Goal: Task Accomplishment & Management: Manage account settings

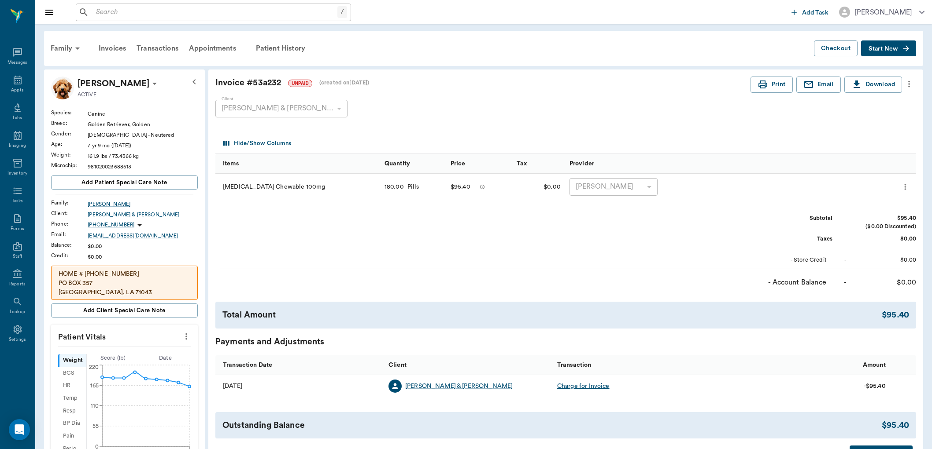
scroll to position [49, 0]
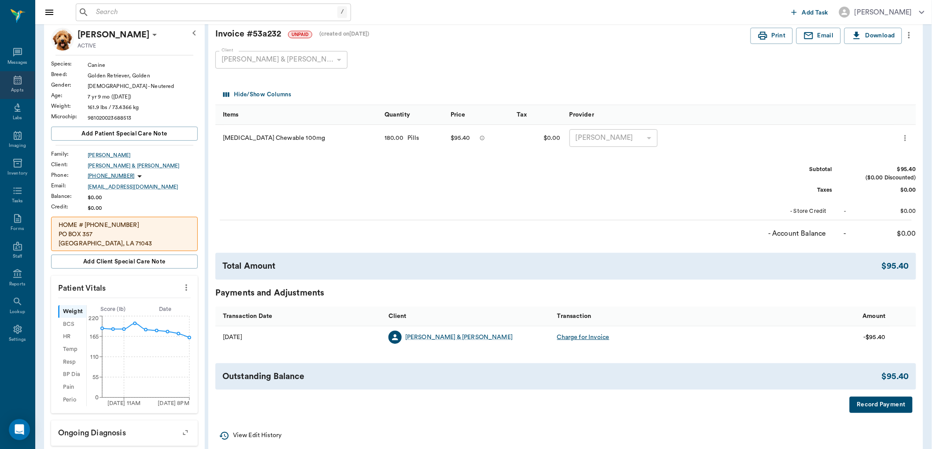
click at [24, 73] on div "Appts" at bounding box center [17, 85] width 35 height 28
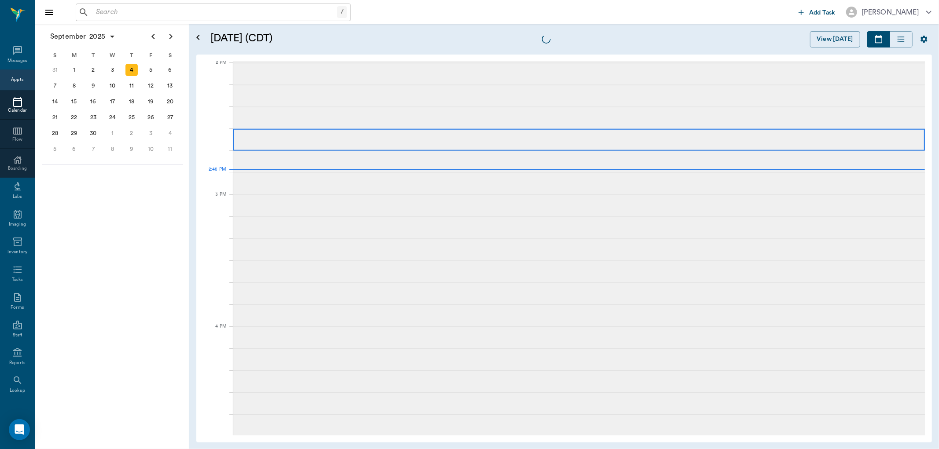
scroll to position [793, 0]
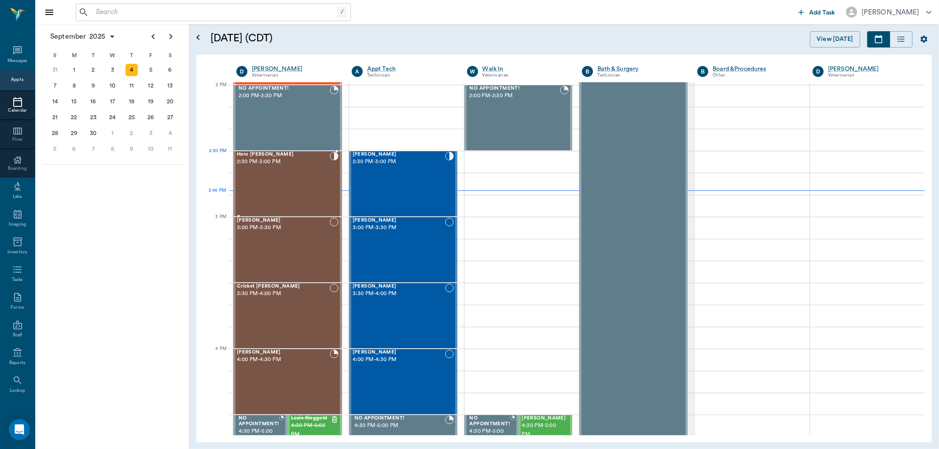
drag, startPoint x: 292, startPoint y: 165, endPoint x: 646, endPoint y: 170, distance: 354.0
click at [292, 165] on span "2:30 PM - 3:00 PM" at bounding box center [283, 162] width 93 height 9
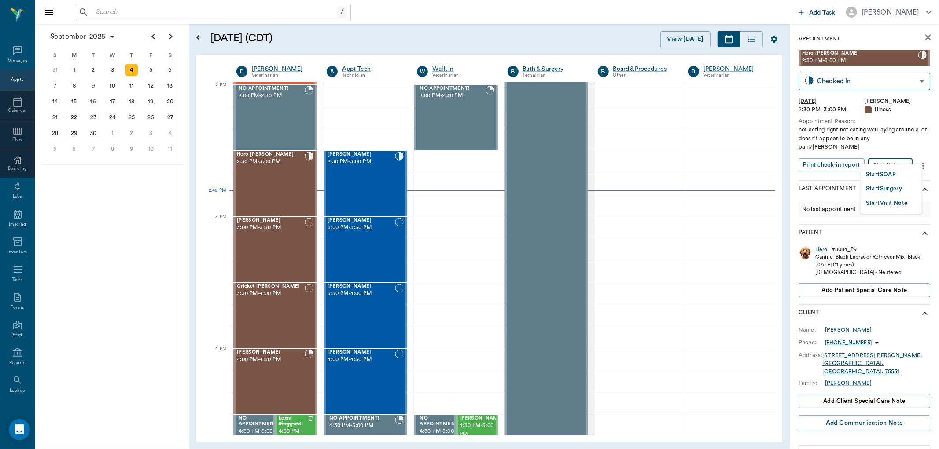
click at [884, 158] on body "/ ​ Add Task [PERSON_NAME] Nectar Messages Appts Calendar Flow Boarding Labs Im…" at bounding box center [469, 224] width 939 height 449
click at [885, 173] on button "Start SOAP" at bounding box center [881, 175] width 30 height 10
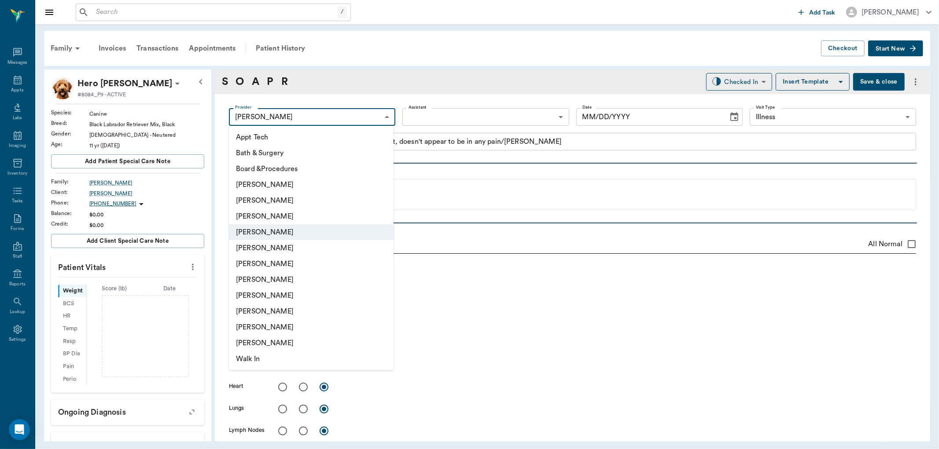
type input "63ec2f075fda476ae8351a4d"
type input "65d2be4f46e3a538d89b8c15"
type textarea "not acting right not eating well laying around a lot, doesn't appear to be in a…"
type input "[DATE]"
click at [316, 117] on body "/ ​ Add Task [PERSON_NAME] Nectar Messages Appts Labs Imaging Inventory Tasks F…" at bounding box center [469, 224] width 939 height 449
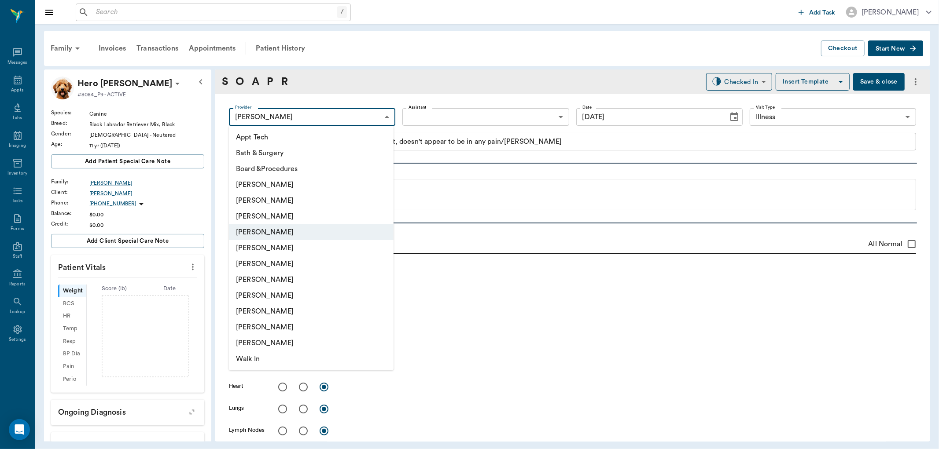
click at [443, 119] on div at bounding box center [469, 224] width 939 height 449
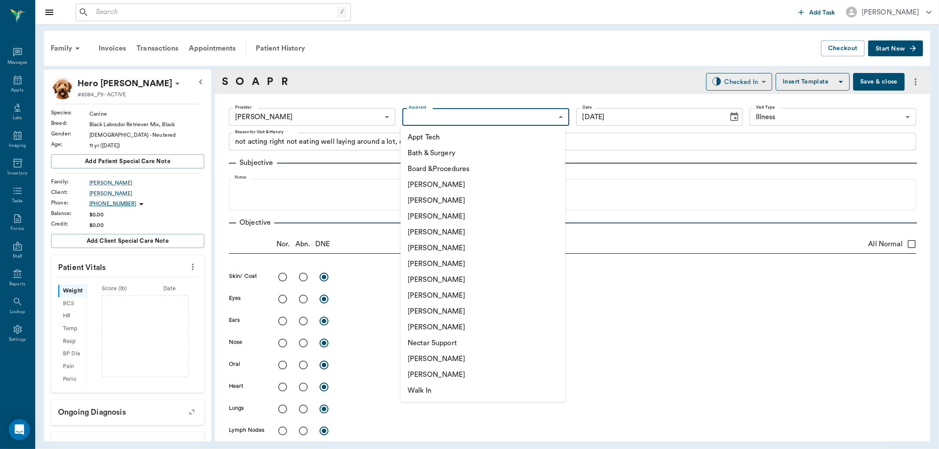
click at [443, 118] on body "/ ​ Add Task [PERSON_NAME] Nectar Messages Appts Labs Imaging Inventory Tasks F…" at bounding box center [469, 224] width 939 height 449
click at [434, 276] on li "[PERSON_NAME]" at bounding box center [483, 280] width 165 height 16
type input "682b670d8bdc6f7f8feef3db"
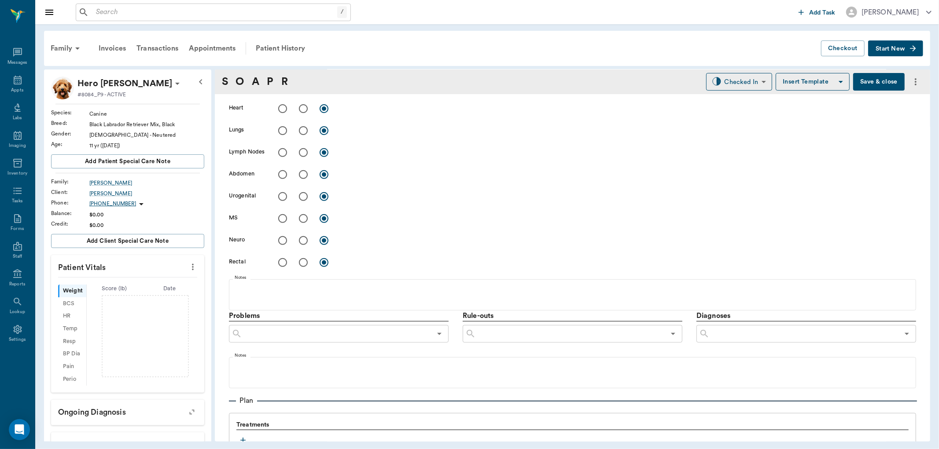
scroll to position [440, 0]
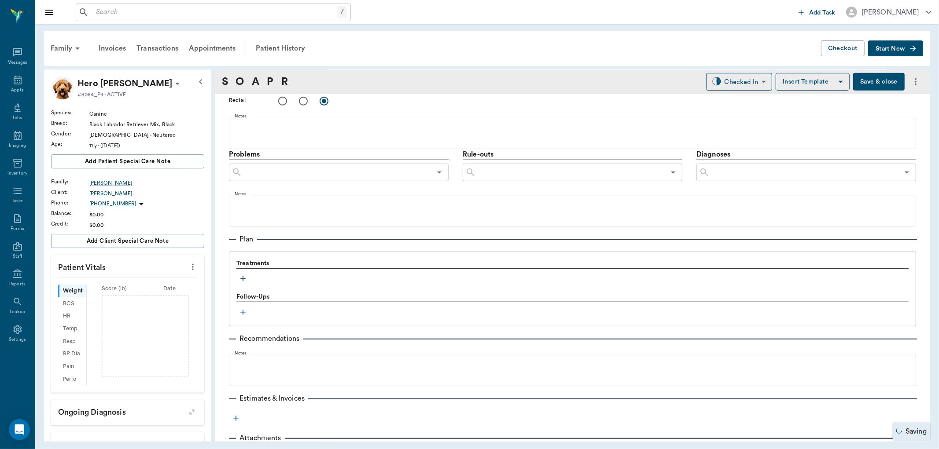
click at [244, 280] on icon "button" at bounding box center [243, 279] width 9 height 9
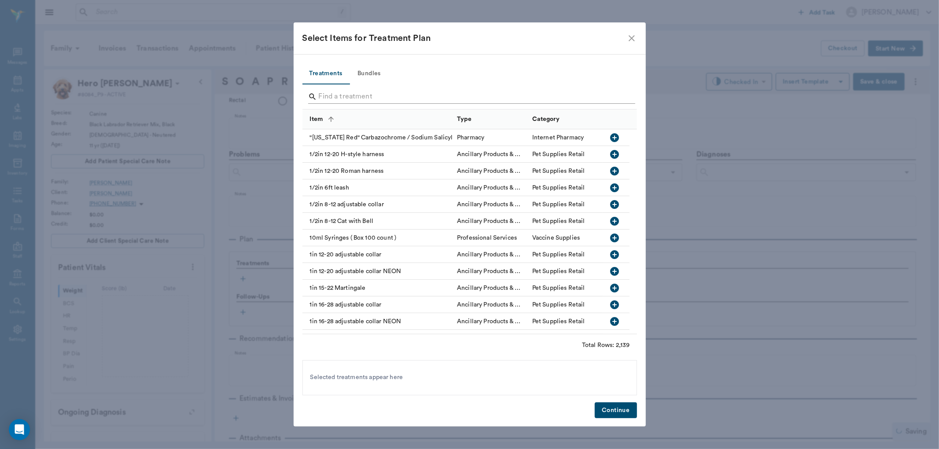
click at [346, 99] on input "Search" at bounding box center [470, 97] width 303 height 14
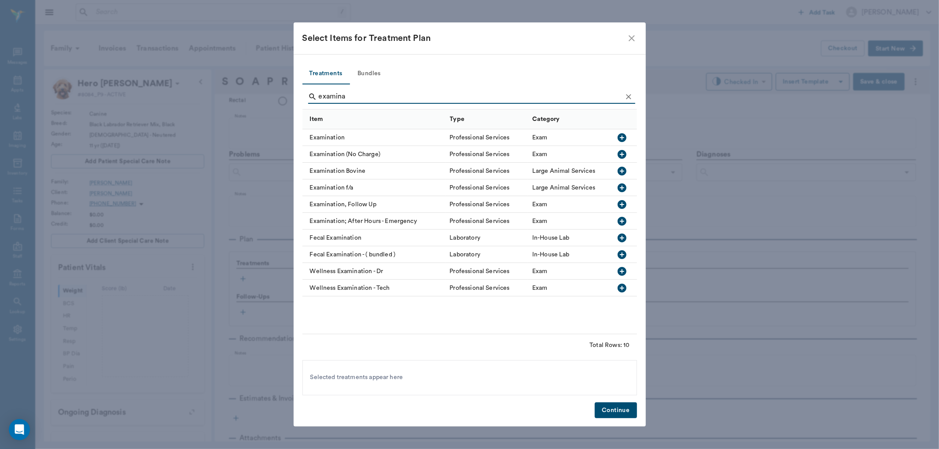
type input "examina"
click at [619, 133] on icon "button" at bounding box center [622, 138] width 11 height 11
click at [624, 94] on icon "Clear" at bounding box center [628, 96] width 9 height 9
click at [618, 94] on input "examina" at bounding box center [470, 97] width 303 height 14
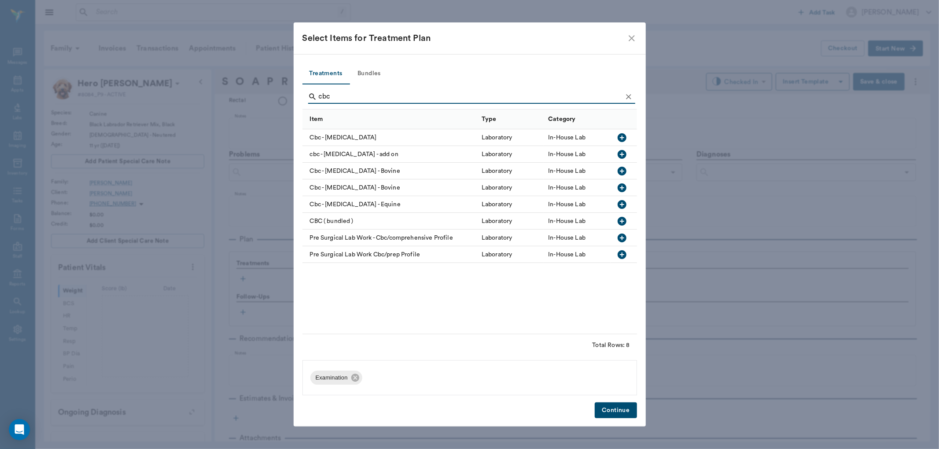
type input "cbc"
click at [619, 137] on icon "button" at bounding box center [622, 137] width 9 height 9
click at [626, 92] on button "Clear" at bounding box center [628, 96] width 13 height 13
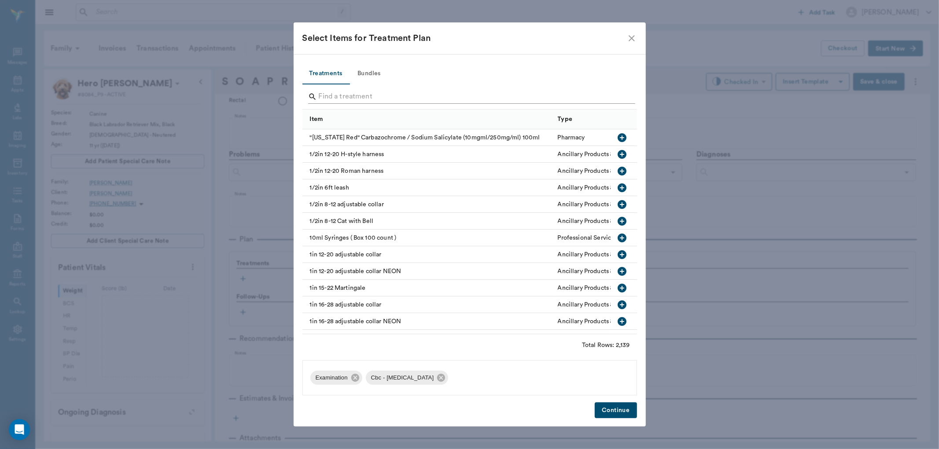
click at [615, 97] on input "Search" at bounding box center [470, 97] width 303 height 14
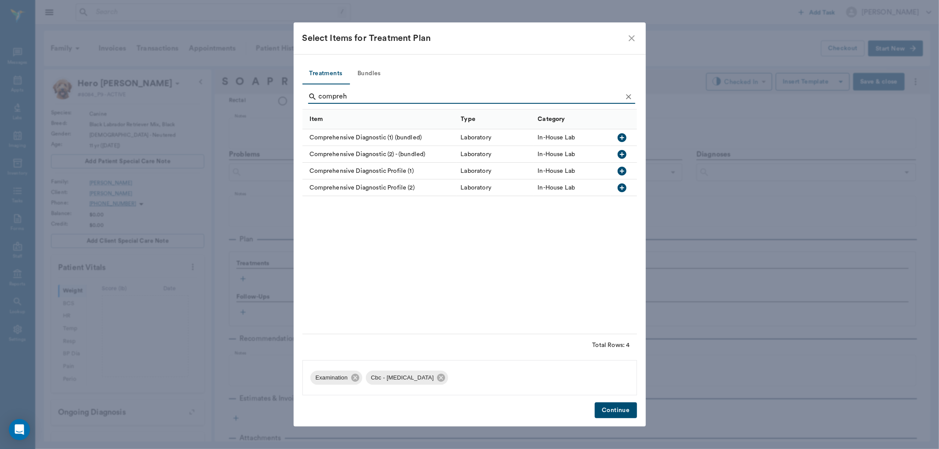
type input "compreh"
click at [623, 172] on icon "button" at bounding box center [622, 171] width 9 height 9
click at [628, 414] on button "Continue" at bounding box center [616, 411] width 42 height 16
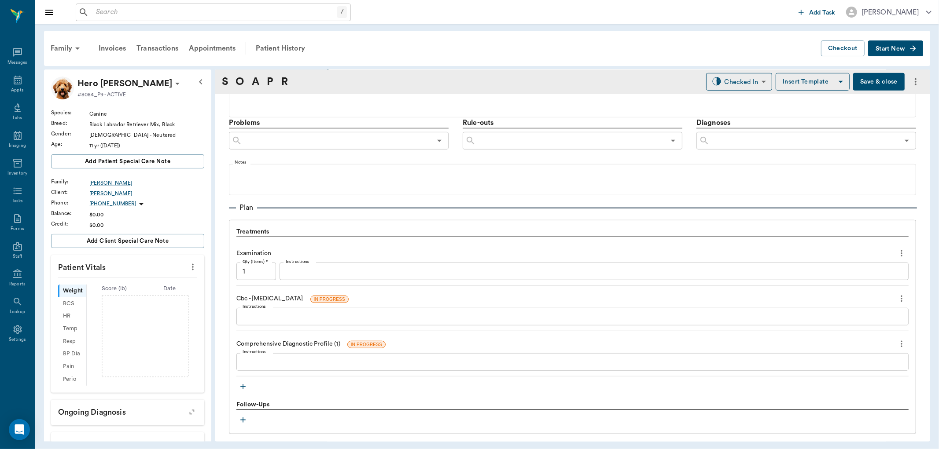
scroll to position [489, 0]
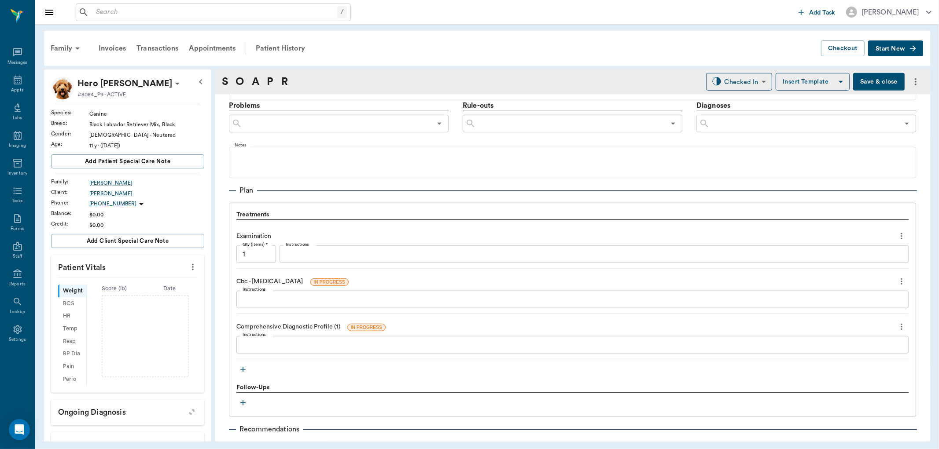
click at [237, 368] on button "button" at bounding box center [242, 369] width 13 height 13
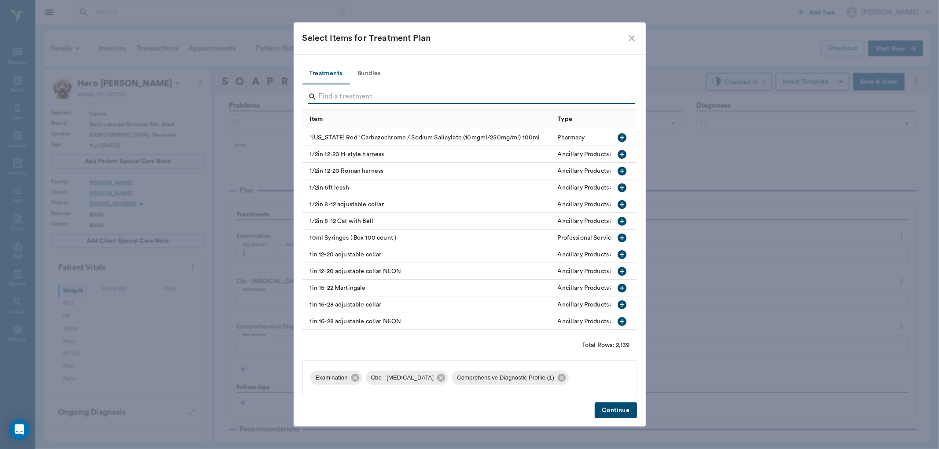
click at [375, 99] on input "Search" at bounding box center [470, 97] width 303 height 14
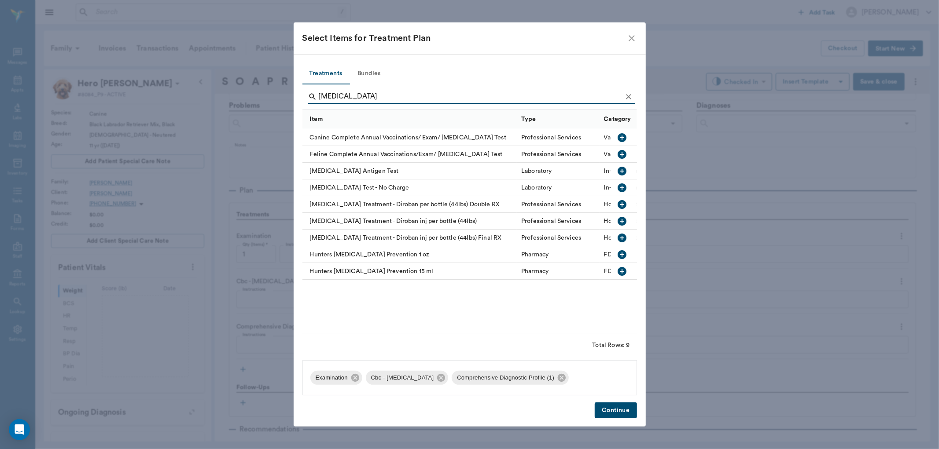
type input "[MEDICAL_DATA]"
click at [626, 172] on icon "button" at bounding box center [622, 171] width 9 height 9
drag, startPoint x: 634, startPoint y: 93, endPoint x: 622, endPoint y: 94, distance: 11.5
click at [632, 93] on div "[MEDICAL_DATA]" at bounding box center [471, 97] width 327 height 14
click at [624, 95] on icon "Clear" at bounding box center [628, 96] width 9 height 9
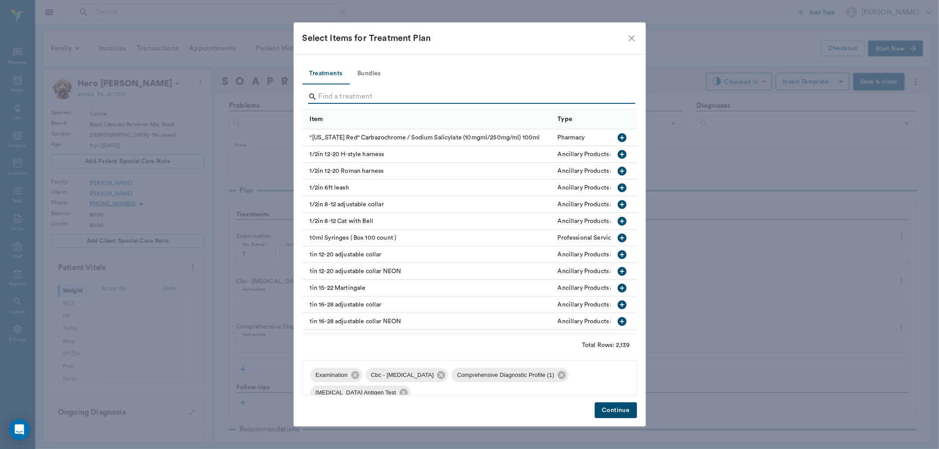
click at [597, 95] on input "Search" at bounding box center [470, 97] width 303 height 14
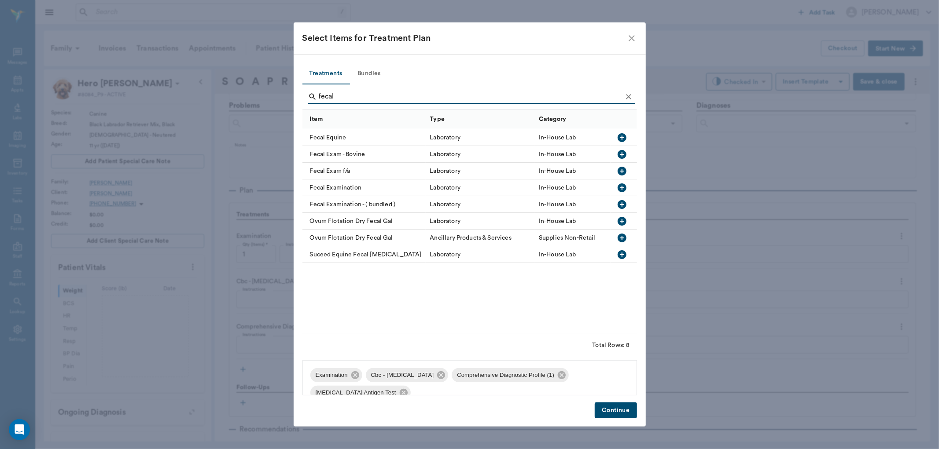
type input "fecal"
click at [619, 190] on icon "button" at bounding box center [622, 188] width 9 height 9
click at [628, 95] on icon "Clear" at bounding box center [628, 96] width 9 height 9
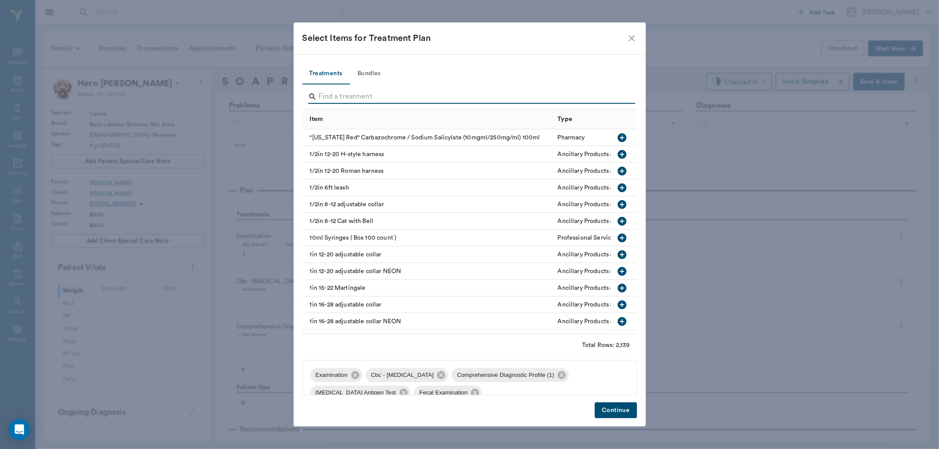
click at [607, 99] on input "Search" at bounding box center [470, 97] width 303 height 14
click at [614, 412] on button "Continue" at bounding box center [616, 411] width 42 height 16
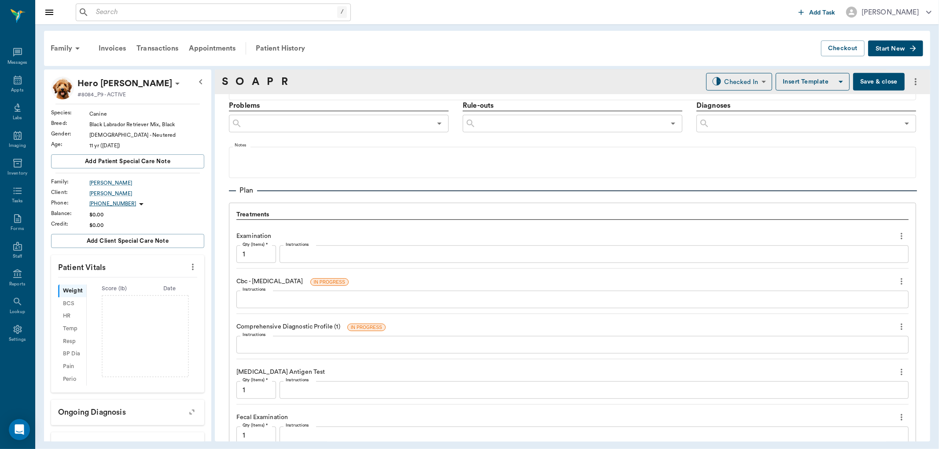
scroll to position [587, 0]
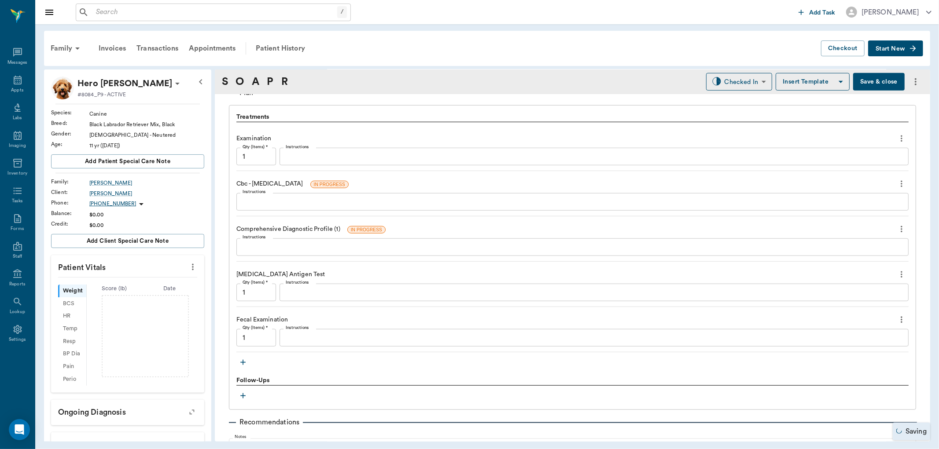
click at [366, 298] on div "x Instructions" at bounding box center [594, 293] width 629 height 18
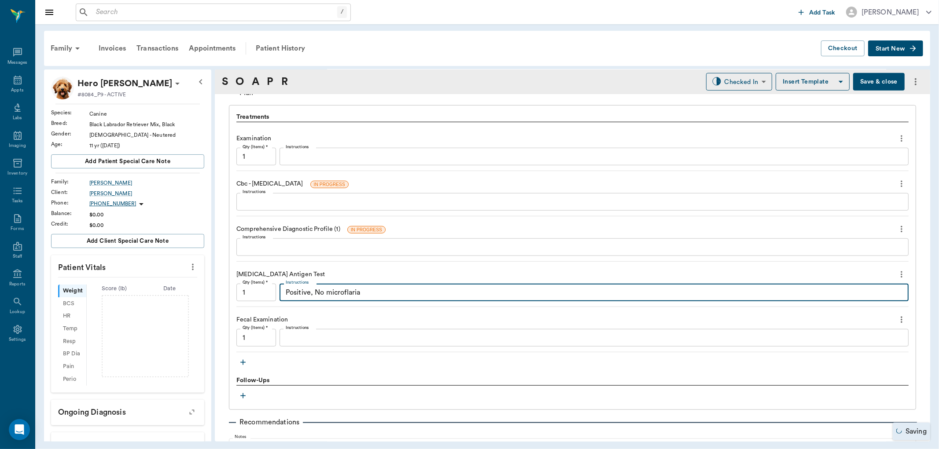
type textarea "Positive, No microflaria"
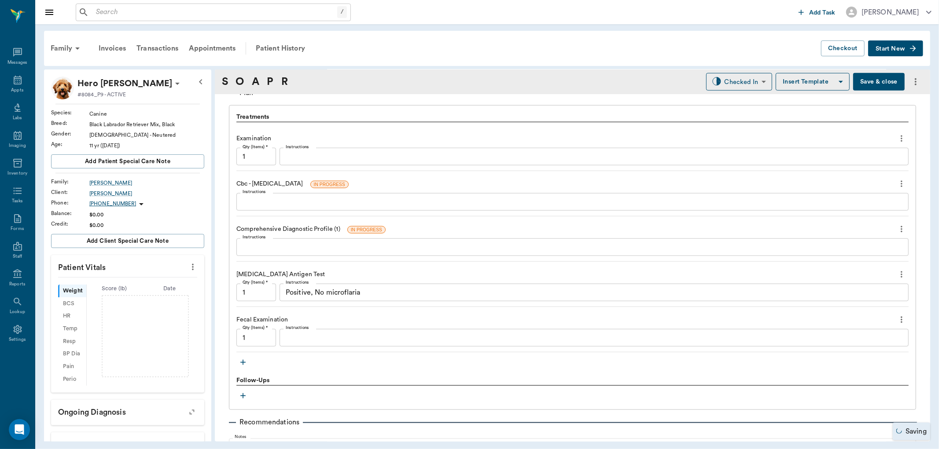
click at [188, 266] on icon "more" at bounding box center [193, 267] width 10 height 11
click at [176, 282] on span "Enter Vitals" at bounding box center [148, 282] width 74 height 9
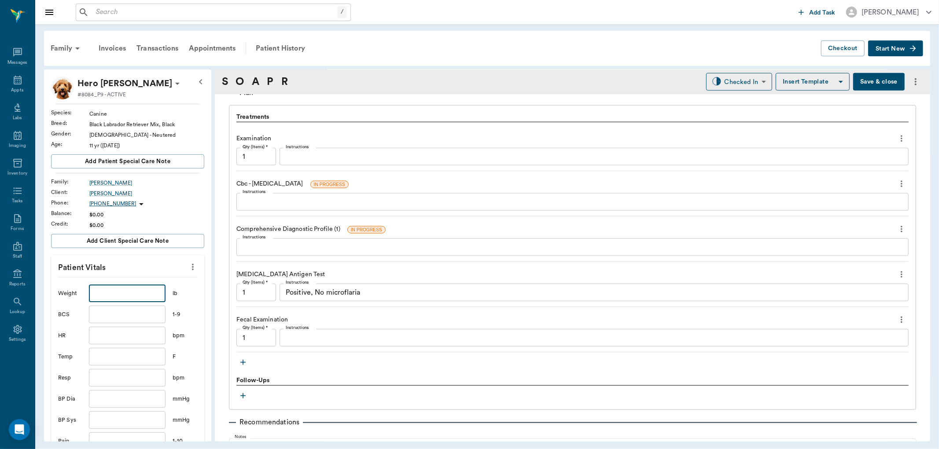
click at [138, 299] on input "text" at bounding box center [127, 294] width 77 height 18
type input "86"
click at [144, 357] on input "text" at bounding box center [127, 357] width 77 height 18
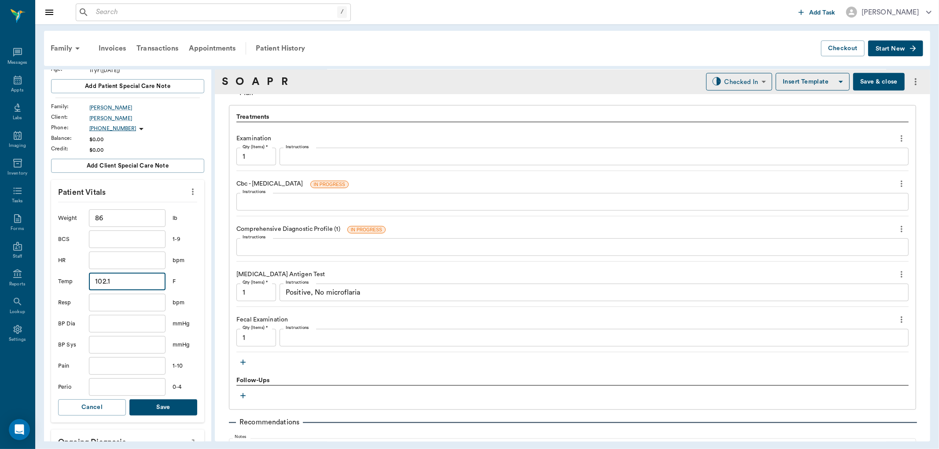
scroll to position [98, 0]
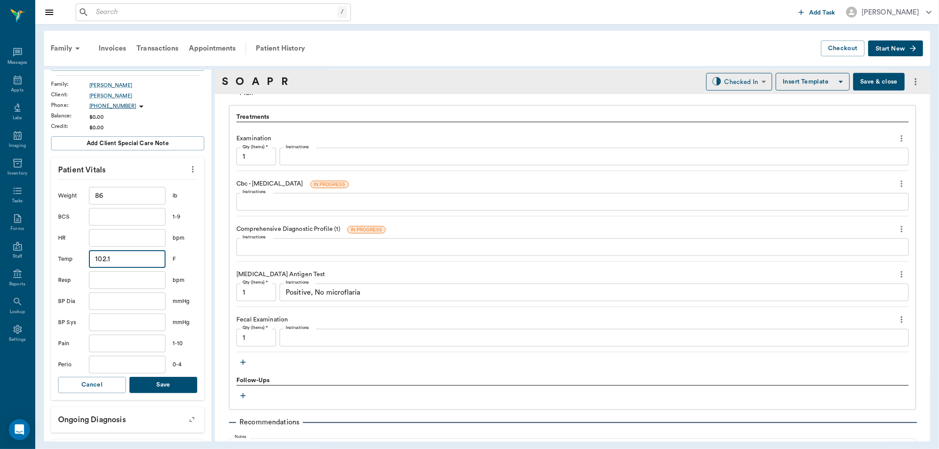
type input "102.1"
click at [178, 387] on button "Save" at bounding box center [163, 385] width 68 height 16
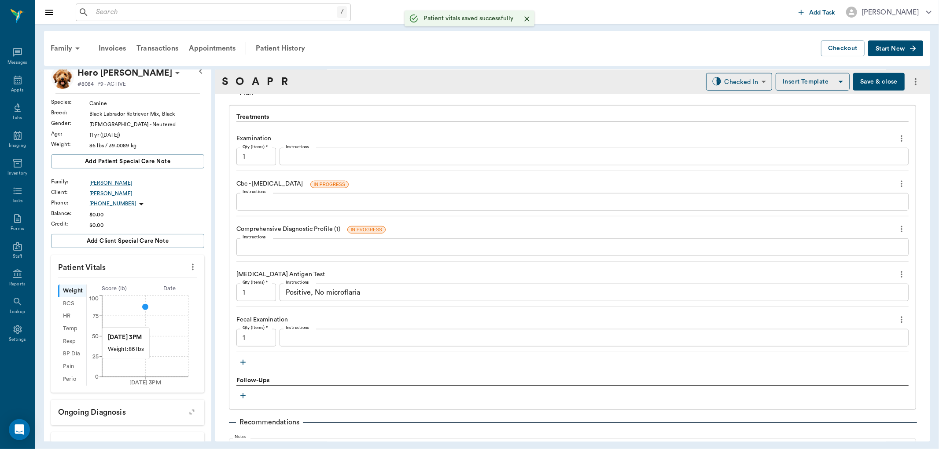
scroll to position [0, 0]
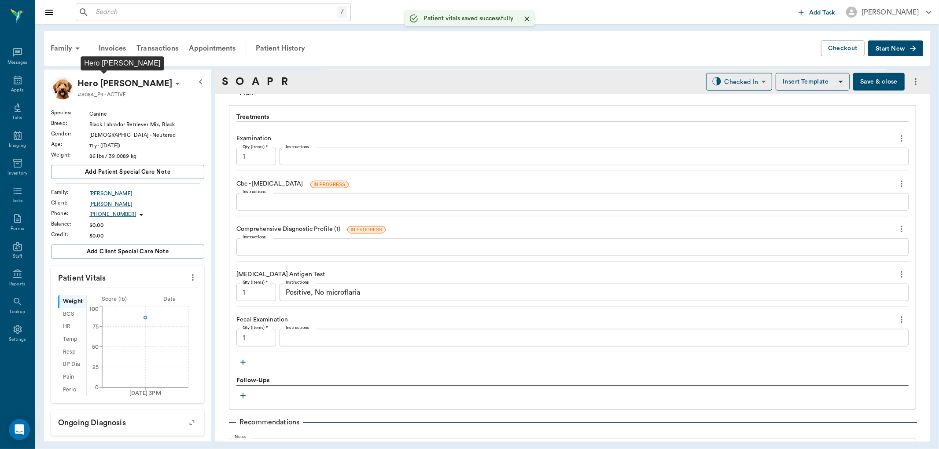
click at [95, 78] on p "Hero [PERSON_NAME]" at bounding box center [124, 84] width 95 height 14
click at [96, 96] on span "Edit profile" at bounding box center [96, 99] width 74 height 9
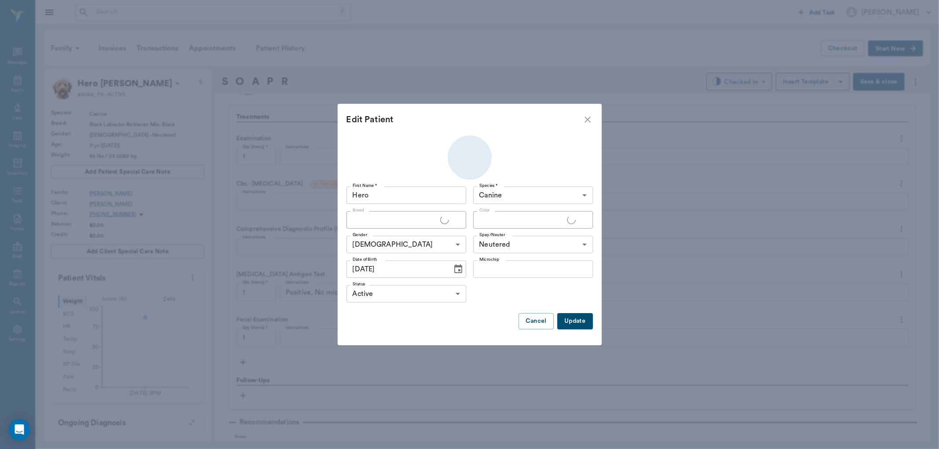
type input "Black Labrador Retriever Mix"
type input "Black"
click at [395, 270] on input "[DATE]" at bounding box center [396, 270] width 100 height 18
click at [389, 270] on input "[DATE]" at bounding box center [396, 270] width 100 height 18
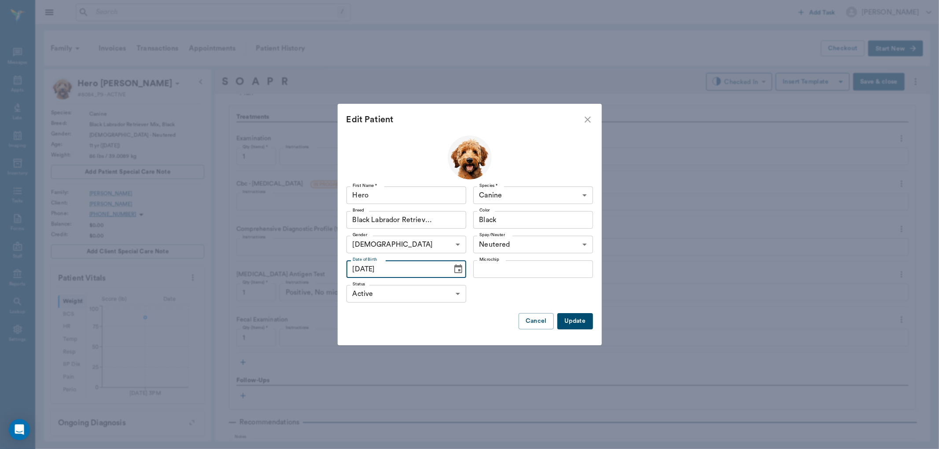
click at [389, 270] on input "[DATE]" at bounding box center [396, 270] width 100 height 18
type input "[DATE]"
click at [574, 322] on button "Update" at bounding box center [574, 321] width 35 height 16
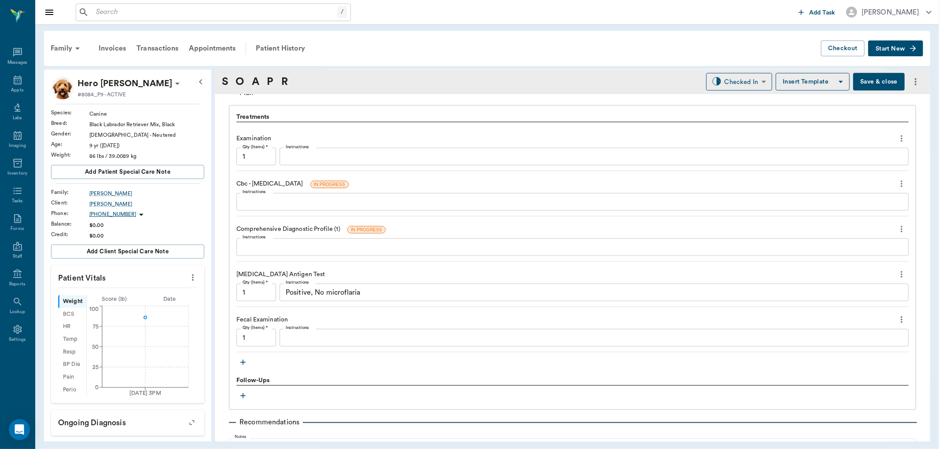
click at [350, 333] on textarea "Instructions" at bounding box center [594, 338] width 617 height 10
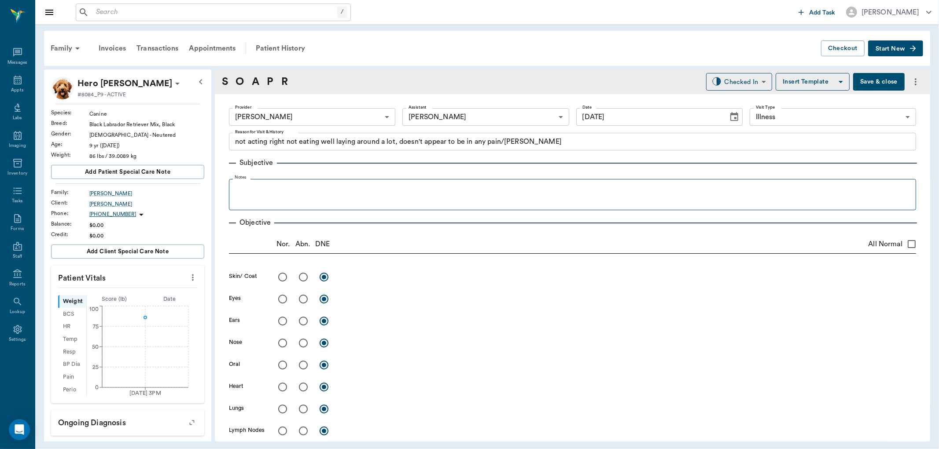
type textarea "+++ Hookworms, ++ 2x larvae parasites."
click at [385, 181] on fieldset "Notes" at bounding box center [572, 192] width 687 height 35
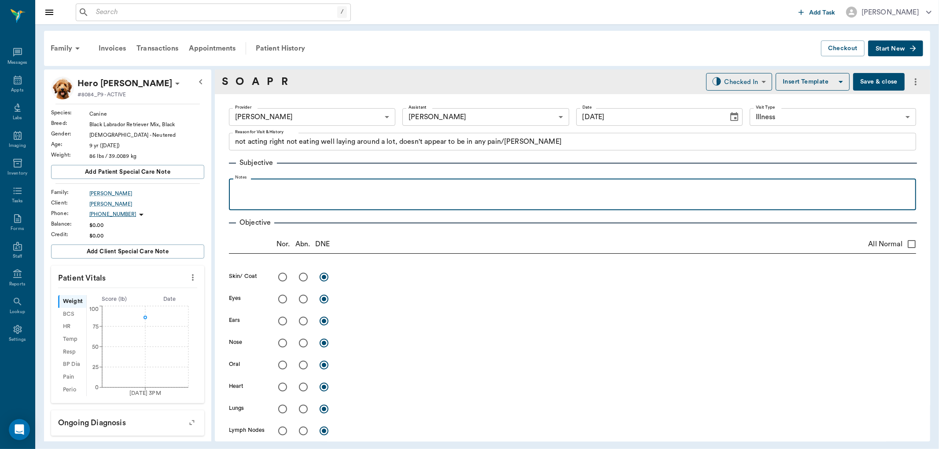
click at [385, 185] on p at bounding box center [572, 188] width 678 height 11
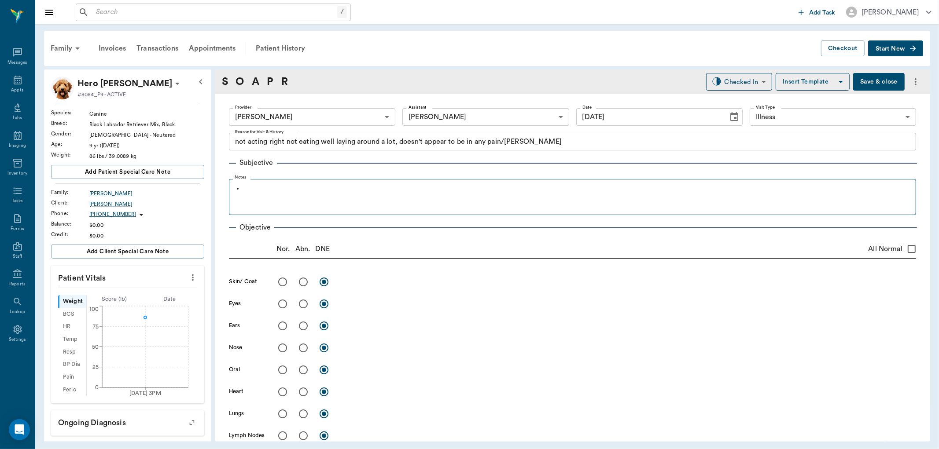
click at [362, 177] on fieldset "Notes" at bounding box center [572, 195] width 687 height 40
click at [361, 184] on p at bounding box center [578, 188] width 668 height 11
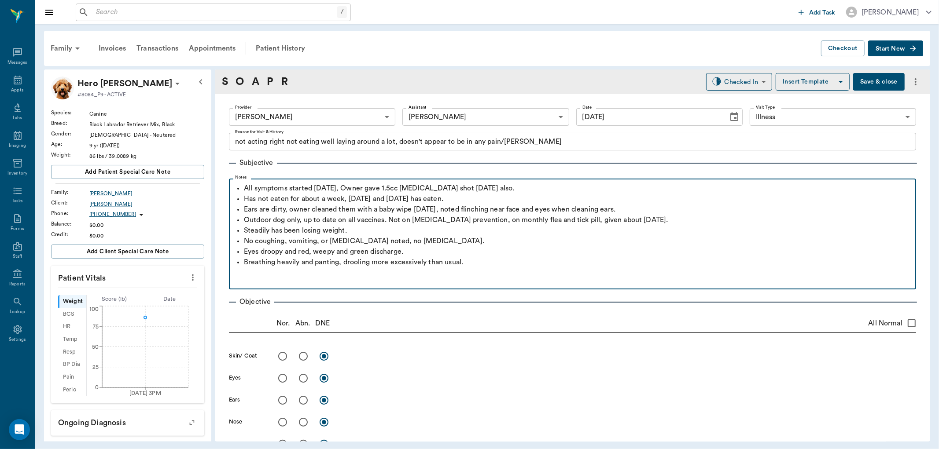
click at [482, 279] on p at bounding box center [572, 283] width 678 height 11
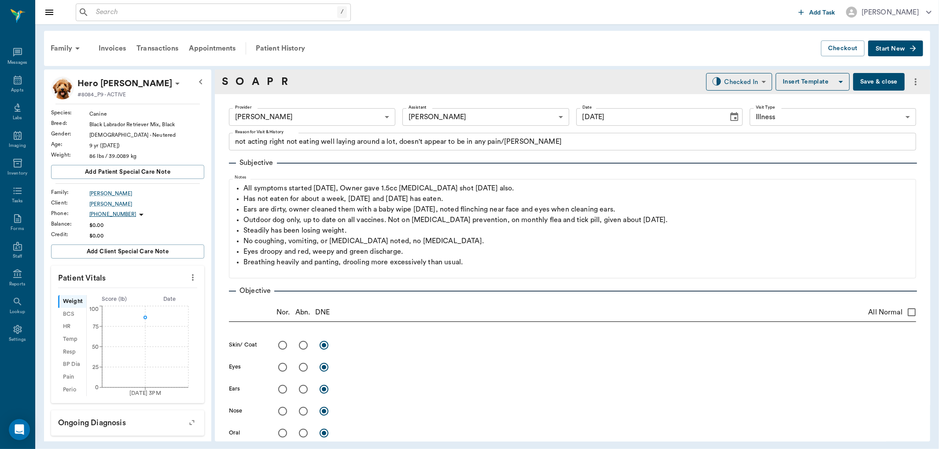
click at [875, 87] on button "Save & close" at bounding box center [879, 82] width 52 height 18
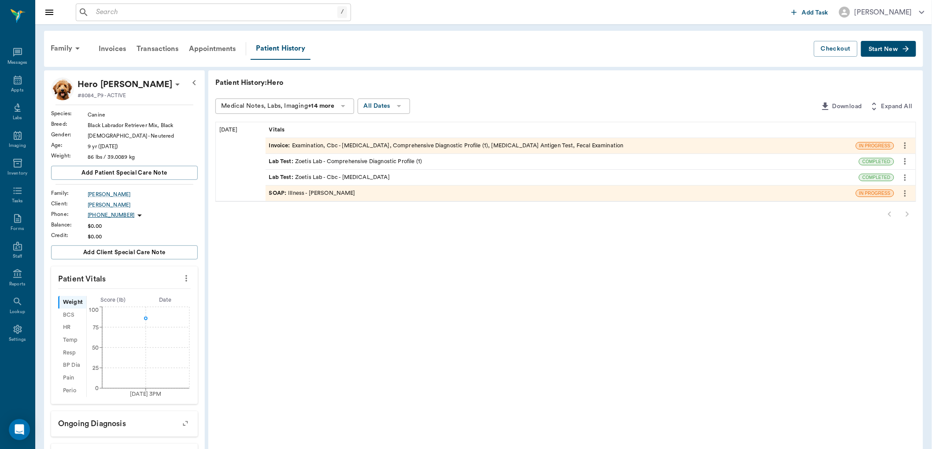
click at [398, 195] on div "SOAP : Illness - [PERSON_NAME]" at bounding box center [560, 193] width 590 height 15
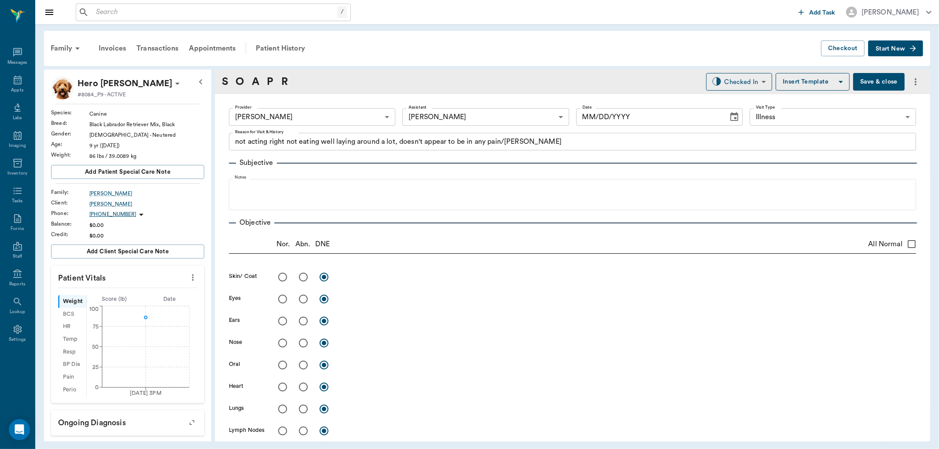
type input "63ec2f075fda476ae8351a4d"
type input "682b670d8bdc6f7f8feef3db"
type input "65d2be4f46e3a538d89b8c15"
type textarea "not acting right not eating well laying around a lot, doesn't appear to be in a…"
type input "[DATE]"
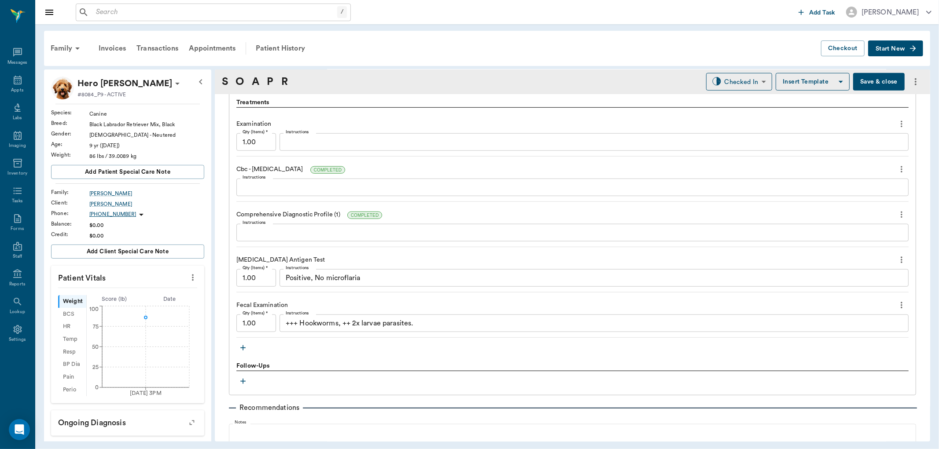
scroll to position [685, 0]
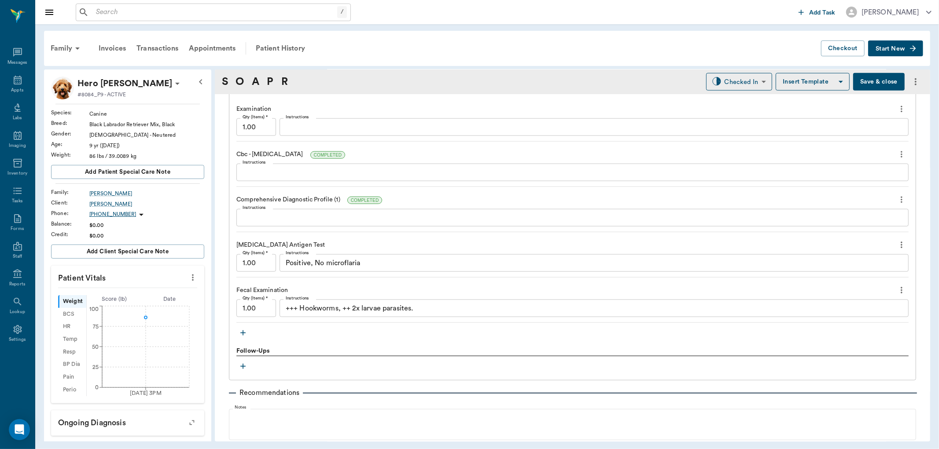
click at [243, 333] on icon "button" at bounding box center [243, 333] width 9 height 9
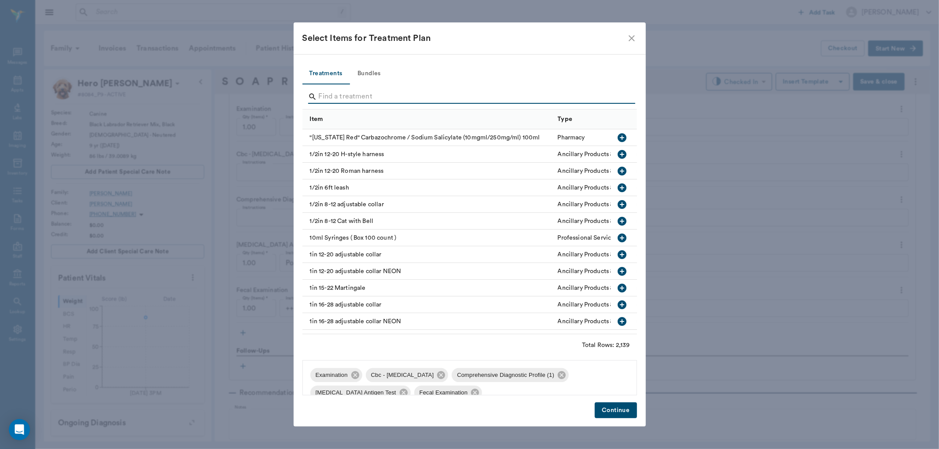
click at [346, 97] on input "Search" at bounding box center [470, 97] width 303 height 14
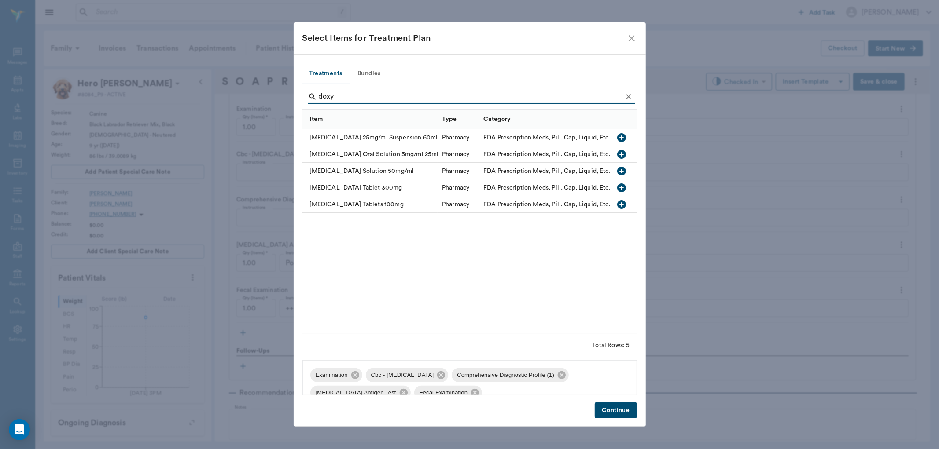
type input "doxy"
click at [624, 185] on icon "button" at bounding box center [622, 188] width 9 height 9
click at [618, 407] on button "Continue" at bounding box center [616, 411] width 42 height 16
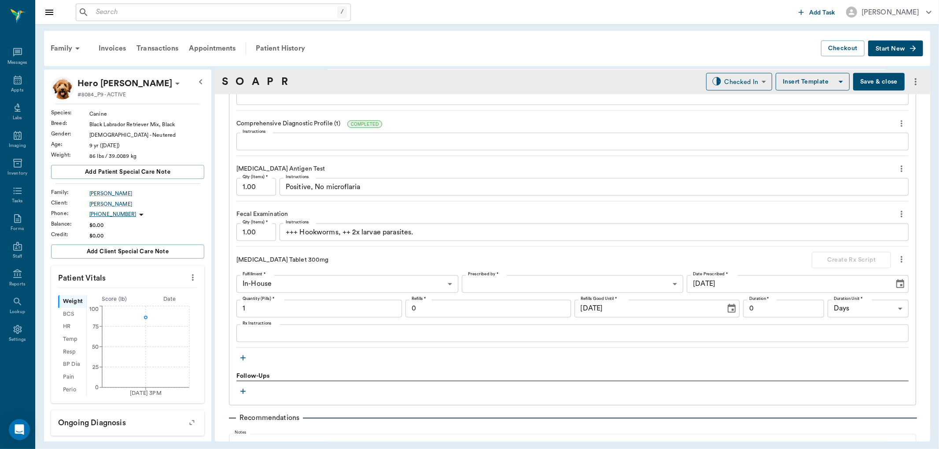
scroll to position [831, 0]
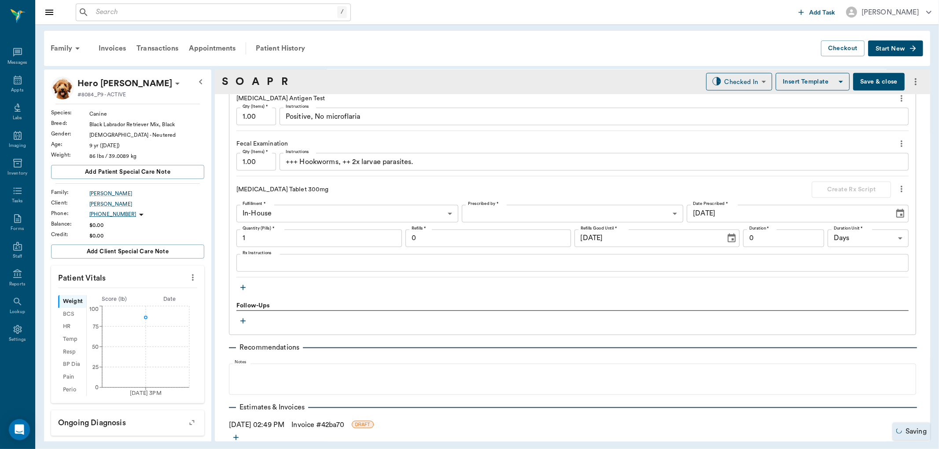
click at [241, 287] on icon "button" at bounding box center [243, 288] width 9 height 9
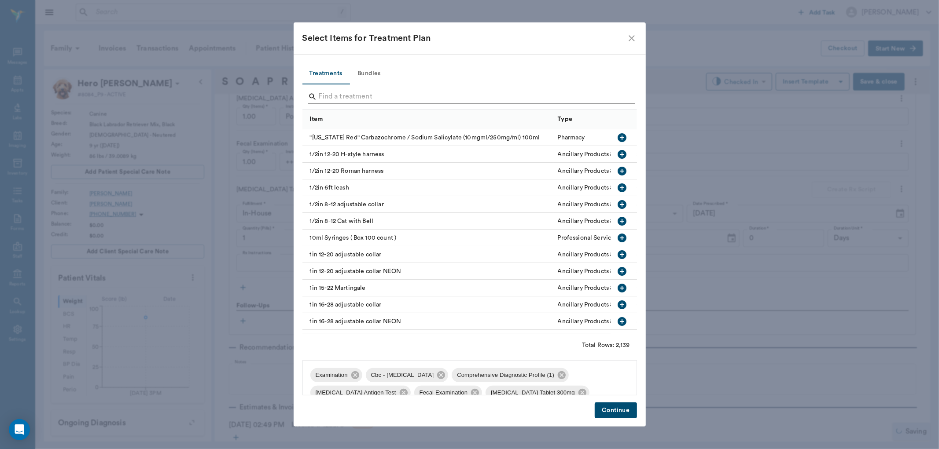
click at [333, 100] on input "Search" at bounding box center [470, 97] width 303 height 14
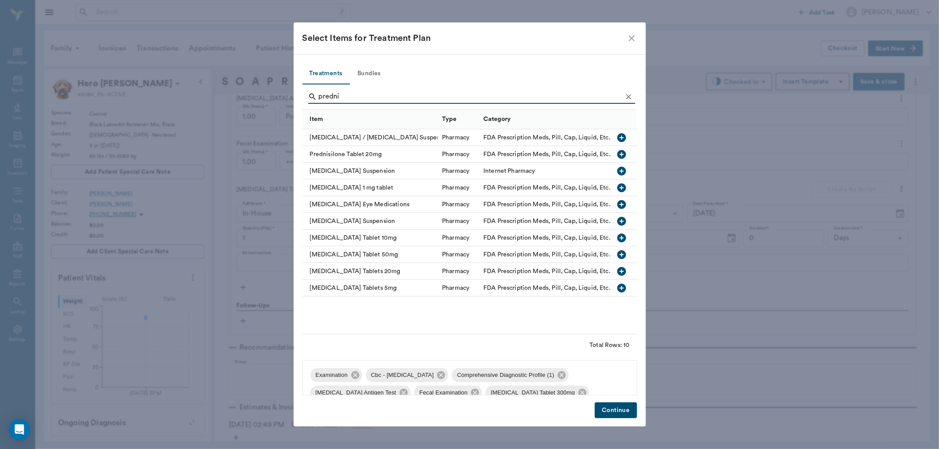
type input "predni"
click at [621, 270] on icon "button" at bounding box center [622, 271] width 9 height 9
click at [609, 409] on button "Continue" at bounding box center [616, 411] width 42 height 16
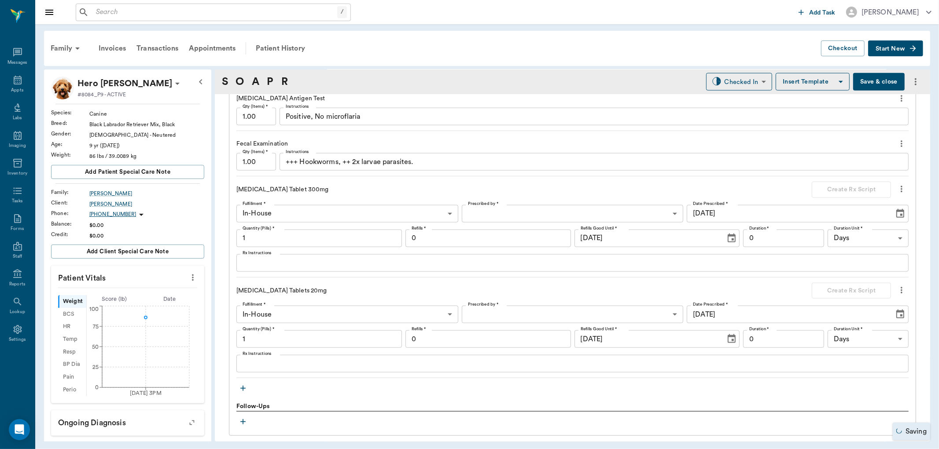
scroll to position [880, 0]
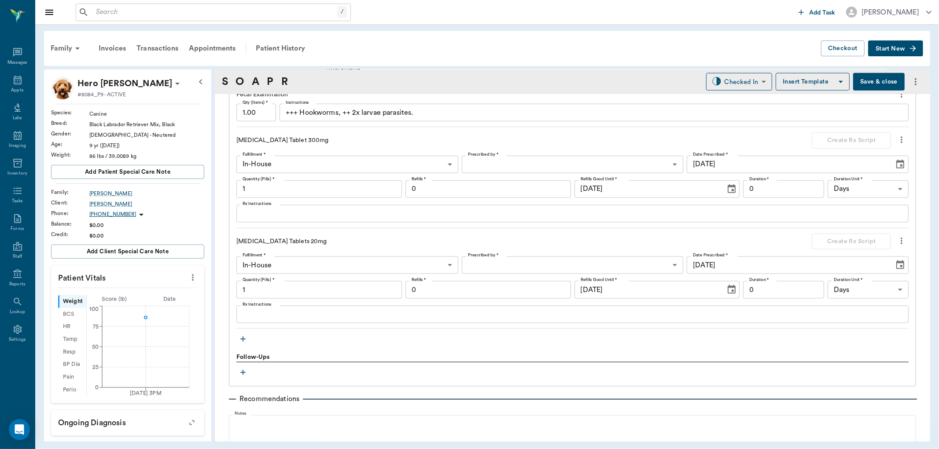
click at [242, 338] on icon "button" at bounding box center [243, 339] width 9 height 9
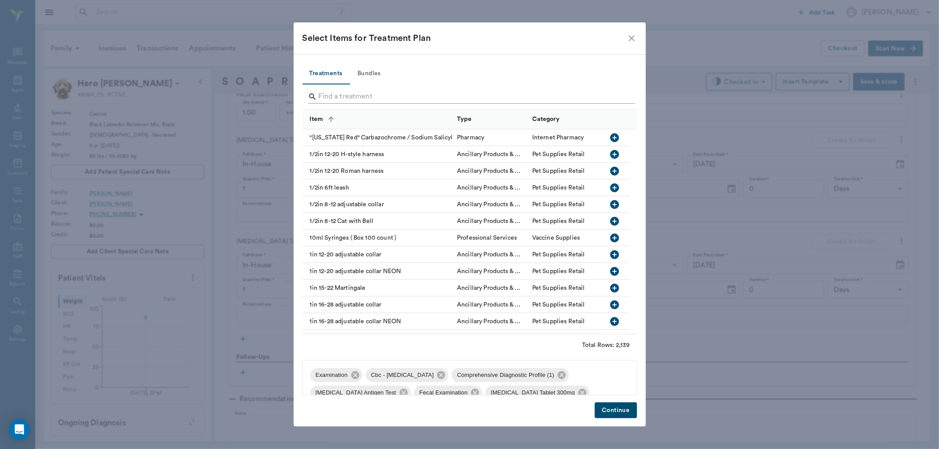
click at [335, 100] on input "Search" at bounding box center [470, 97] width 303 height 14
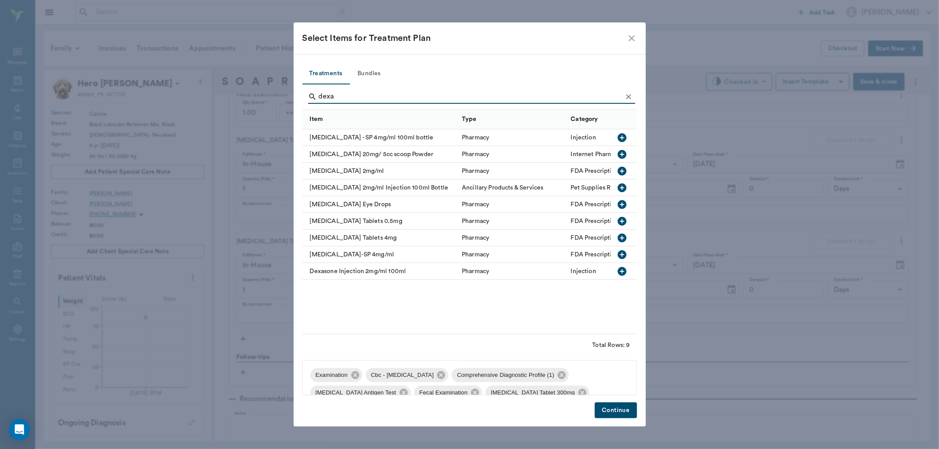
type input "dexa"
click at [622, 173] on icon "button" at bounding box center [622, 171] width 9 height 9
click at [620, 409] on button "Continue" at bounding box center [616, 411] width 42 height 16
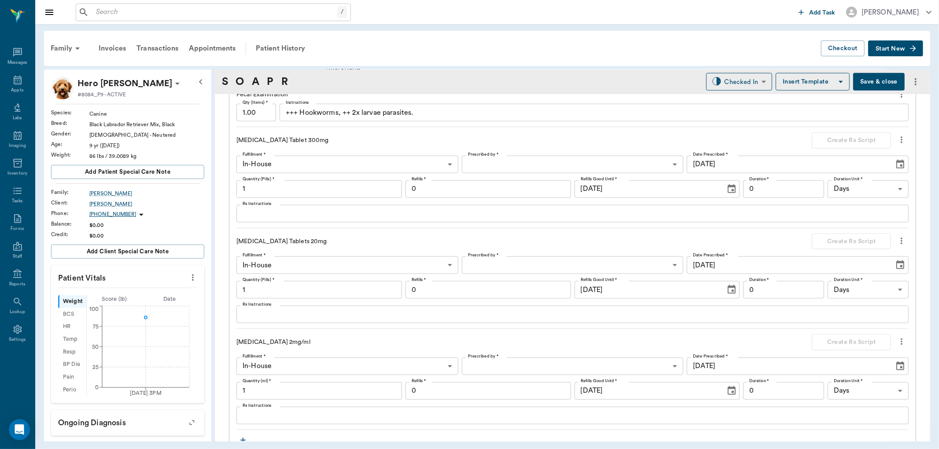
click at [278, 394] on input "1" at bounding box center [319, 392] width 166 height 18
type input "10"
click at [280, 287] on input "1" at bounding box center [319, 290] width 166 height 18
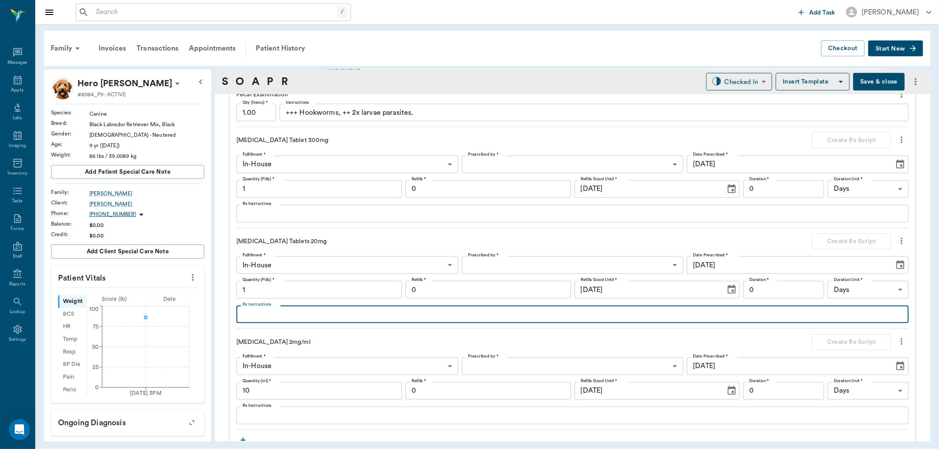
click at [280, 317] on textarea "Rx Instructions" at bounding box center [573, 315] width 660 height 10
click at [274, 320] on textarea "Give 2 ccs twice daily for a week, then" at bounding box center [573, 315] width 660 height 10
click at [395, 317] on textarea "Give 2 tablets twice daily for a week, then" at bounding box center [573, 315] width 660 height 10
type textarea "Give 2 tablets twice daily for a week, then 2 tablets once a day for a week, th…"
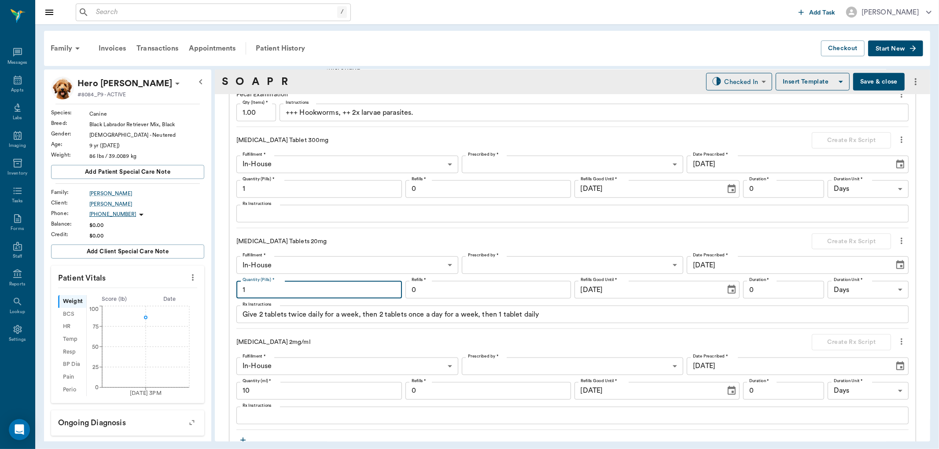
click at [313, 290] on input "1" at bounding box center [319, 290] width 166 height 18
type input "50"
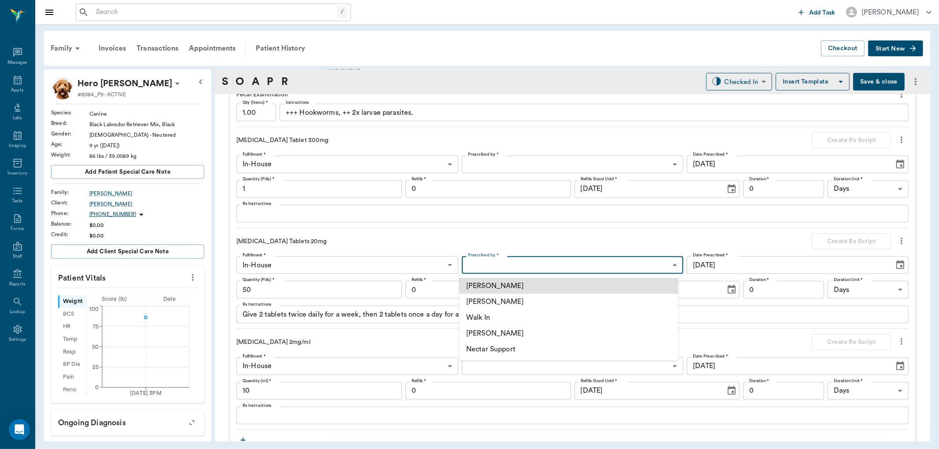
click at [530, 265] on body "/ ​ Add Task [PERSON_NAME] Nectar Messages Appts Labs Imaging Inventory Tasks F…" at bounding box center [469, 224] width 939 height 449
click at [516, 300] on li "[PERSON_NAME]" at bounding box center [568, 302] width 219 height 16
type input "63ec2f075fda476ae8351a4d"
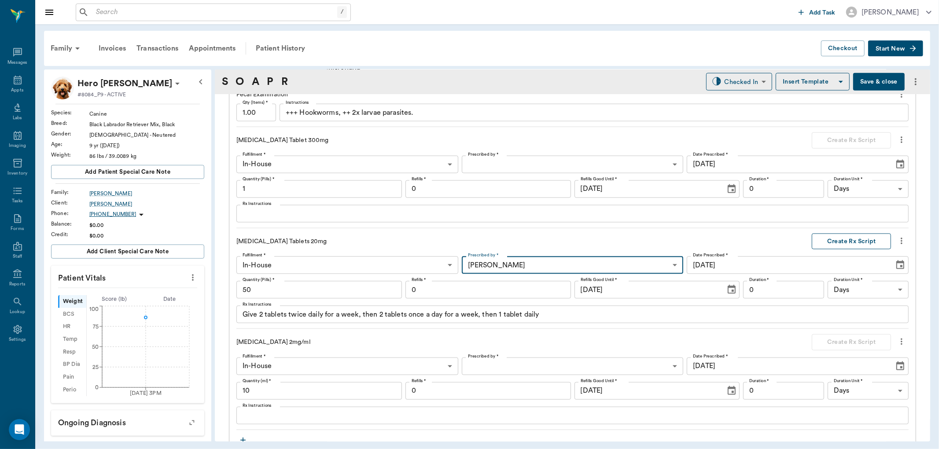
click at [833, 243] on button "Create Rx Script" at bounding box center [851, 242] width 79 height 16
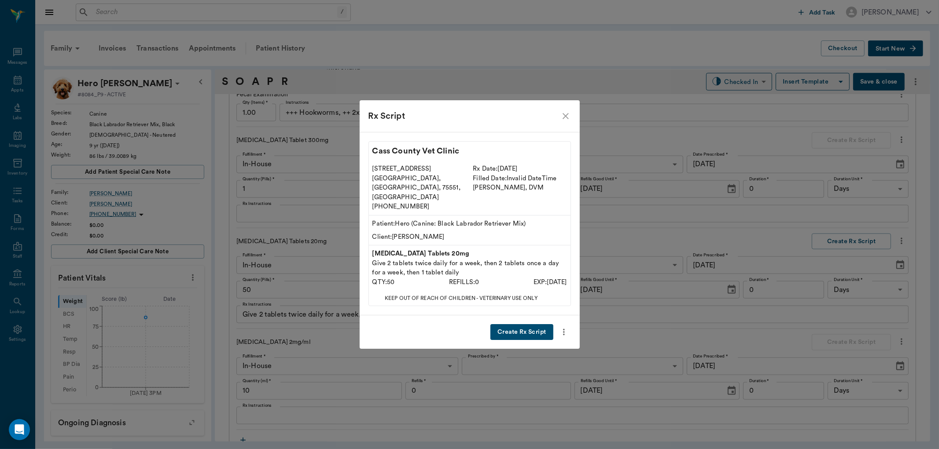
click at [514, 324] on button "Create Rx Script" at bounding box center [521, 332] width 63 height 16
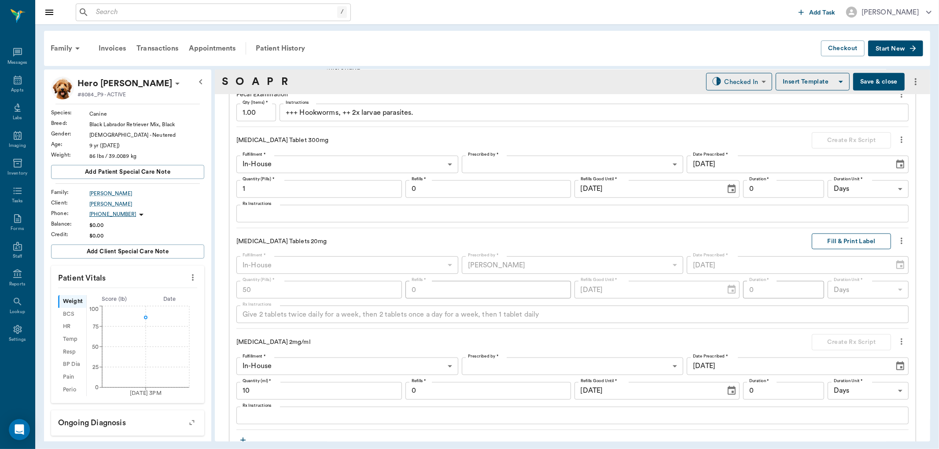
click at [839, 240] on button "Fill & Print Label" at bounding box center [851, 242] width 79 height 16
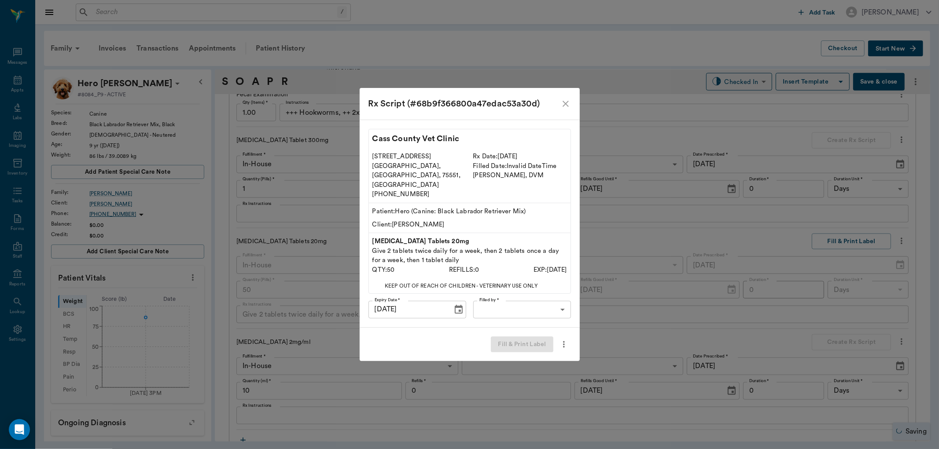
click at [549, 295] on body "/ ​ Add Task [PERSON_NAME] Nectar Messages Appts Labs Imaging Inventory Tasks F…" at bounding box center [469, 224] width 939 height 449
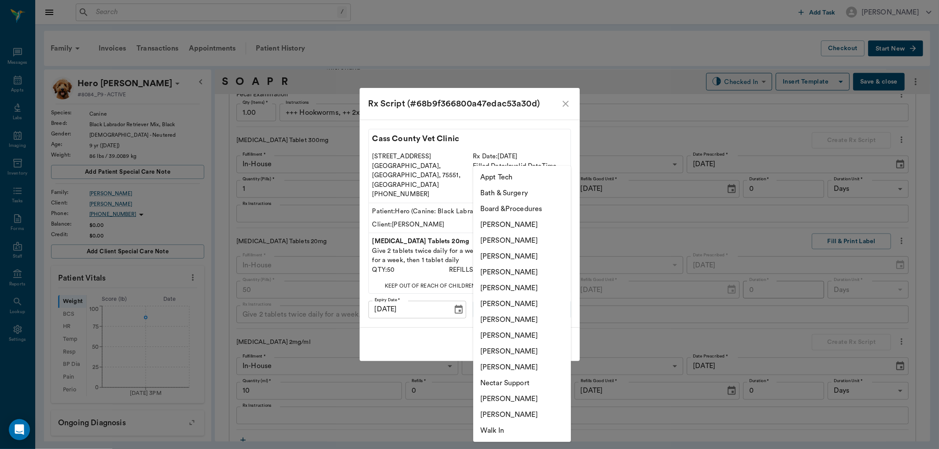
click at [530, 270] on li "[PERSON_NAME]" at bounding box center [522, 273] width 98 height 16
type input "63ec2f075fda476ae8351a4d"
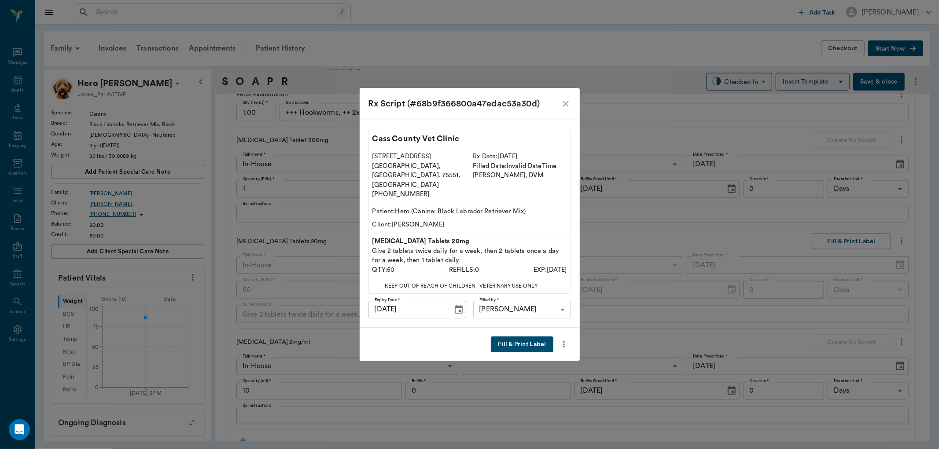
click at [526, 337] on button "Fill & Print Label" at bounding box center [522, 345] width 62 height 16
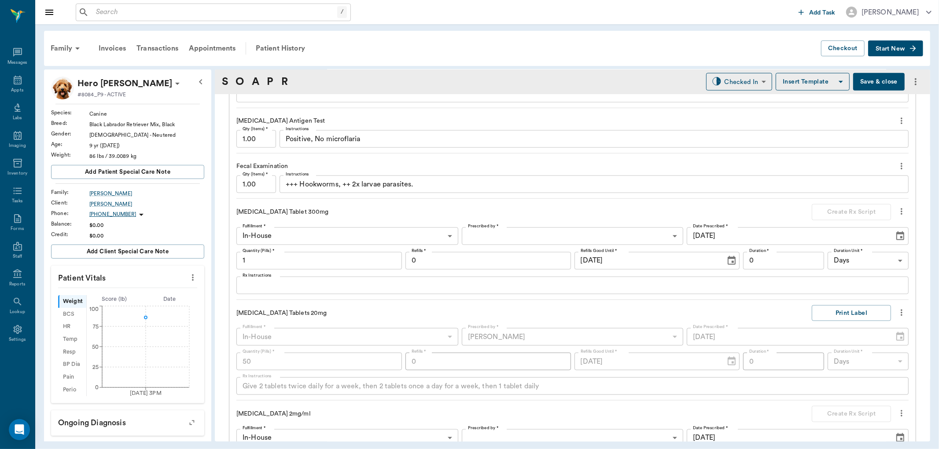
scroll to position [831, 0]
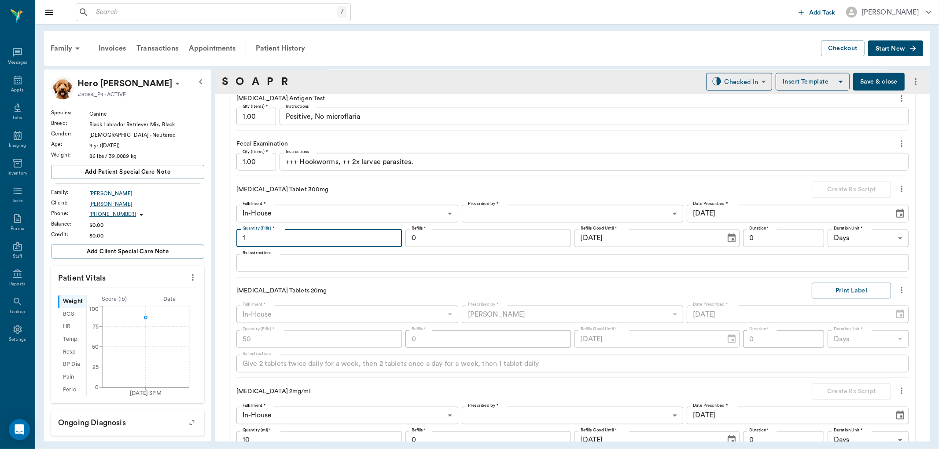
click at [298, 241] on input "1" at bounding box center [319, 239] width 166 height 18
type input "40"
click at [289, 257] on div "x Rx Instructions" at bounding box center [572, 263] width 672 height 18
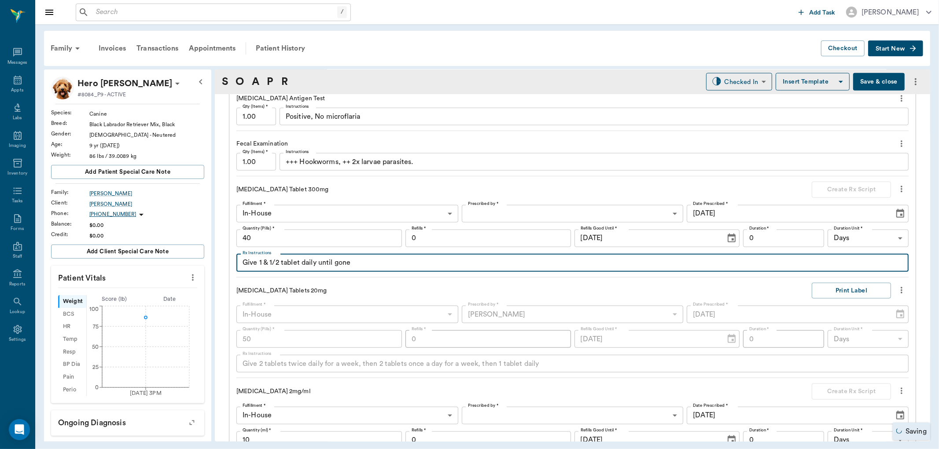
type textarea "Give 1 & 1/2 tablet daily until gone"
click at [640, 208] on body "/ ​ Add Task [PERSON_NAME] Nectar Messages Appts Labs Imaging Inventory Tasks F…" at bounding box center [469, 224] width 939 height 449
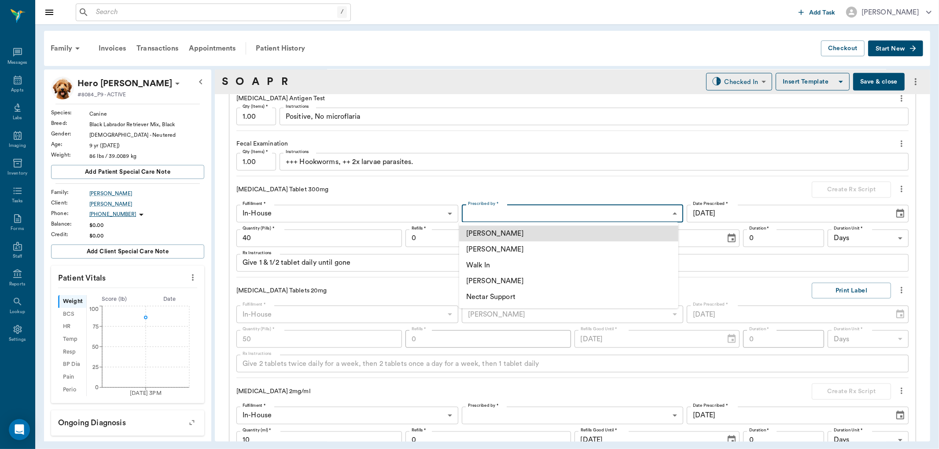
click at [542, 244] on li "[PERSON_NAME]" at bounding box center [568, 250] width 219 height 16
type input "63ec2f075fda476ae8351a4d"
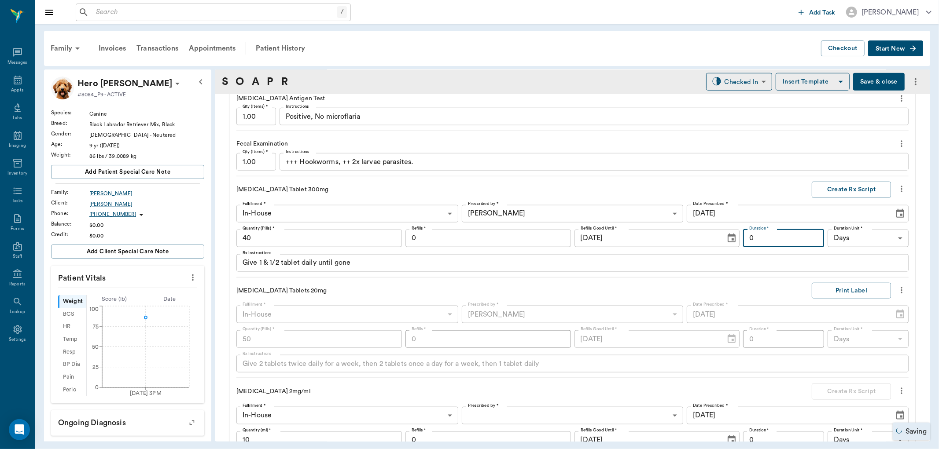
click at [804, 239] on input "0" at bounding box center [783, 239] width 81 height 18
type input "30"
click at [837, 191] on button "Create Rx Script" at bounding box center [851, 190] width 79 height 16
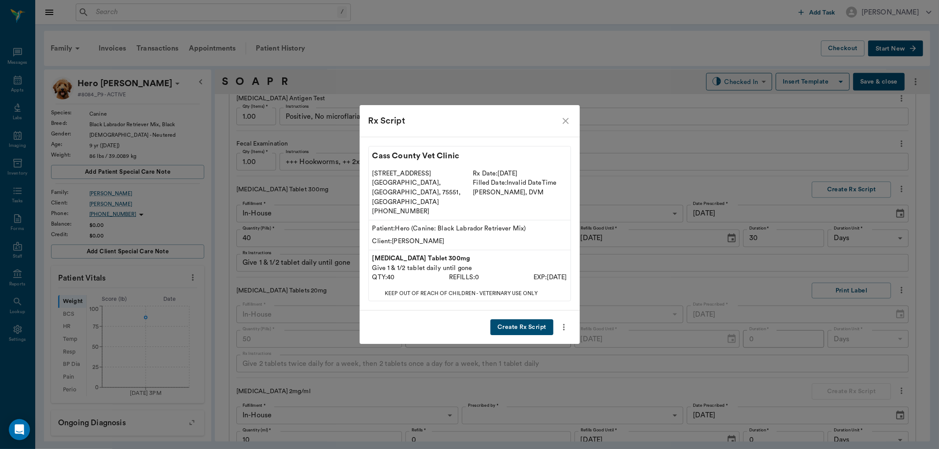
click at [521, 320] on button "Create Rx Script" at bounding box center [521, 328] width 63 height 16
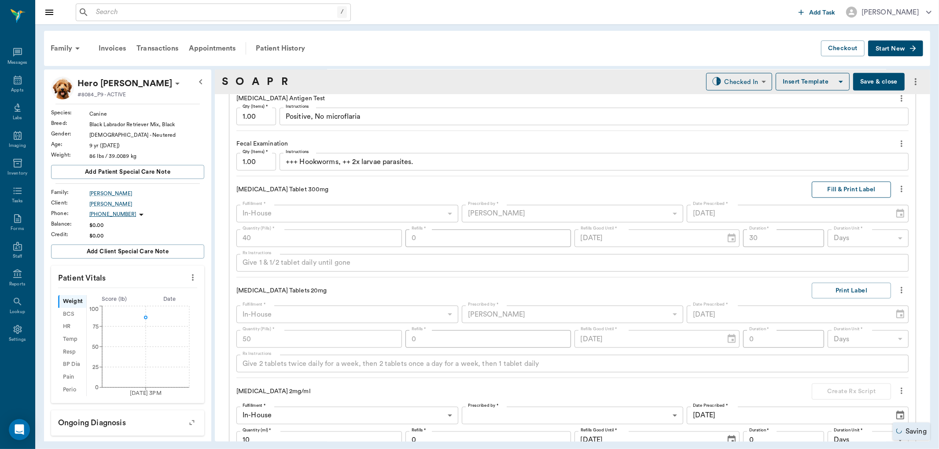
click at [834, 186] on button "Fill & Print Label" at bounding box center [851, 190] width 79 height 16
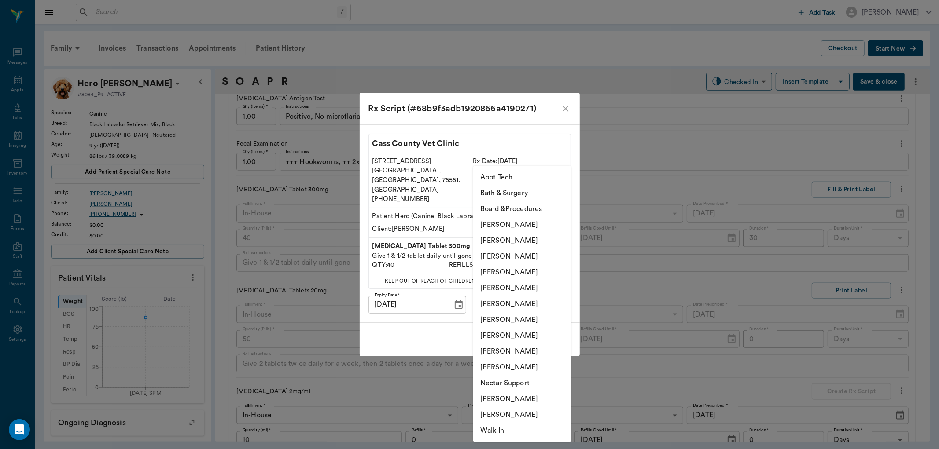
click at [548, 295] on body "/ ​ Add Task [PERSON_NAME] Nectar Messages Appts Labs Imaging Inventory Tasks F…" at bounding box center [469, 224] width 939 height 449
click at [519, 274] on li "[PERSON_NAME]" at bounding box center [522, 273] width 98 height 16
type input "63ec2f075fda476ae8351a4d"
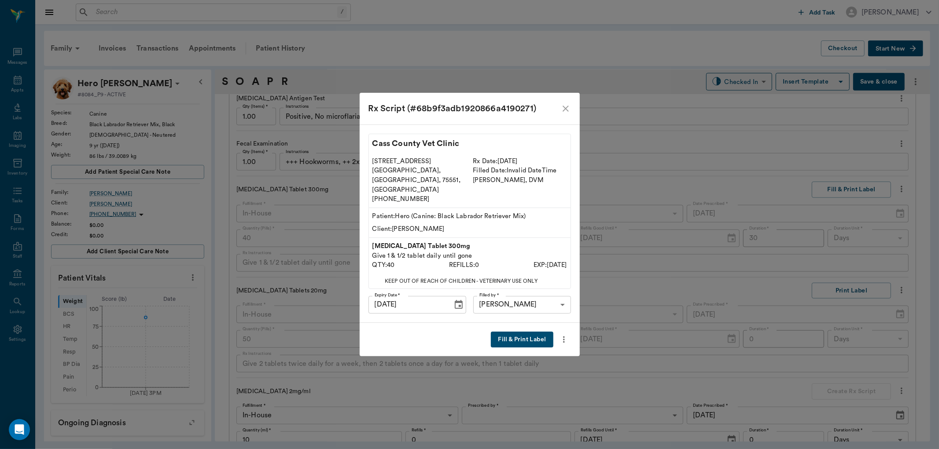
drag, startPoint x: 527, startPoint y: 332, endPoint x: 529, endPoint y: 327, distance: 5.2
click at [528, 332] on button "Fill & Print Label" at bounding box center [522, 340] width 62 height 16
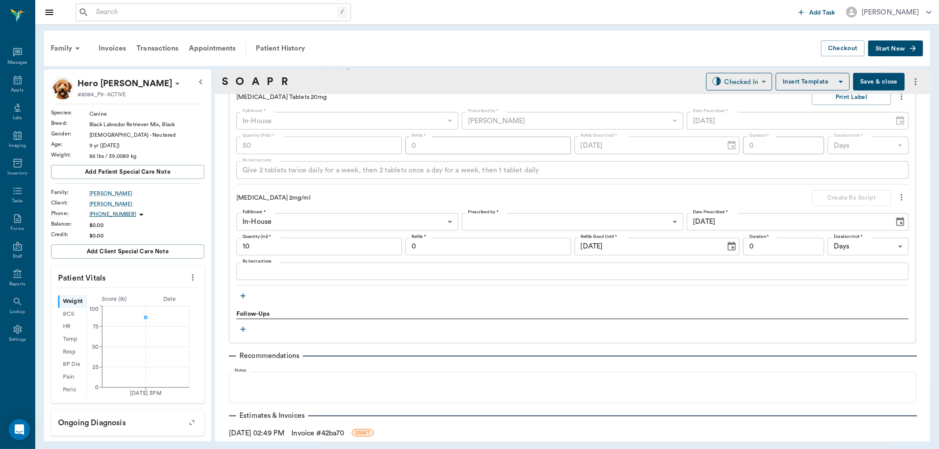
scroll to position [1027, 0]
click at [245, 293] on icon "button" at bounding box center [243, 294] width 9 height 9
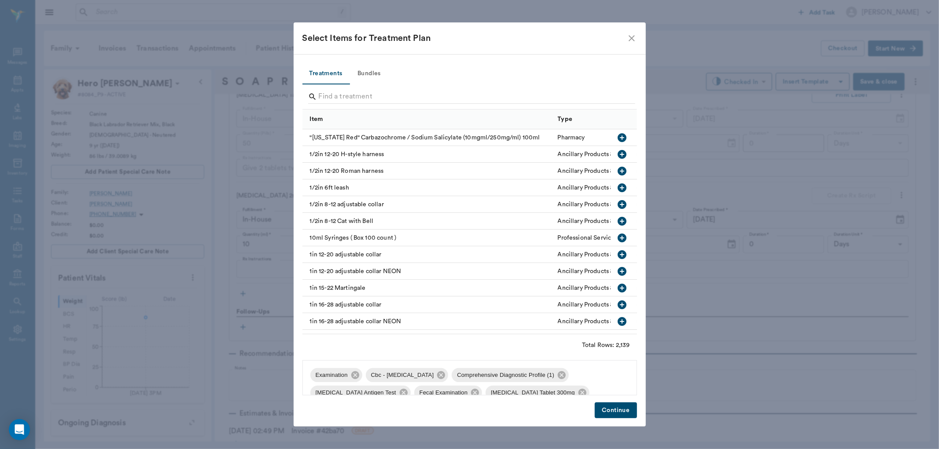
click at [631, 36] on icon "close" at bounding box center [631, 38] width 11 height 11
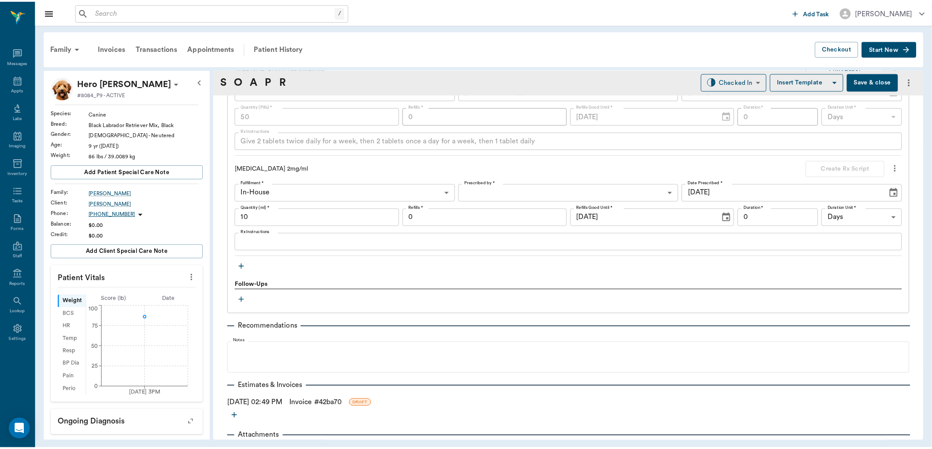
scroll to position [1078, 0]
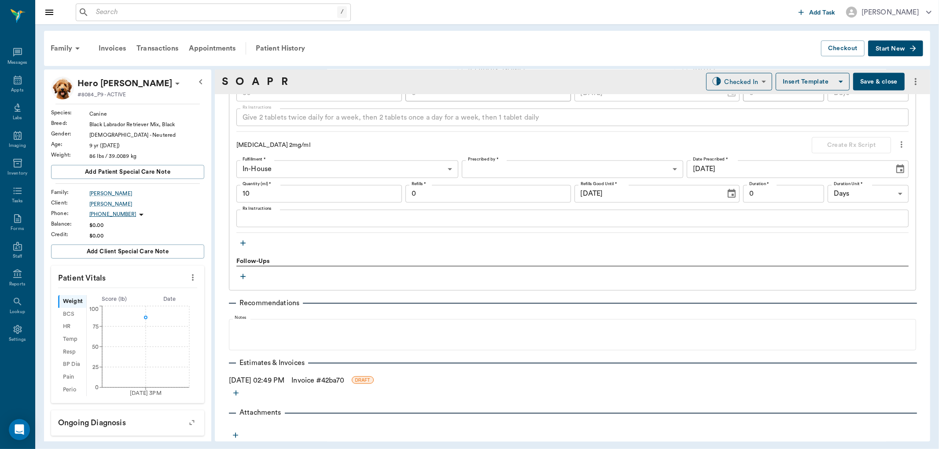
click at [315, 380] on link "Invoice # 42ba70" at bounding box center [317, 381] width 53 height 11
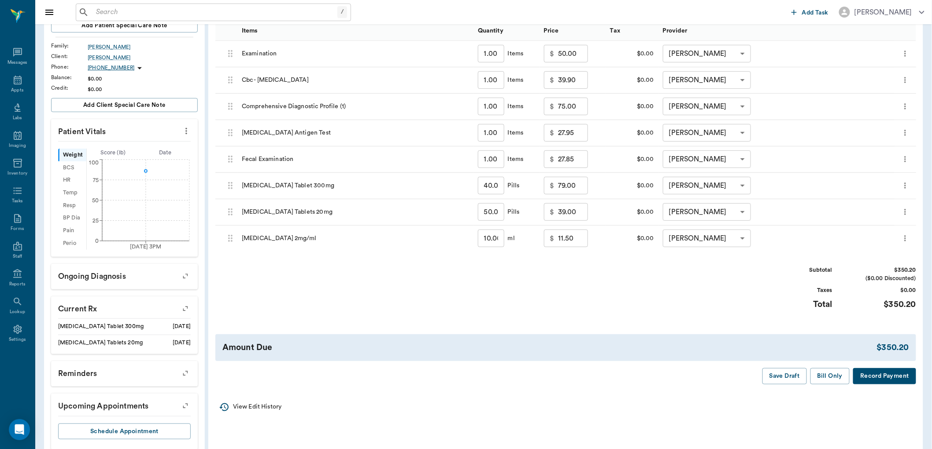
scroll to position [98, 0]
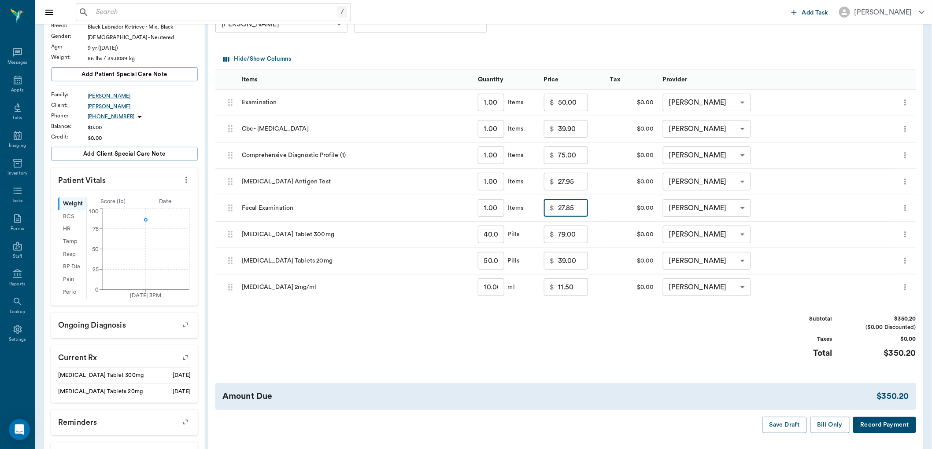
click at [575, 213] on input "27.85" at bounding box center [573, 208] width 30 height 18
type input "0.00"
click at [621, 349] on div "Subtotal $322.35 ($0.00 Discounted) Taxes $0.00 Total $322.35" at bounding box center [565, 342] width 700 height 54
click at [577, 261] on input "39.00" at bounding box center [573, 261] width 30 height 18
type input "30.00"
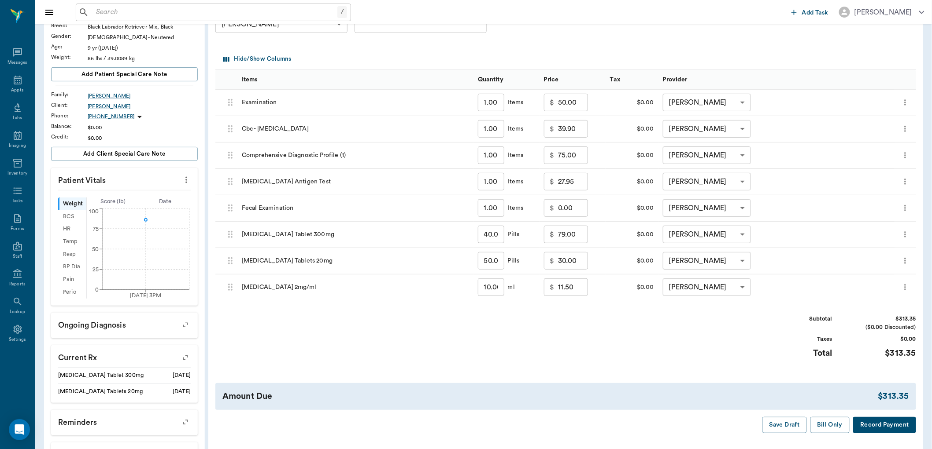
click at [607, 351] on div "Subtotal $313.35 ($0.00 Discounted) Taxes $0.00 Total $313.35" at bounding box center [565, 342] width 700 height 54
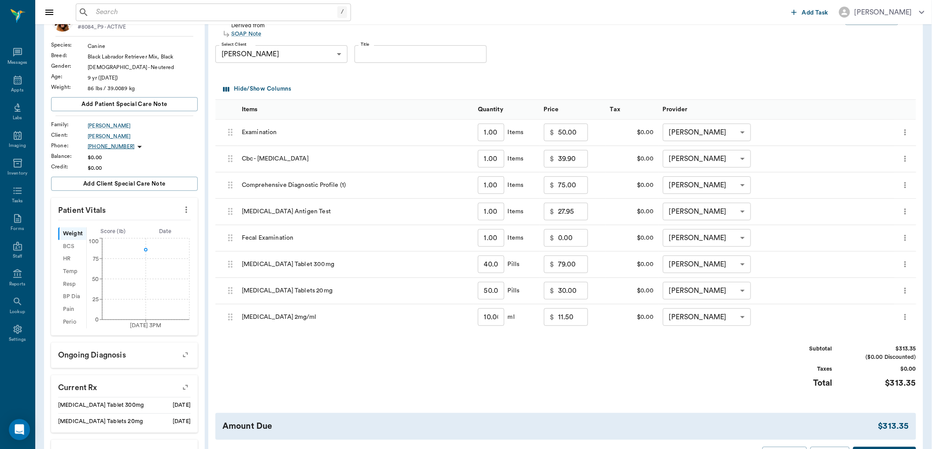
scroll to position [165, 0]
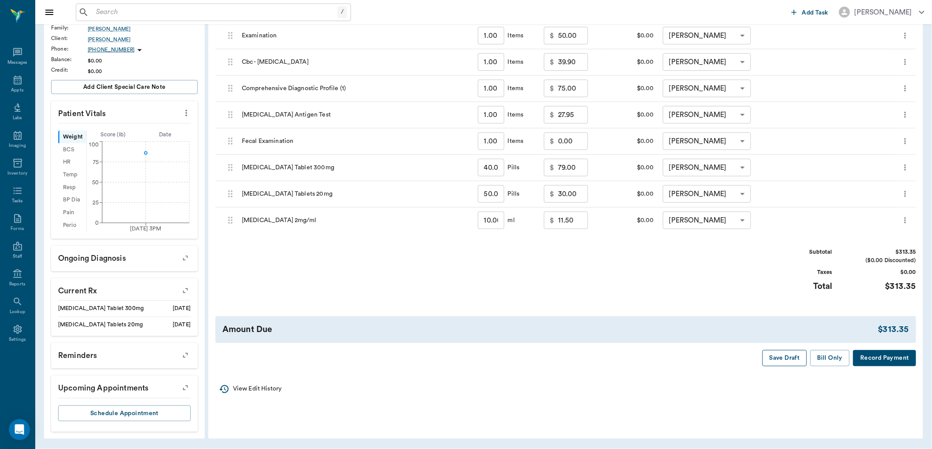
click at [790, 359] on button "Save Draft" at bounding box center [784, 358] width 44 height 16
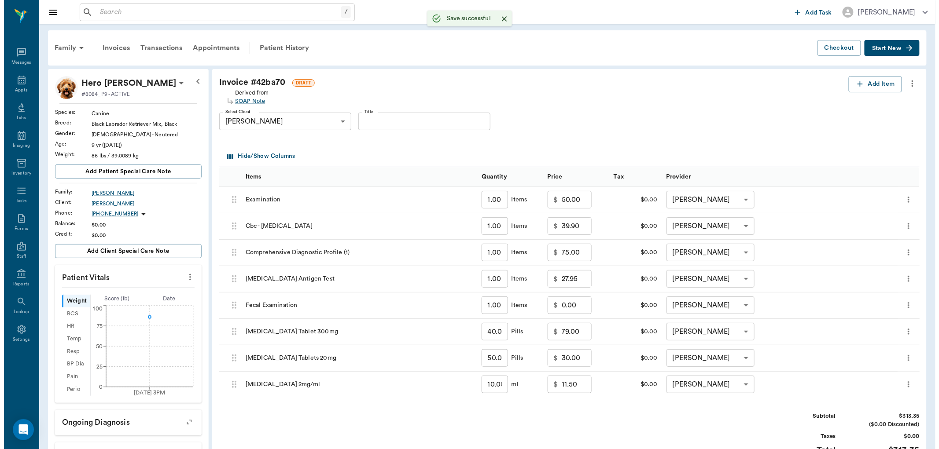
scroll to position [0, 0]
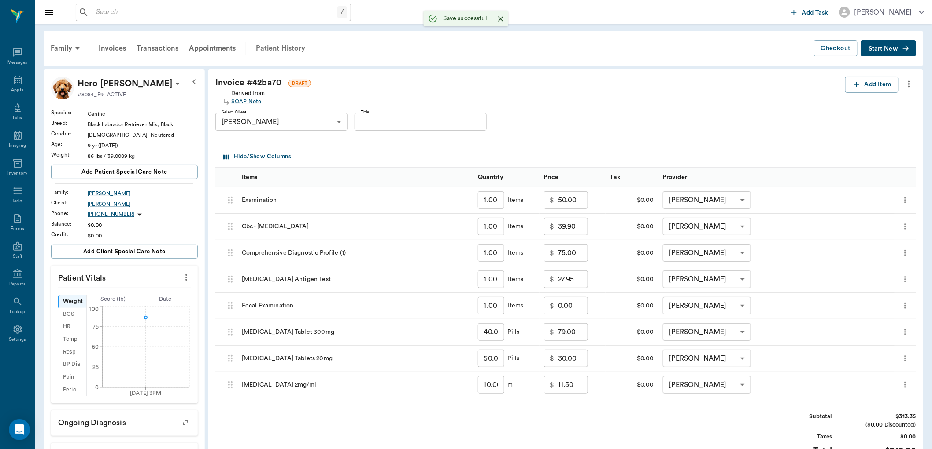
click at [292, 48] on div "Patient History" at bounding box center [280, 48] width 60 height 21
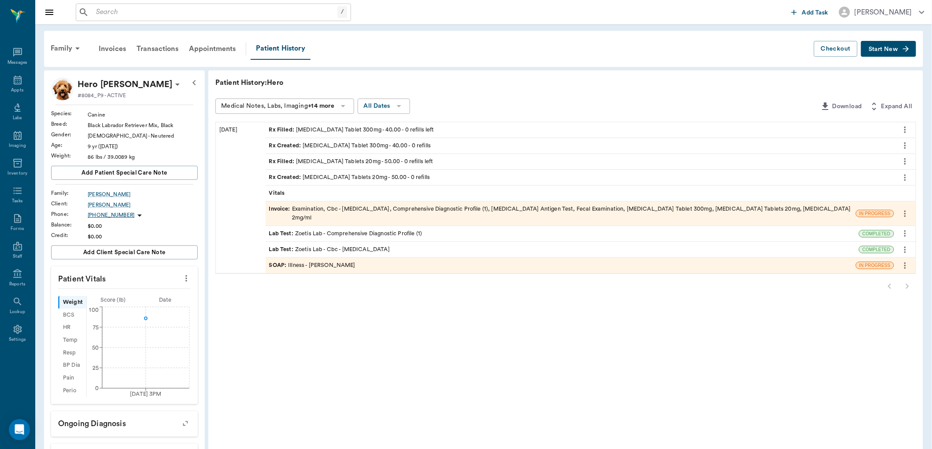
click at [320, 261] on div "SOAP : Illness - [PERSON_NAME]" at bounding box center [312, 265] width 86 height 8
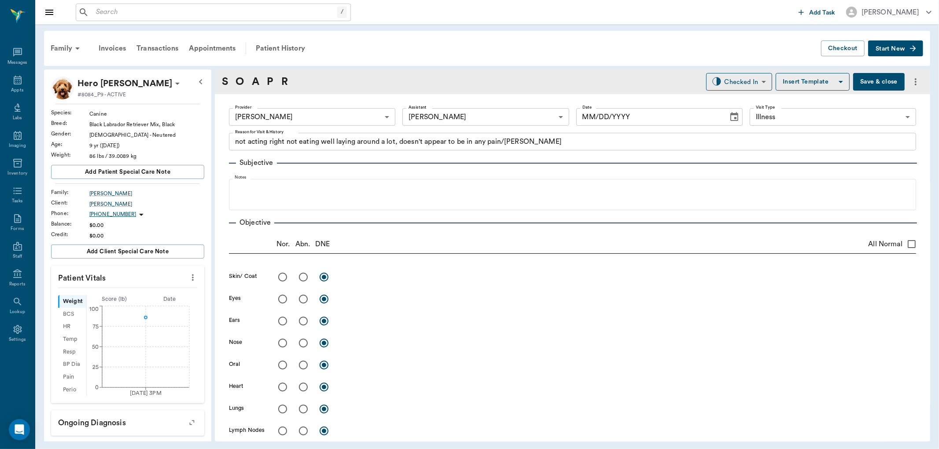
type input "63ec2f075fda476ae8351a4d"
type input "682b670d8bdc6f7f8feef3db"
type input "65d2be4f46e3a538d89b8c15"
type textarea "not acting right not eating well laying around a lot, doesn't appear to be in a…"
type input "[DATE]"
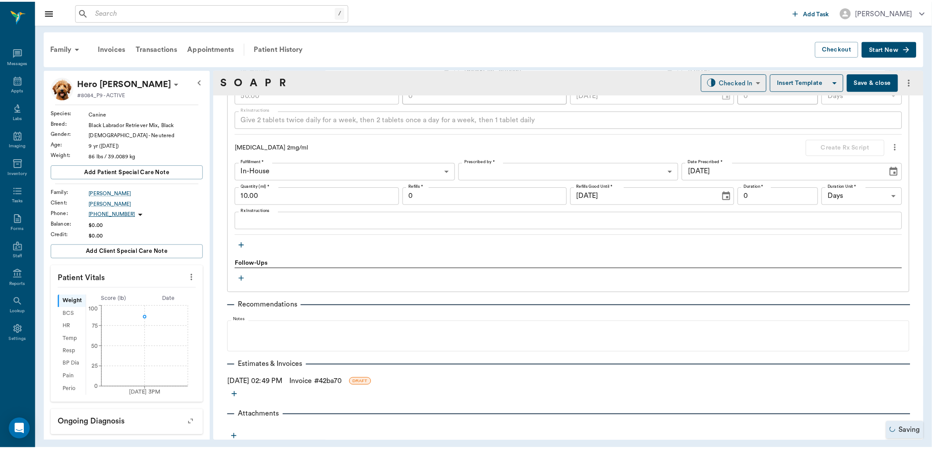
scroll to position [1078, 0]
click at [242, 240] on icon "button" at bounding box center [243, 243] width 9 height 9
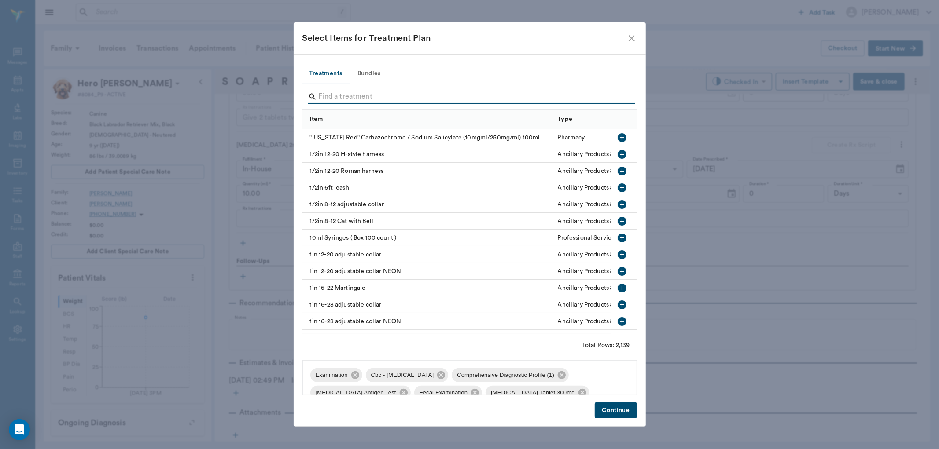
click at [349, 95] on input "Search" at bounding box center [470, 97] width 303 height 14
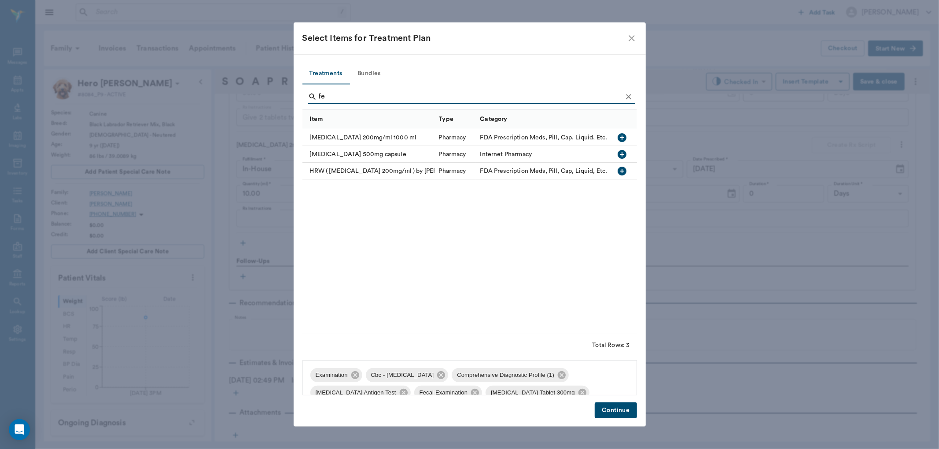
type input "f"
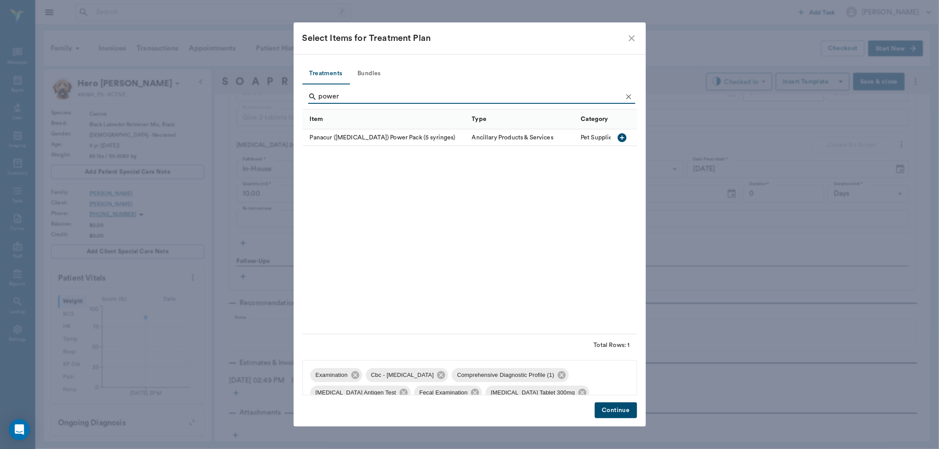
type input "power"
click at [621, 138] on icon "button" at bounding box center [622, 137] width 9 height 9
click at [617, 411] on button "Continue" at bounding box center [616, 411] width 42 height 16
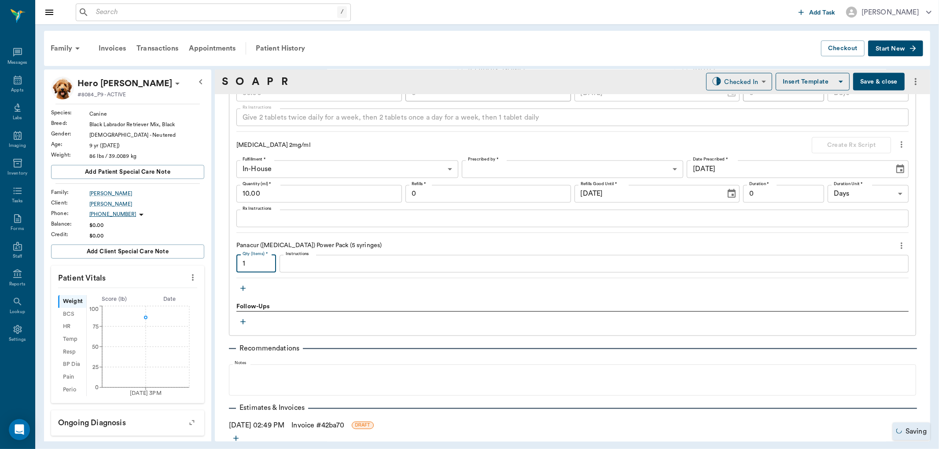
click at [256, 263] on input "1" at bounding box center [256, 264] width 40 height 18
type input ".2"
click at [317, 424] on link "Invoice # 42ba70" at bounding box center [317, 426] width 53 height 11
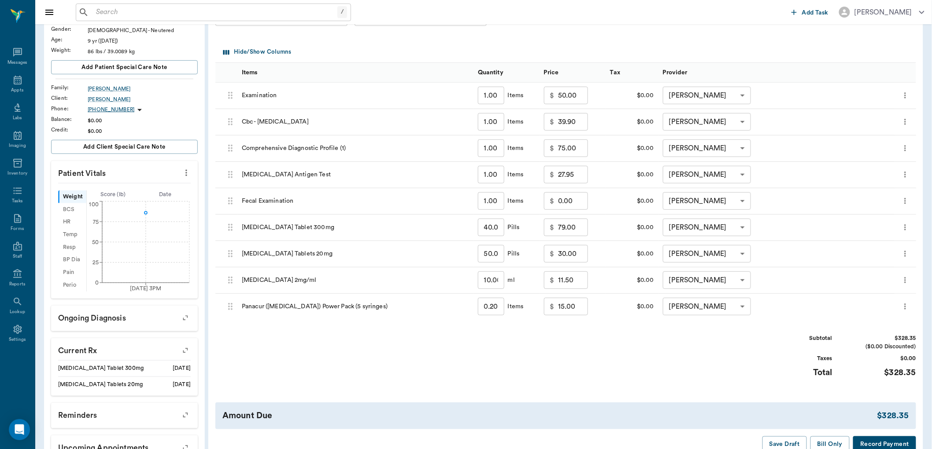
scroll to position [165, 0]
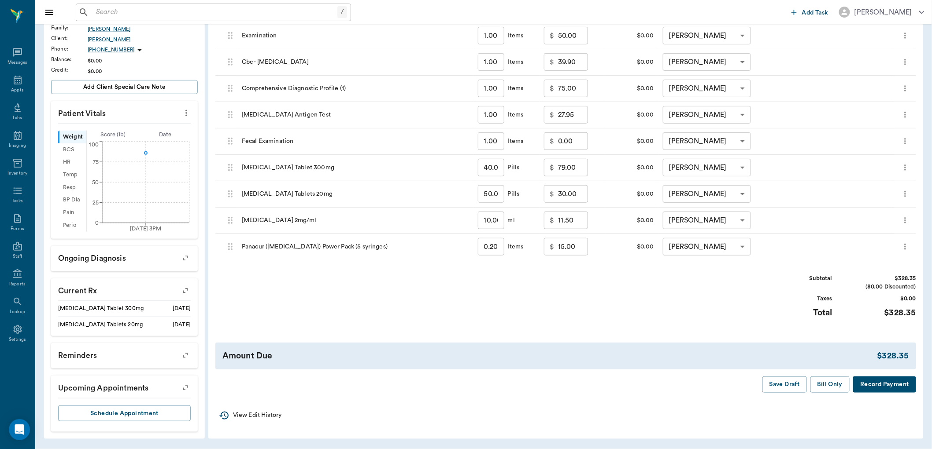
click at [825, 384] on button "Bill Only" at bounding box center [830, 385] width 40 height 16
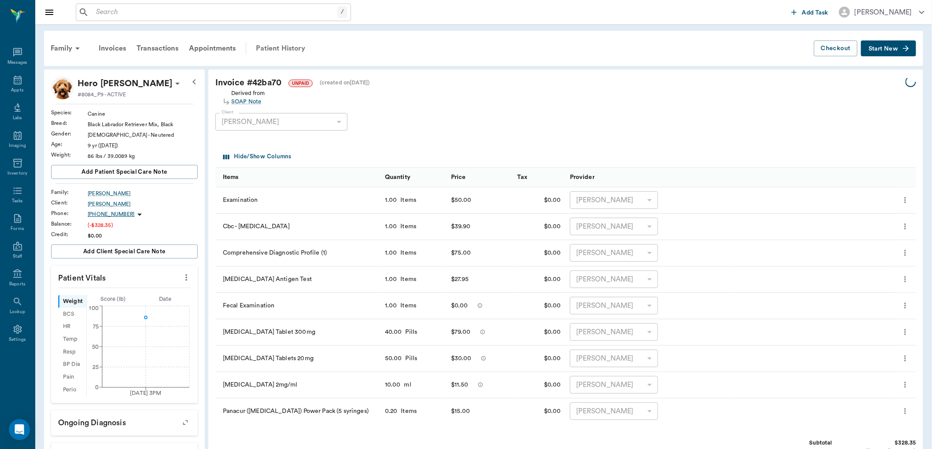
click at [283, 45] on div "Patient History" at bounding box center [280, 48] width 60 height 21
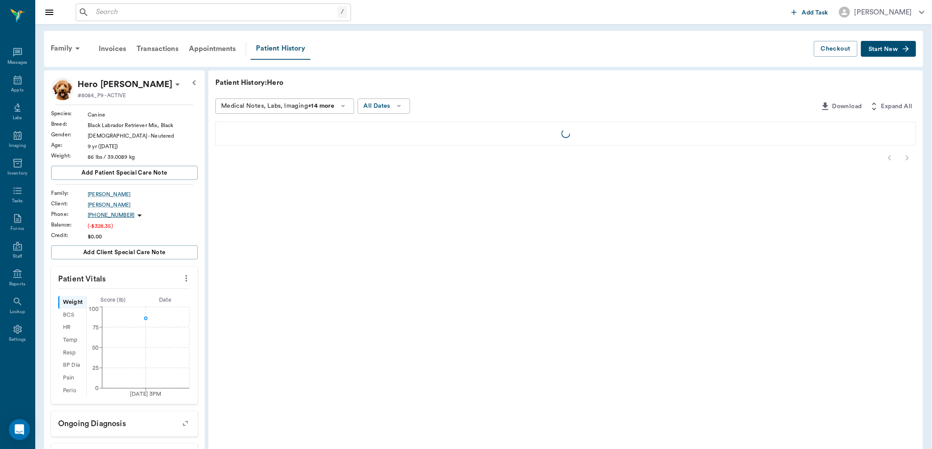
click at [293, 46] on div "Patient History" at bounding box center [280, 49] width 60 height 22
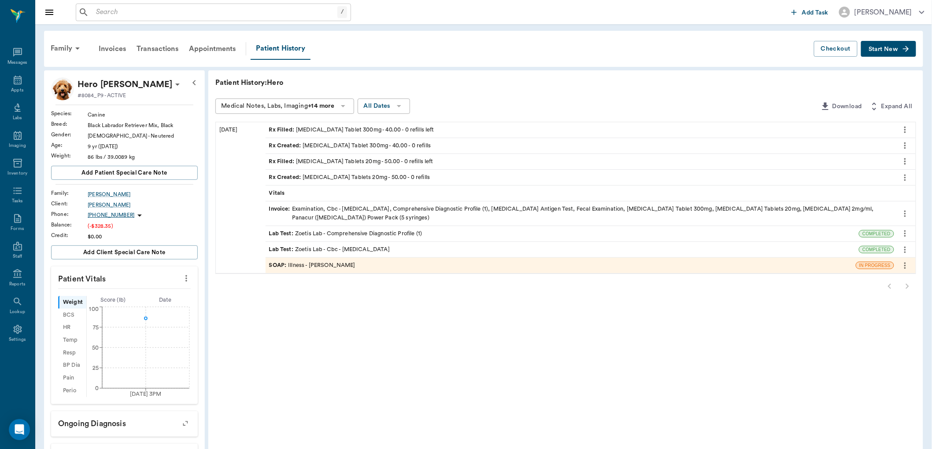
click at [346, 263] on div "SOAP : Illness - [PERSON_NAME]" at bounding box center [312, 265] width 86 height 8
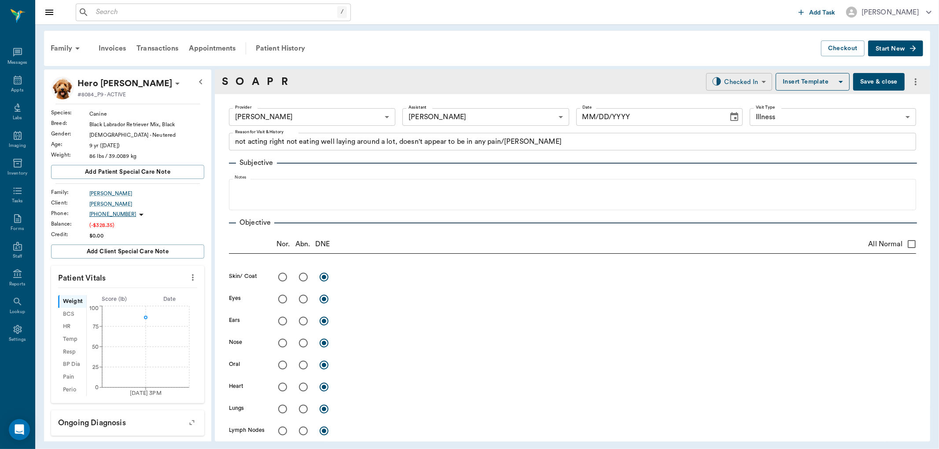
type input "63ec2f075fda476ae8351a4d"
type input "682b670d8bdc6f7f8feef3db"
type input "65d2be4f46e3a538d89b8c15"
type textarea "not acting right not eating well laying around a lot, doesn't appear to be in a…"
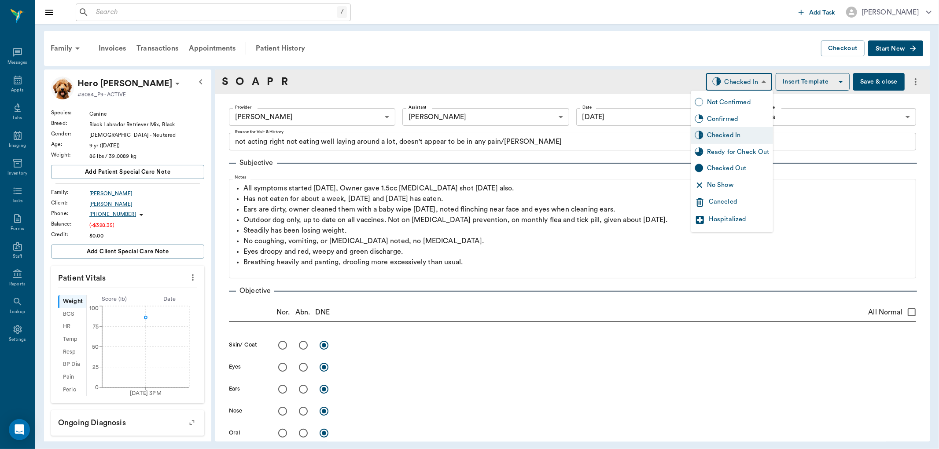
click at [753, 81] on body "/ ​ Add Task [PERSON_NAME] Nectar Messages Appts Labs Imaging Inventory Tasks F…" at bounding box center [469, 224] width 939 height 449
type input "[DATE]"
click at [740, 148] on div "Ready for Check Out" at bounding box center [738, 152] width 63 height 10
type input "READY_TO_CHECKOUT"
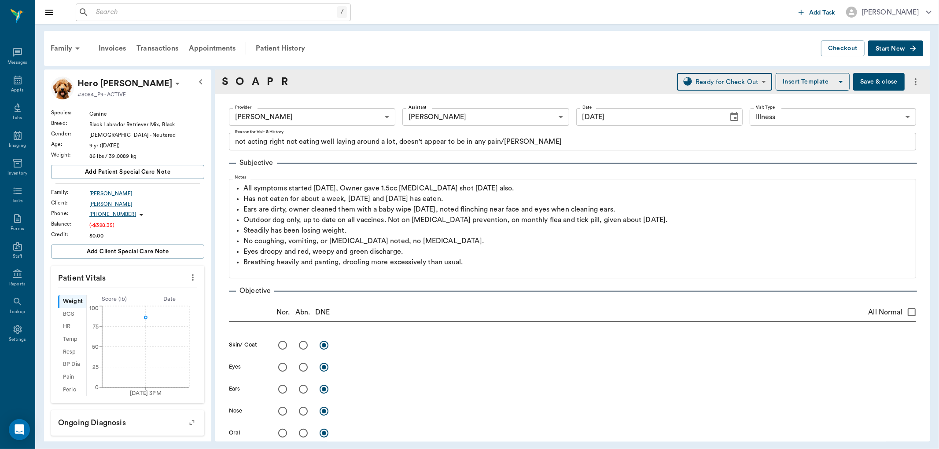
click at [862, 85] on button "Save & close" at bounding box center [879, 82] width 52 height 18
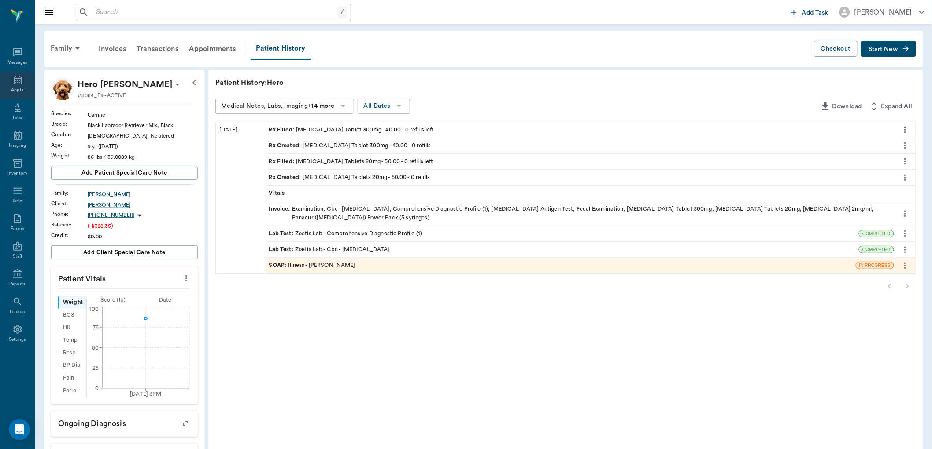
scroll to position [49, 0]
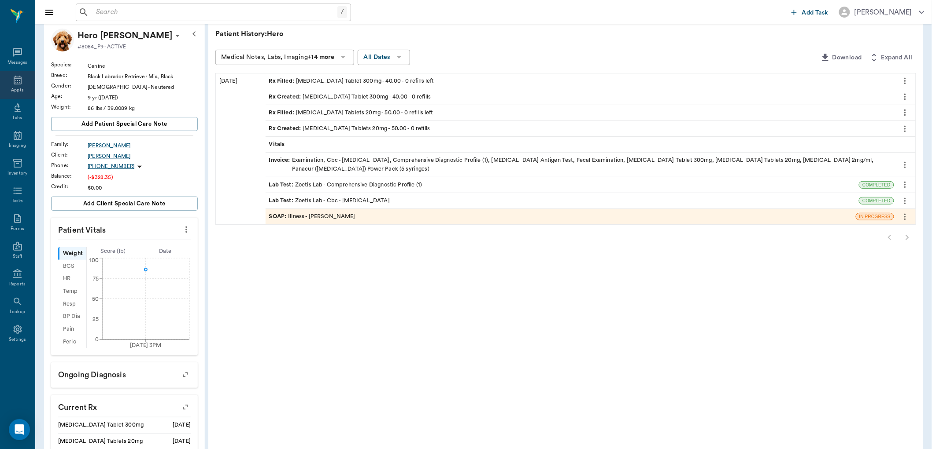
click at [19, 85] on div "Appts" at bounding box center [17, 85] width 35 height 28
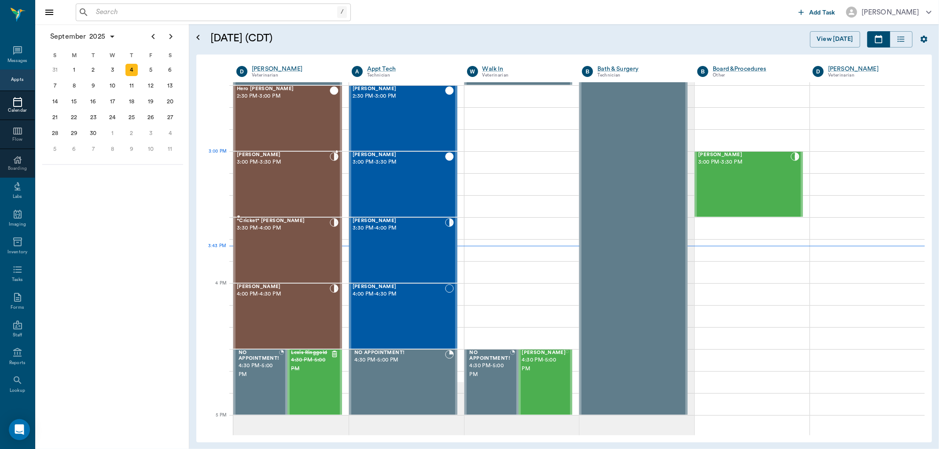
scroll to position [829, 0]
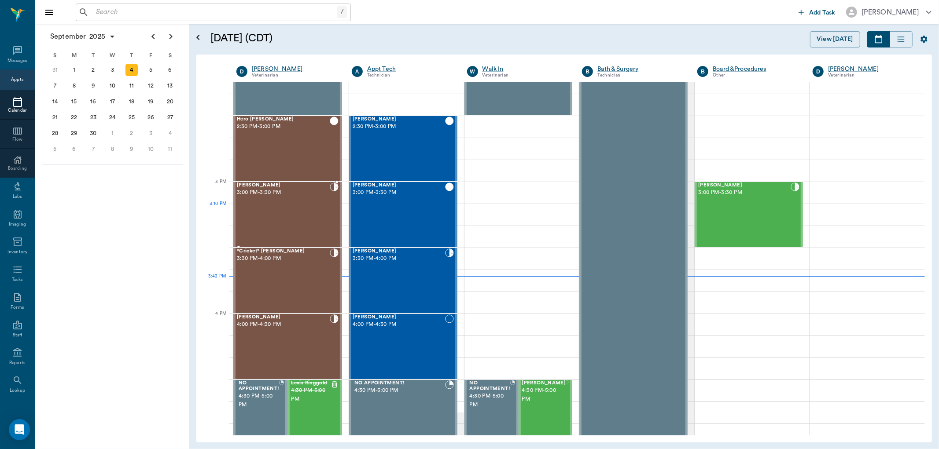
click at [280, 207] on div "[PERSON_NAME] 3:00 PM - 3:30 PM" at bounding box center [283, 215] width 93 height 64
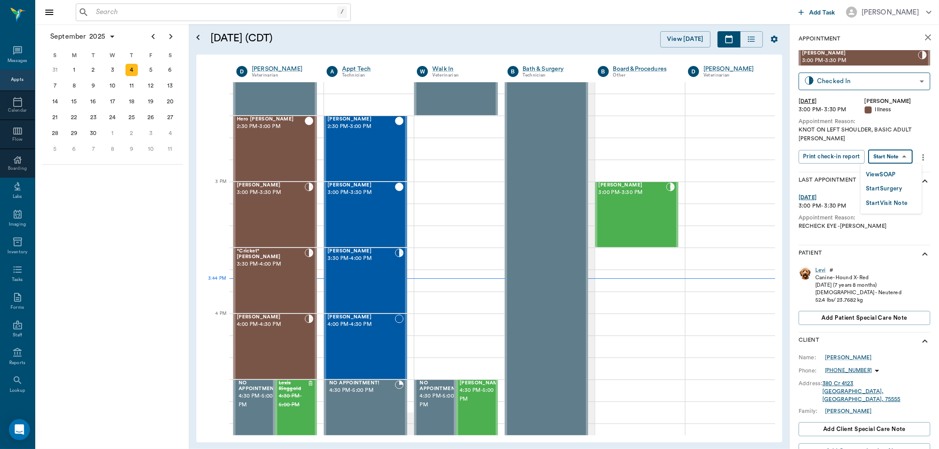
click at [884, 155] on body "/ ​ Add Task [PERSON_NAME] Nectar Messages Appts Calendar Flow Boarding Labs Im…" at bounding box center [469, 224] width 939 height 449
click at [884, 172] on button "View SOAP" at bounding box center [881, 175] width 30 height 10
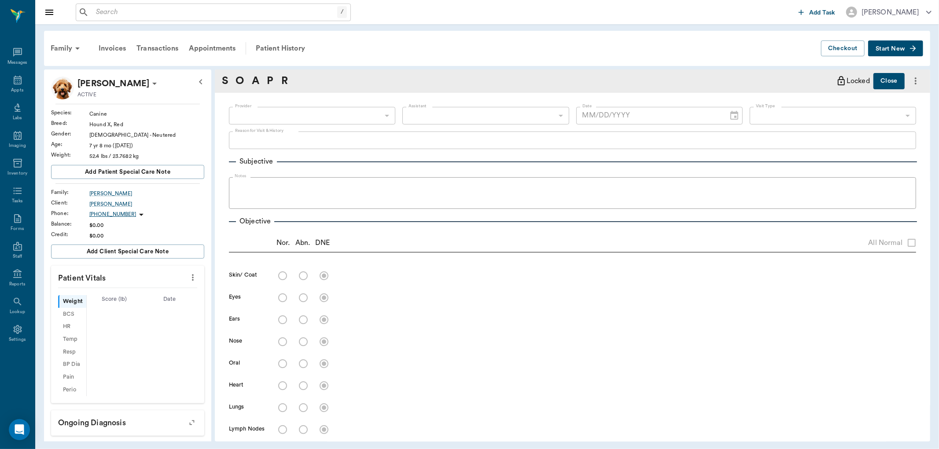
type input "63ec2f075fda476ae8351a4d"
type input "65d2be4f46e3a538d89b8c15"
type textarea "KNOT ON LEFT SHOULDER, BASIC ADULT [PERSON_NAME]"
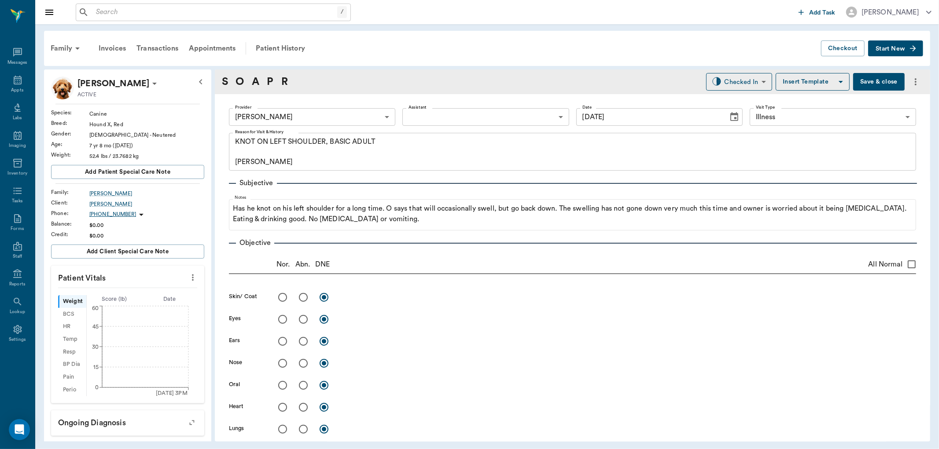
type input "[DATE]"
drag, startPoint x: 456, startPoint y: 107, endPoint x: 403, endPoint y: 238, distance: 141.7
click at [403, 238] on div "Objective" at bounding box center [572, 243] width 687 height 11
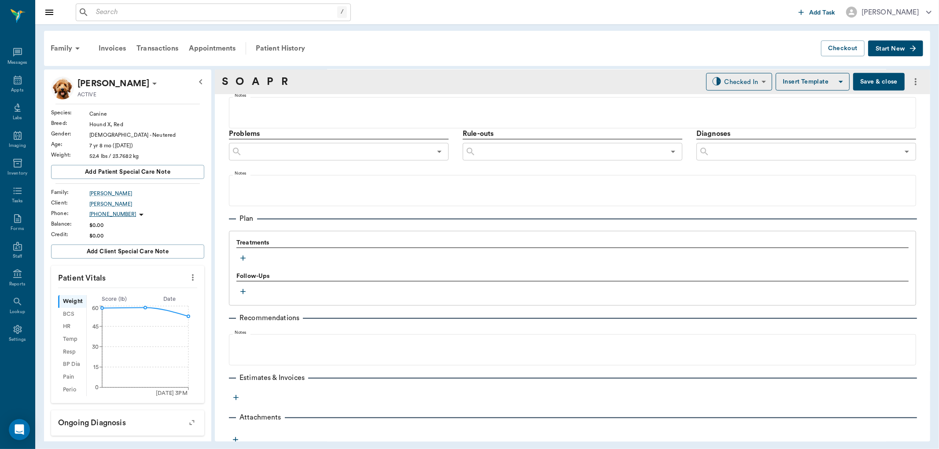
scroll to position [486, 0]
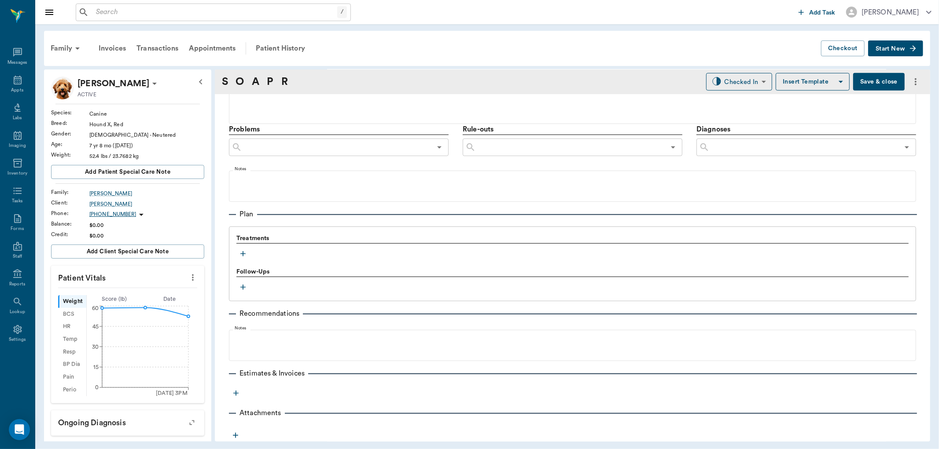
click at [243, 254] on icon "button" at bounding box center [242, 253] width 5 height 5
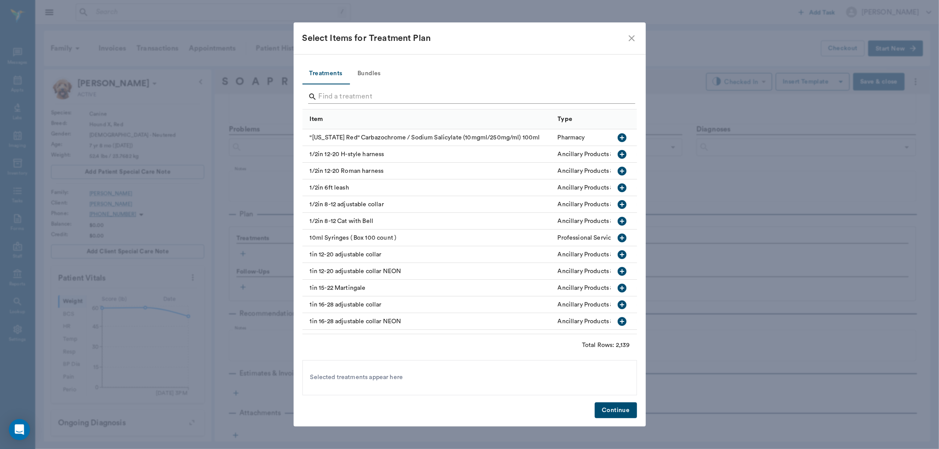
click at [350, 96] on input "Search" at bounding box center [470, 97] width 303 height 14
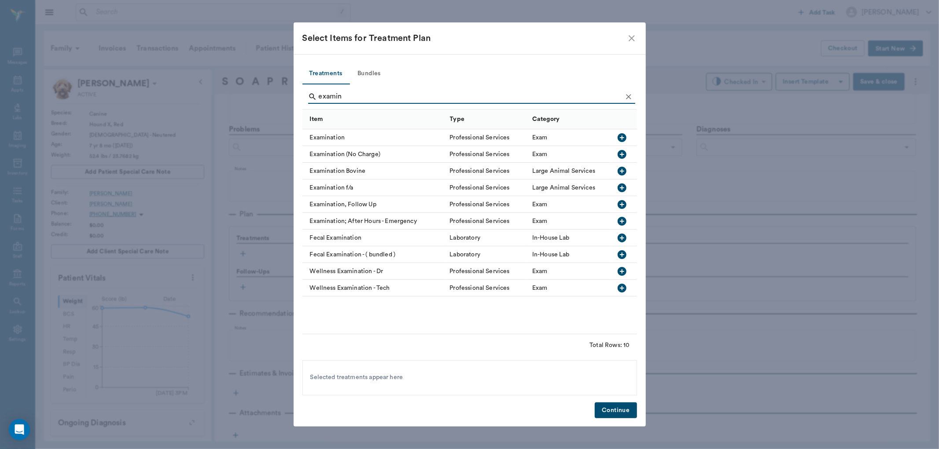
type input "examin"
click at [620, 140] on icon "button" at bounding box center [622, 137] width 9 height 9
click at [366, 69] on button "Bundles" at bounding box center [370, 73] width 40 height 21
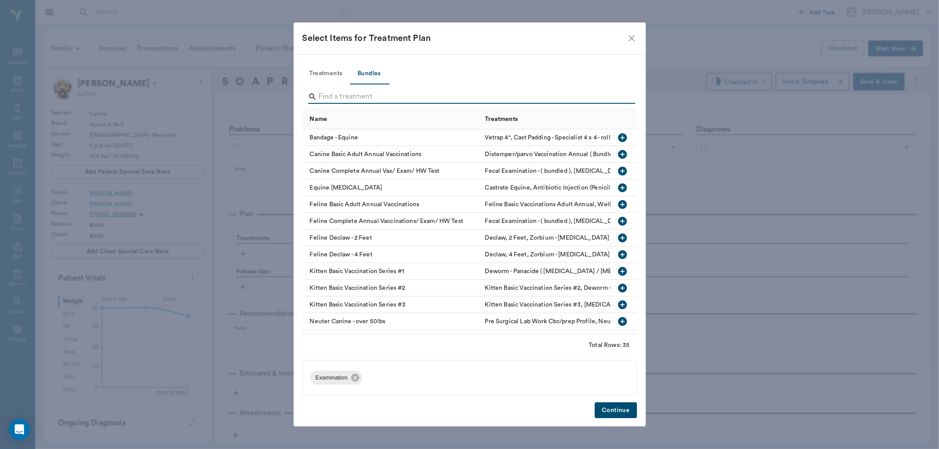
click at [364, 99] on input "Search" at bounding box center [470, 97] width 303 height 14
click at [617, 153] on icon "button" at bounding box center [622, 154] width 11 height 11
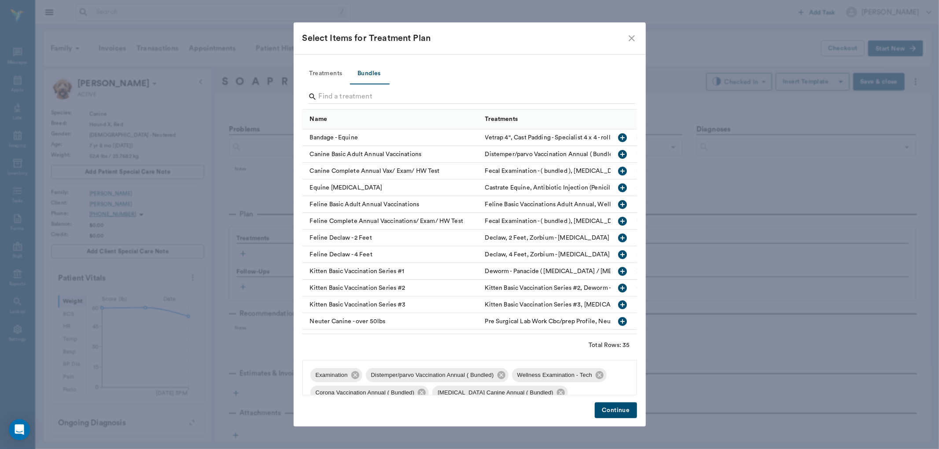
click at [604, 406] on button "Continue" at bounding box center [616, 411] width 42 height 16
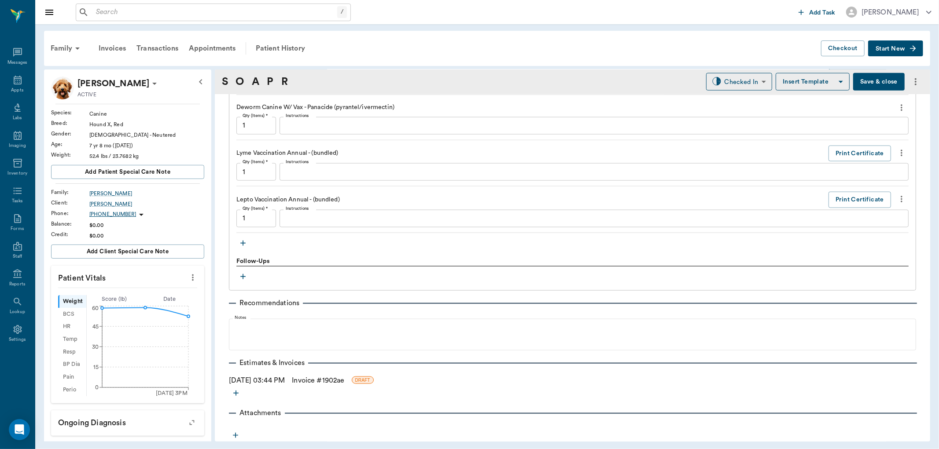
scroll to position [961, 0]
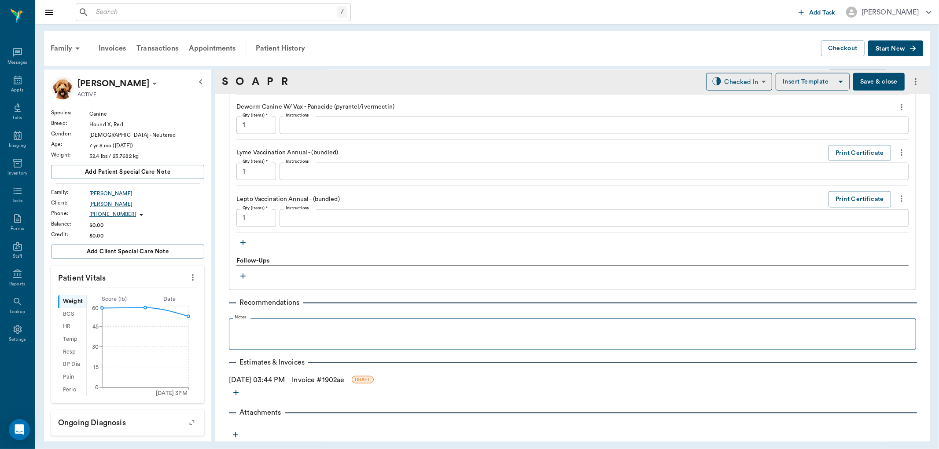
click at [269, 320] on fieldset "Notes" at bounding box center [572, 332] width 687 height 35
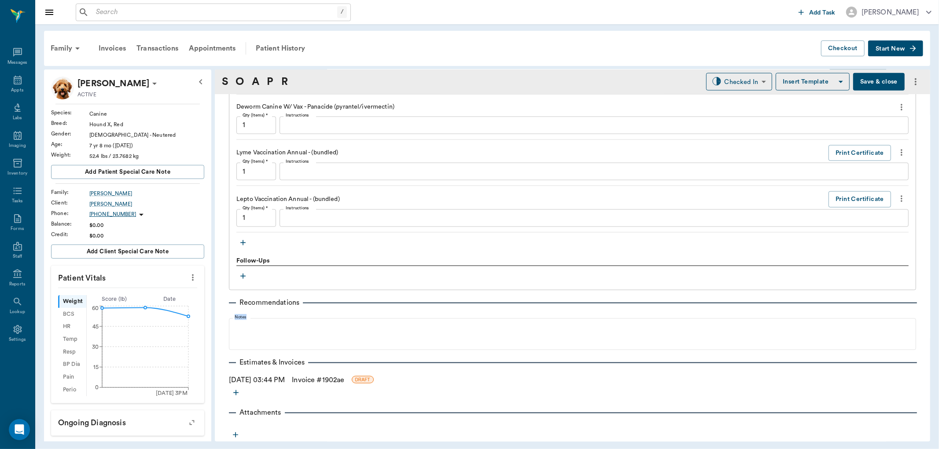
click at [274, 310] on div "Recommendations Notes" at bounding box center [572, 321] width 687 height 60
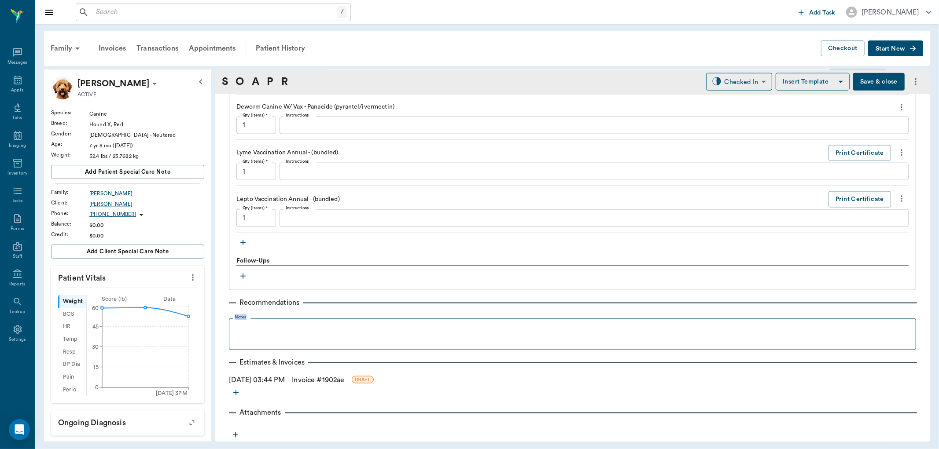
click at [287, 315] on fieldset "Notes" at bounding box center [572, 332] width 687 height 35
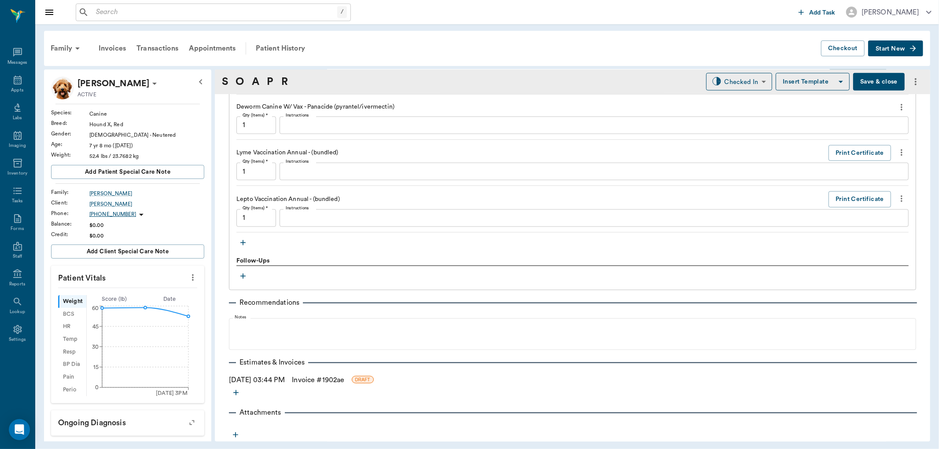
drag, startPoint x: 287, startPoint y: 313, endPoint x: 289, endPoint y: 294, distance: 19.9
click at [287, 311] on div "Recommendations Notes" at bounding box center [572, 321] width 687 height 60
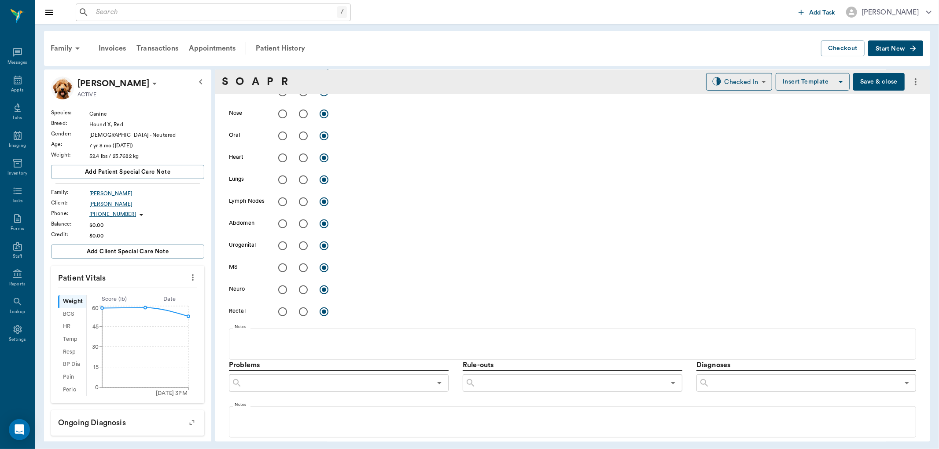
scroll to position [179, 0]
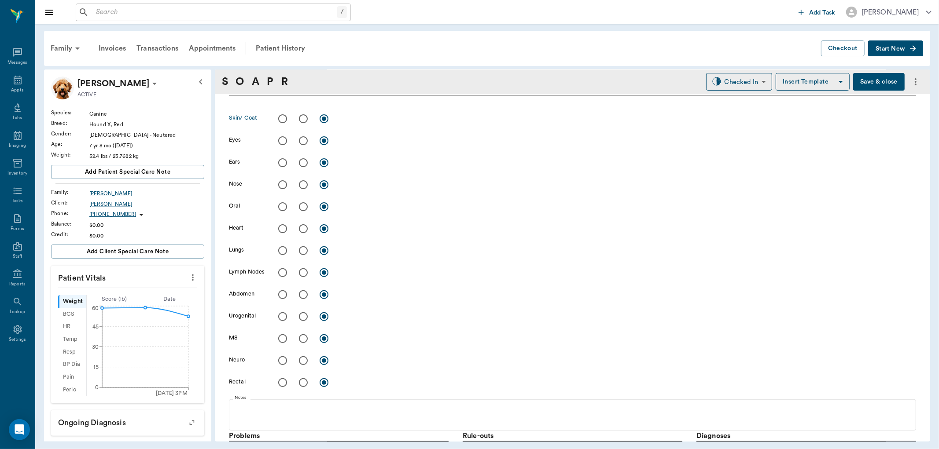
click at [306, 118] on input "radio" at bounding box center [303, 119] width 18 height 18
radio input "true"
click at [283, 274] on input "radio" at bounding box center [282, 273] width 18 height 18
radio input "true"
click at [282, 252] on input "radio" at bounding box center [282, 251] width 18 height 18
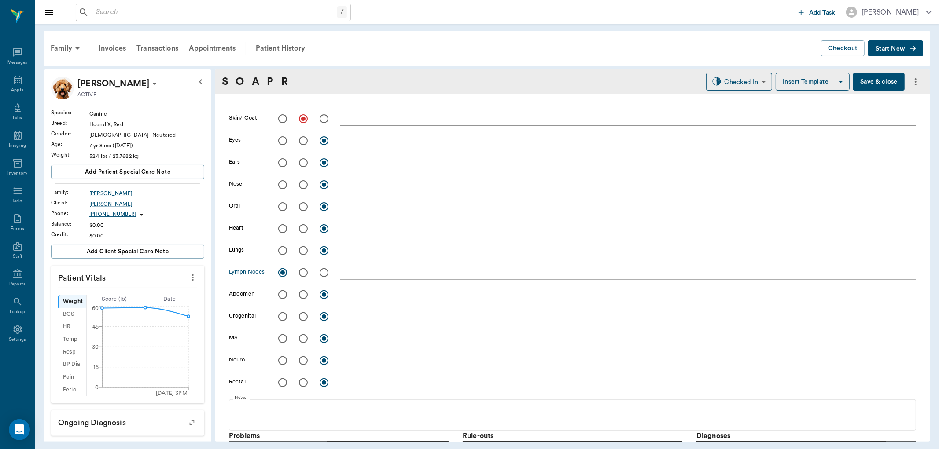
radio input "true"
click at [282, 230] on input "radio" at bounding box center [282, 229] width 18 height 18
radio input "true"
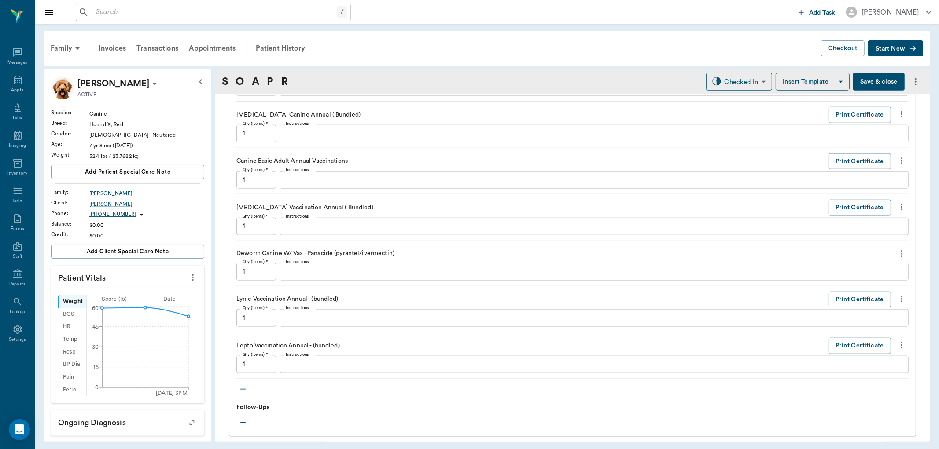
scroll to position [961, 0]
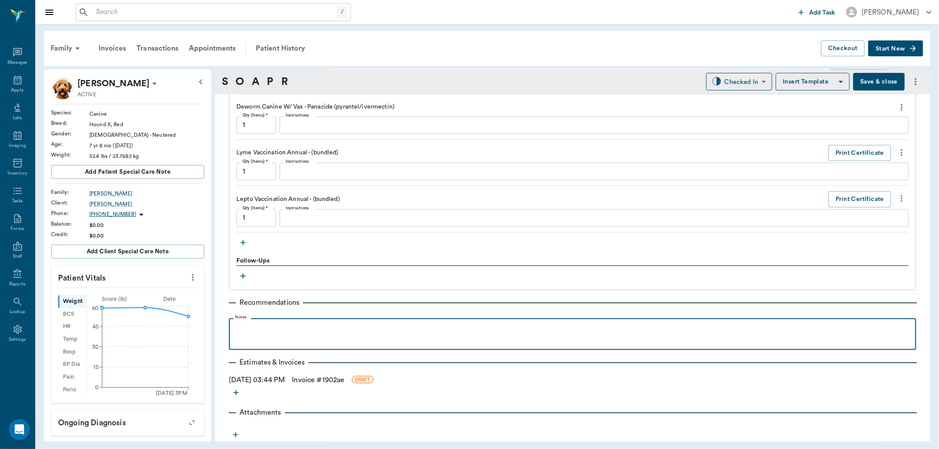
click at [246, 329] on p at bounding box center [572, 328] width 678 height 11
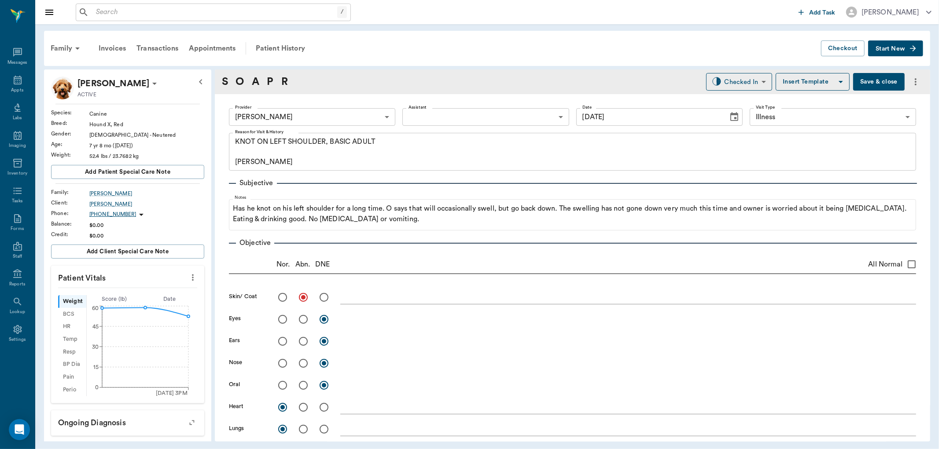
scroll to position [961, 0]
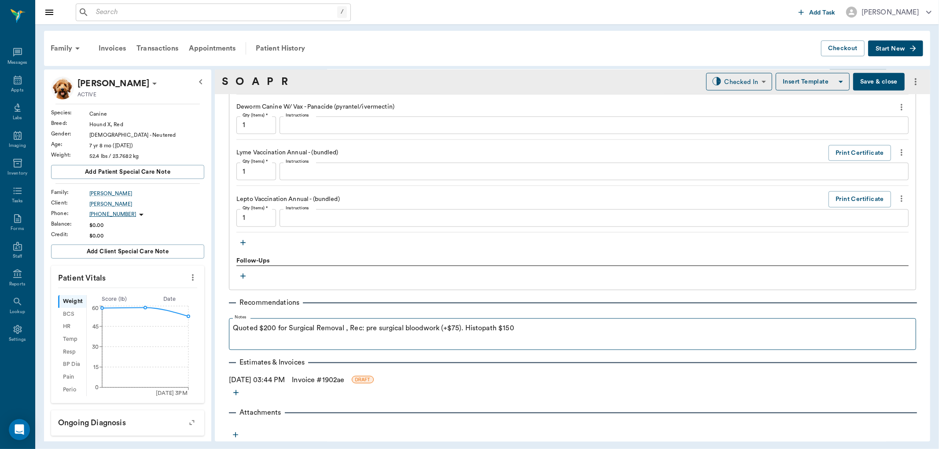
click at [465, 330] on p "Quoted $200 for Surgical Removal , Rec: pre surgical bloodwork (+$75). Histopat…" at bounding box center [572, 328] width 679 height 11
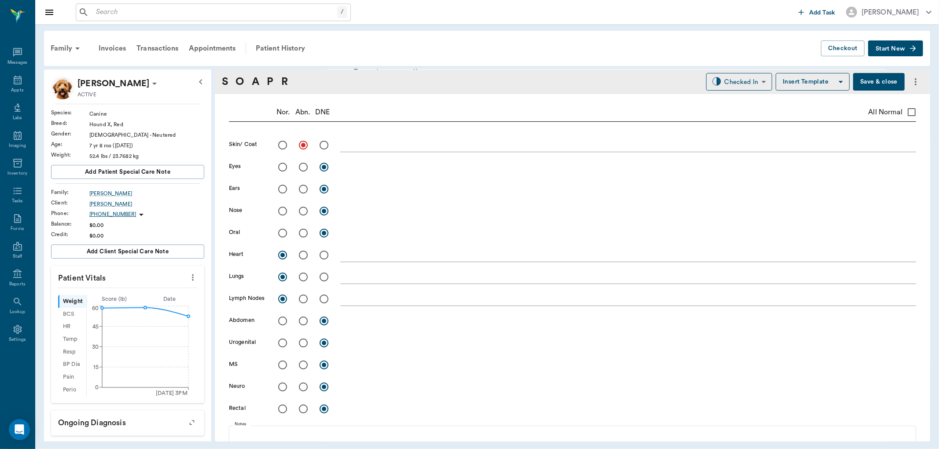
scroll to position [81, 0]
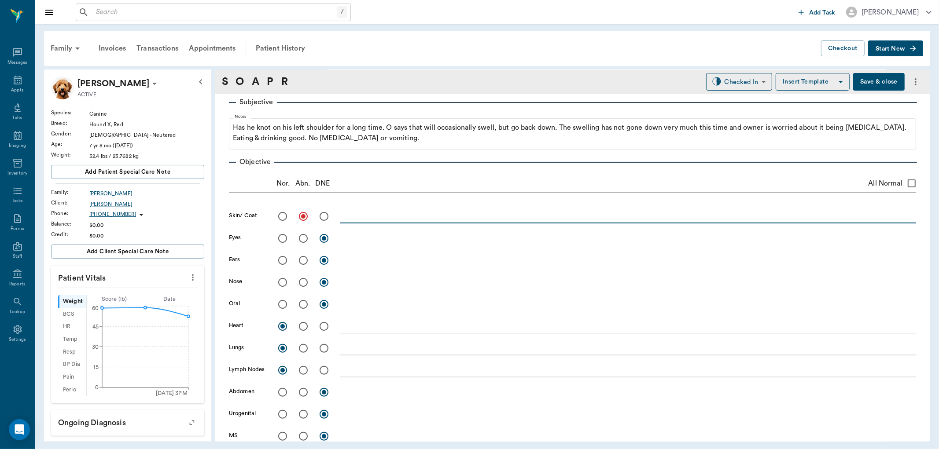
click at [366, 216] on textarea at bounding box center [628, 216] width 576 height 10
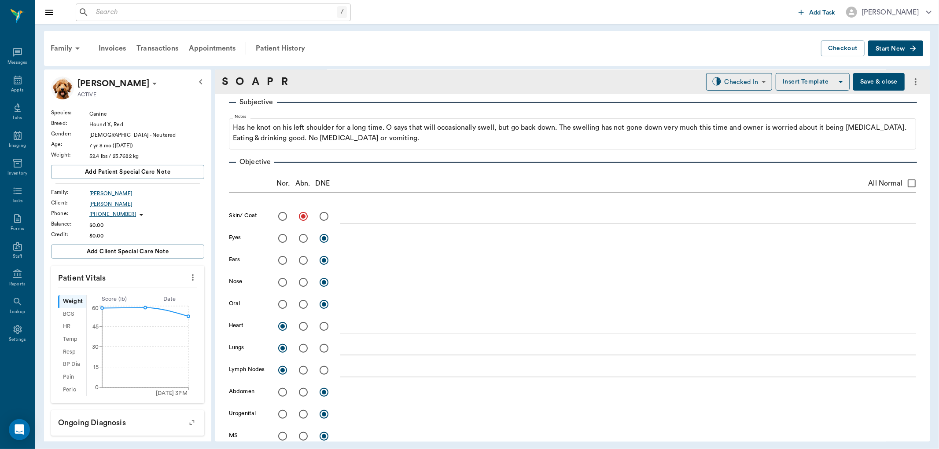
drag, startPoint x: 382, startPoint y: 209, endPoint x: 329, endPoint y: 235, distance: 58.9
drag, startPoint x: 329, startPoint y: 235, endPoint x: 372, endPoint y: 275, distance: 58.9
click at [372, 275] on div "x" at bounding box center [628, 282] width 576 height 18
click at [355, 218] on textarea at bounding box center [628, 216] width 576 height 10
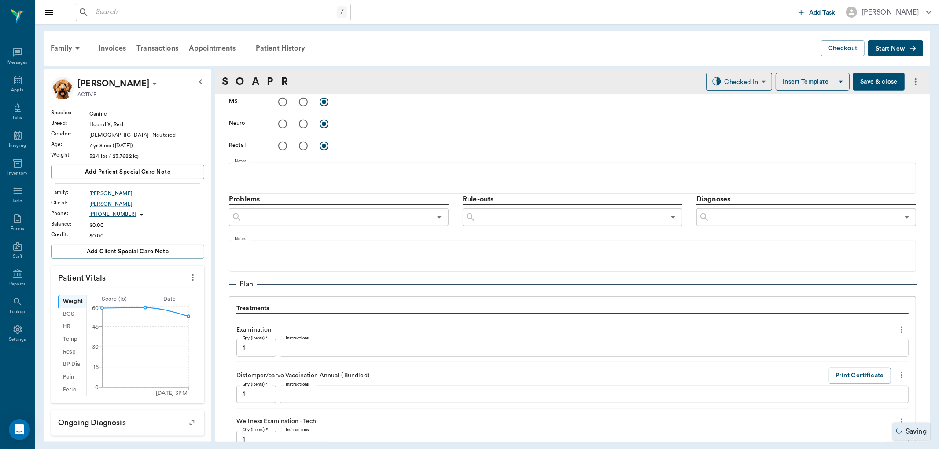
scroll to position [424, 0]
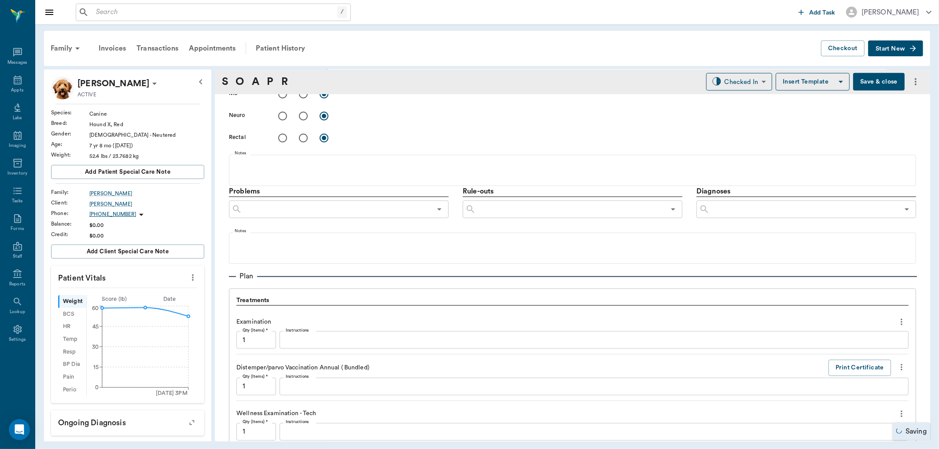
type textarea "40mm x 50mm irregular skin mass on cranial L shoulder. Biopsy,: lipid, some fib…"
click at [814, 208] on input "text" at bounding box center [804, 209] width 189 height 12
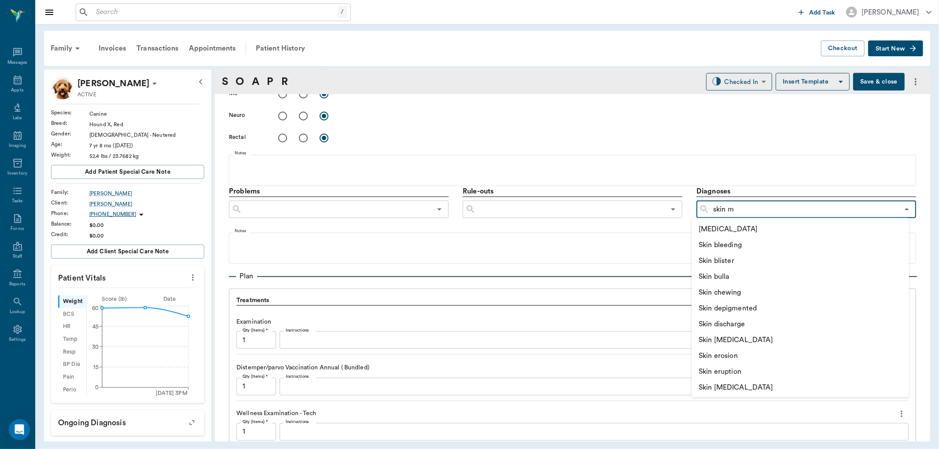
type input "skin ma"
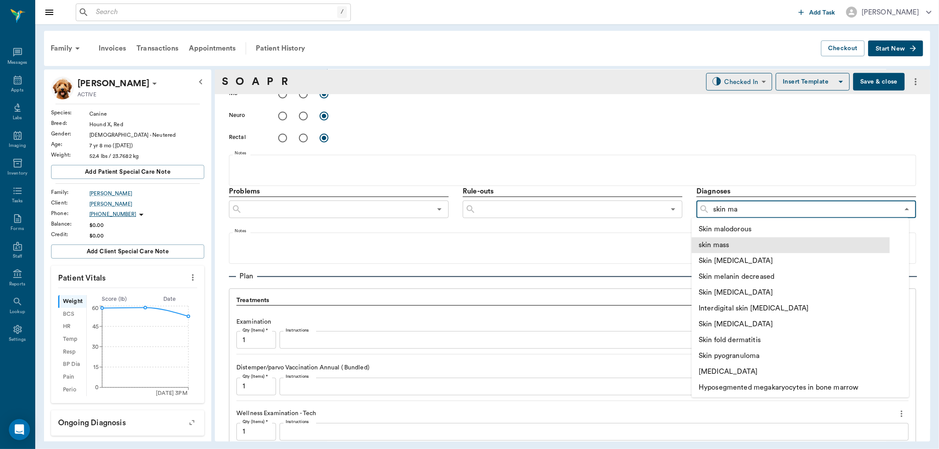
click at [715, 241] on li "skin mass" at bounding box center [791, 246] width 198 height 16
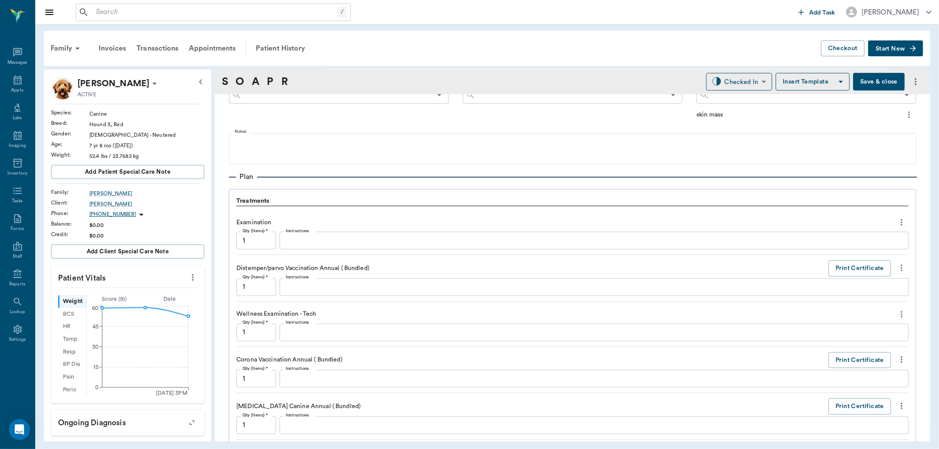
scroll to position [733, 0]
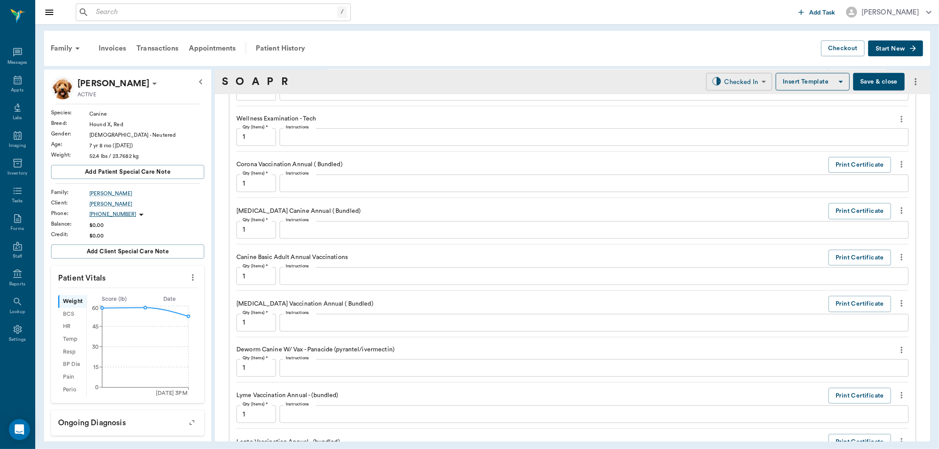
click at [744, 80] on body "/ ​ Add Task Dr. Bert Ellsworth Nectar Messages Appts Labs Imaging Inventory Ta…" at bounding box center [469, 224] width 939 height 449
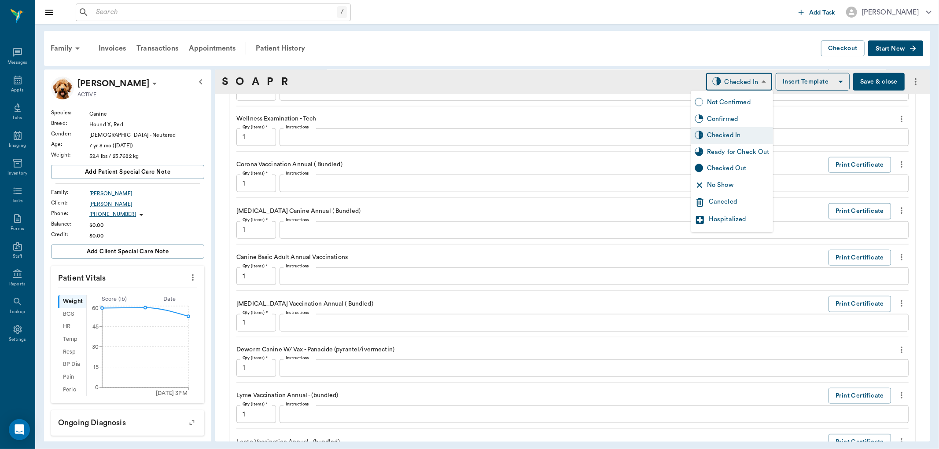
click at [732, 151] on div "Ready for Check Out" at bounding box center [738, 152] width 63 height 10
type input "READY_TO_CHECKOUT"
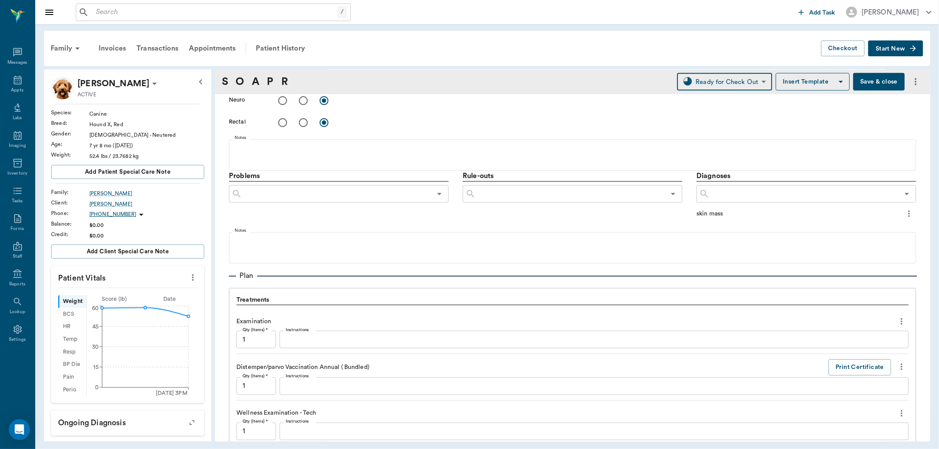
scroll to position [438, 0]
click at [865, 82] on button "Save & close" at bounding box center [879, 82] width 52 height 18
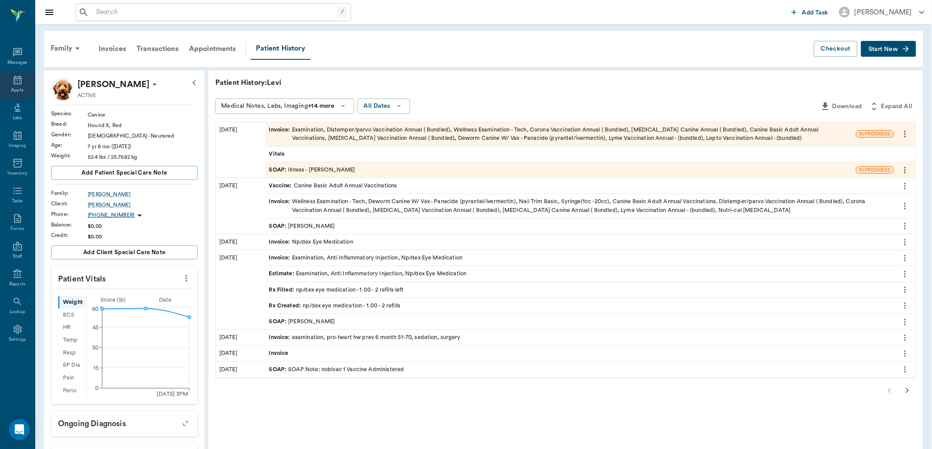
click at [19, 81] on icon at bounding box center [17, 80] width 11 height 11
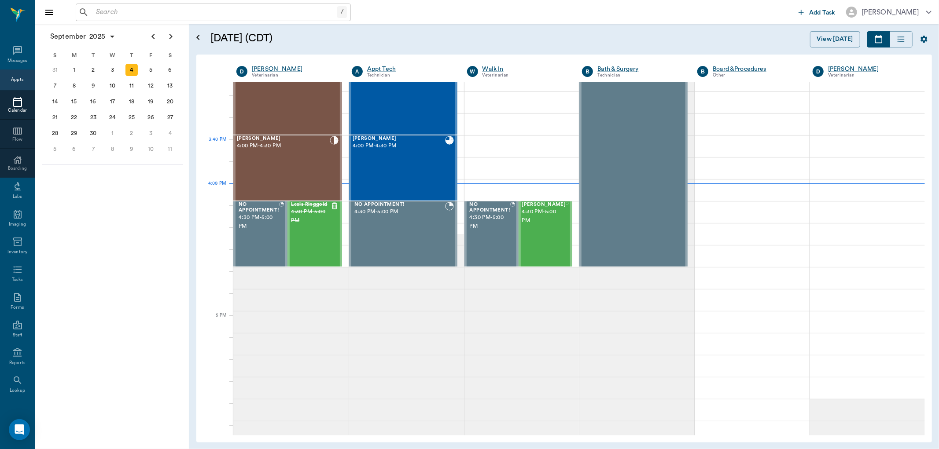
scroll to position [958, 0]
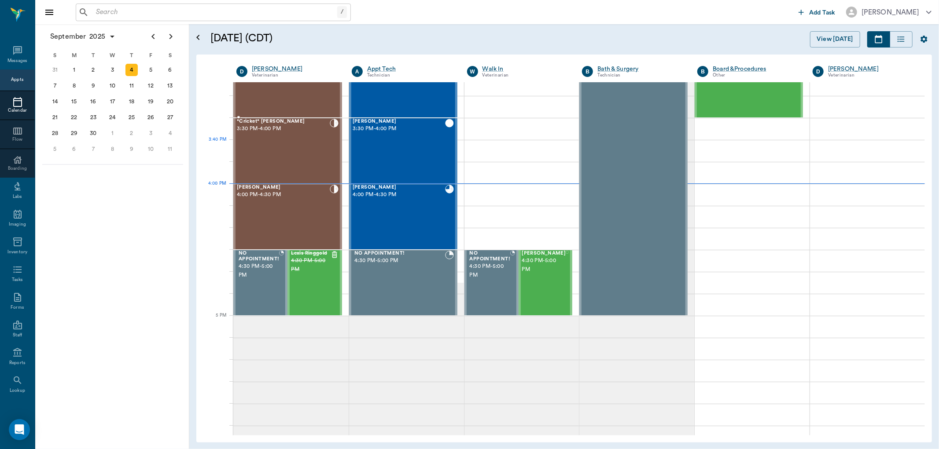
click at [290, 144] on div "*Cricket* McCasland 3:30 PM - 4:00 PM" at bounding box center [283, 151] width 93 height 64
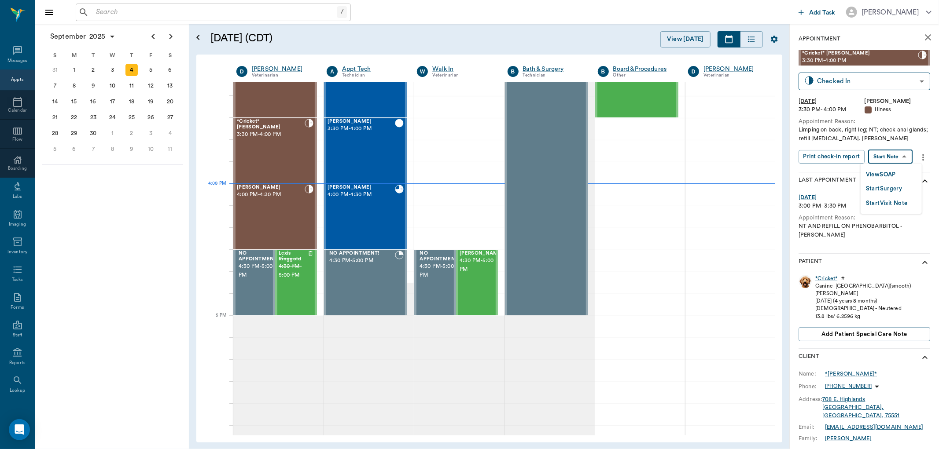
click at [887, 154] on body "/ ​ Add Task Dr. Bert Ellsworth Nectar Messages Appts Calendar Flow Boarding La…" at bounding box center [469, 224] width 939 height 449
click at [880, 172] on button "View SOAP" at bounding box center [881, 175] width 30 height 10
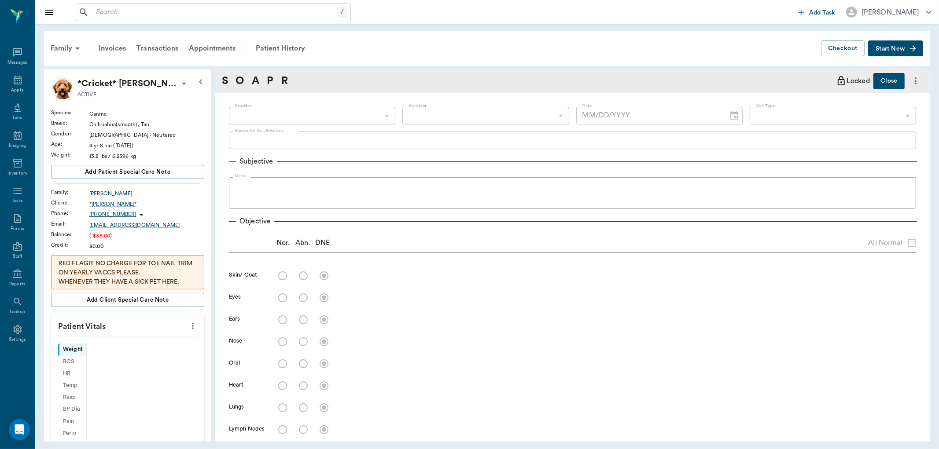
scroll to position [147, 0]
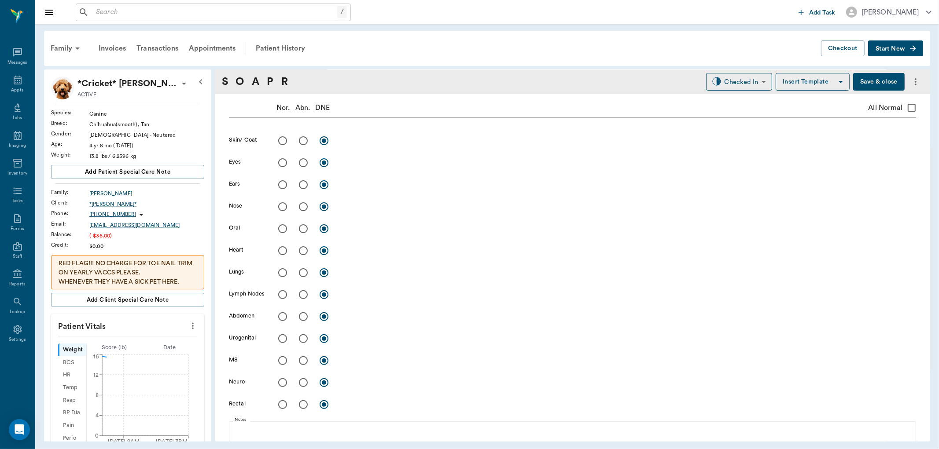
type input "63ec2f075fda476ae8351a4d"
type input "63ec2f075fda476ae8351a4c"
type input "65d2be4f46e3a538d89b8c15"
type textarea "Limping on back, right leg; NT; check anal glands; refill seizure medicine. Chr…"
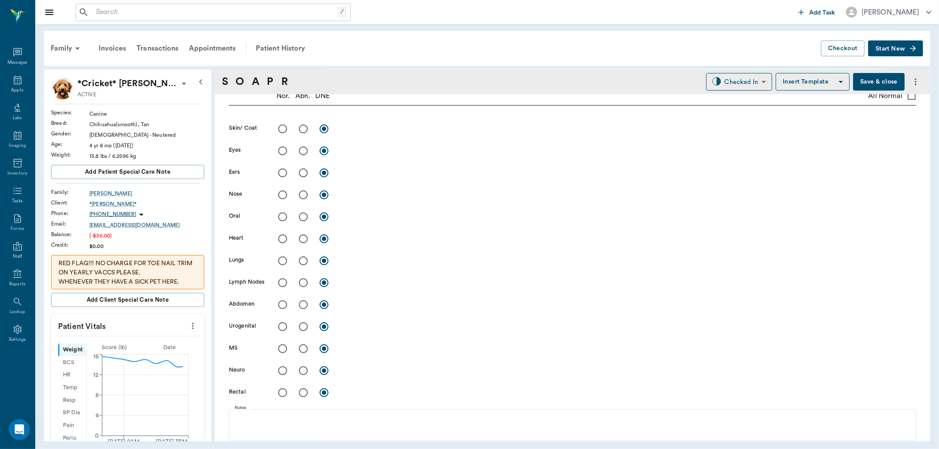
type input "[DATE]"
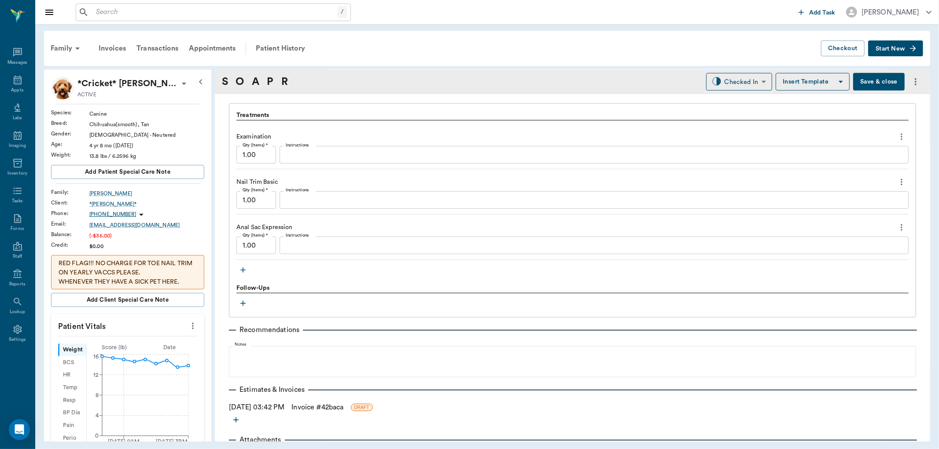
scroll to position [626, 0]
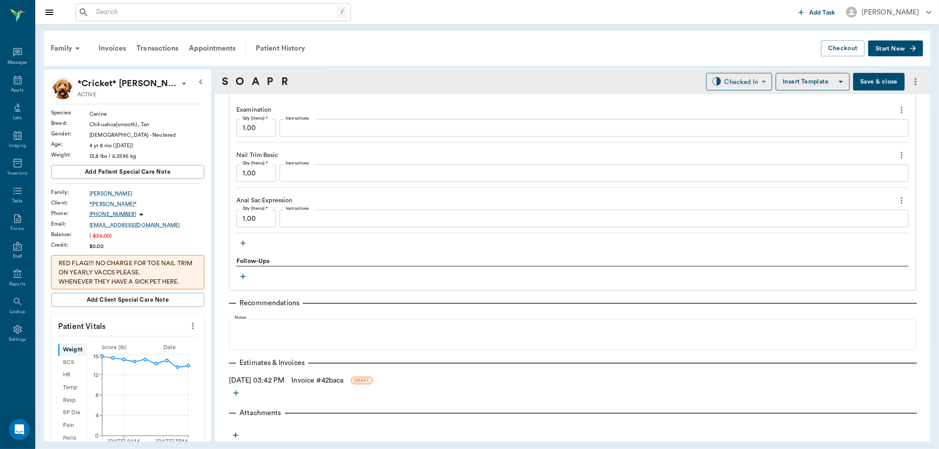
click at [242, 244] on icon "button" at bounding box center [243, 243] width 9 height 9
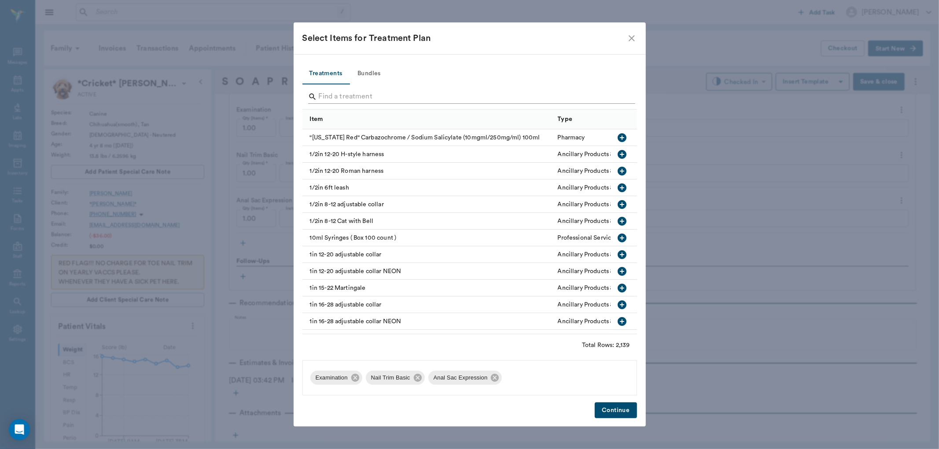
click at [350, 95] on input "Search" at bounding box center [470, 97] width 303 height 14
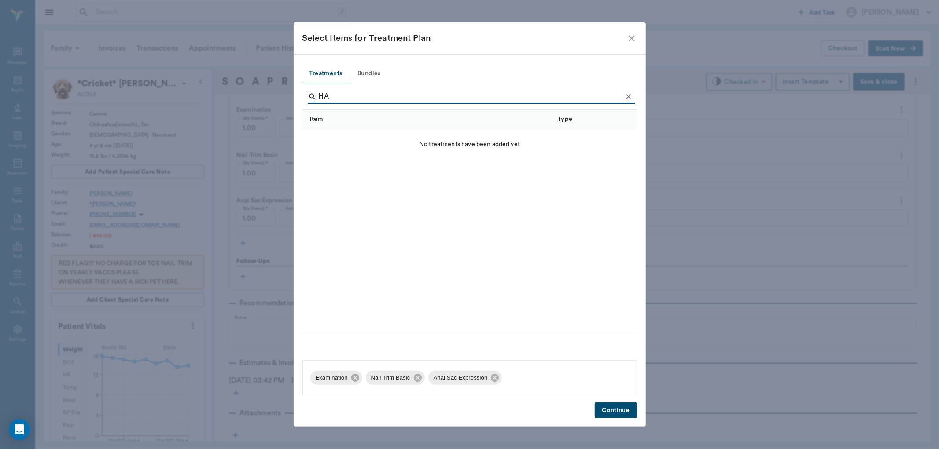
type input "H"
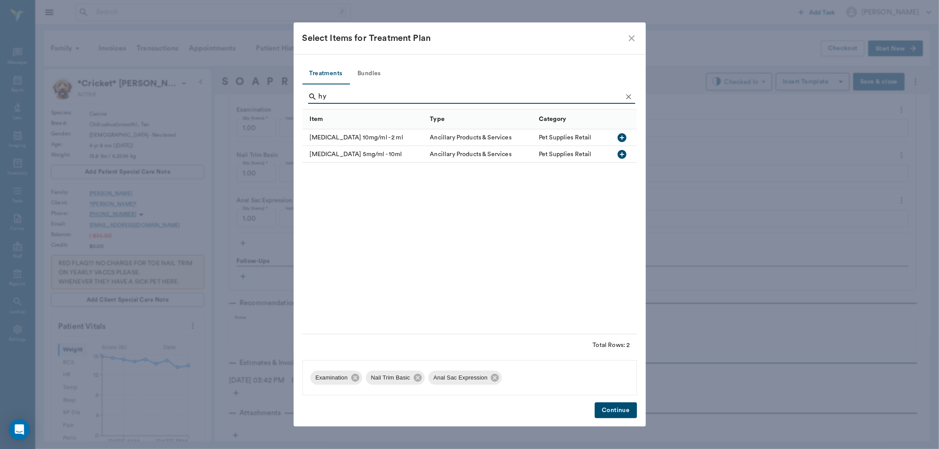
type input "h"
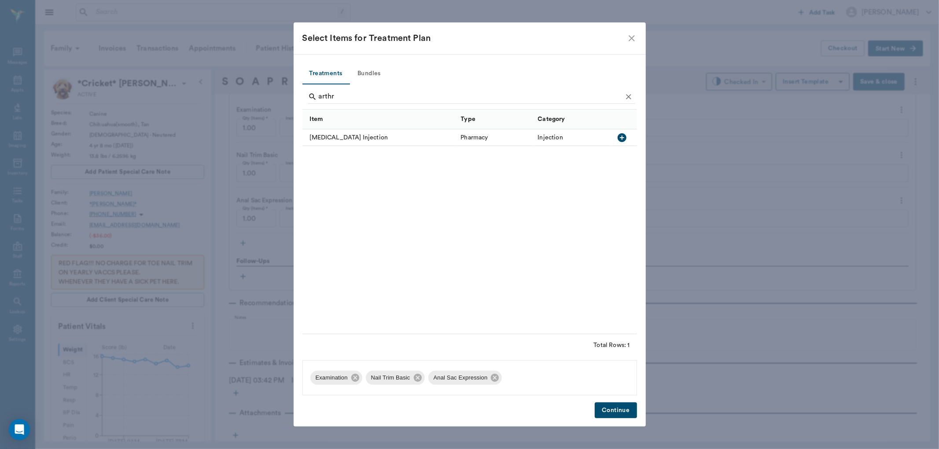
click at [623, 137] on icon "button" at bounding box center [622, 138] width 11 height 11
type input "a"
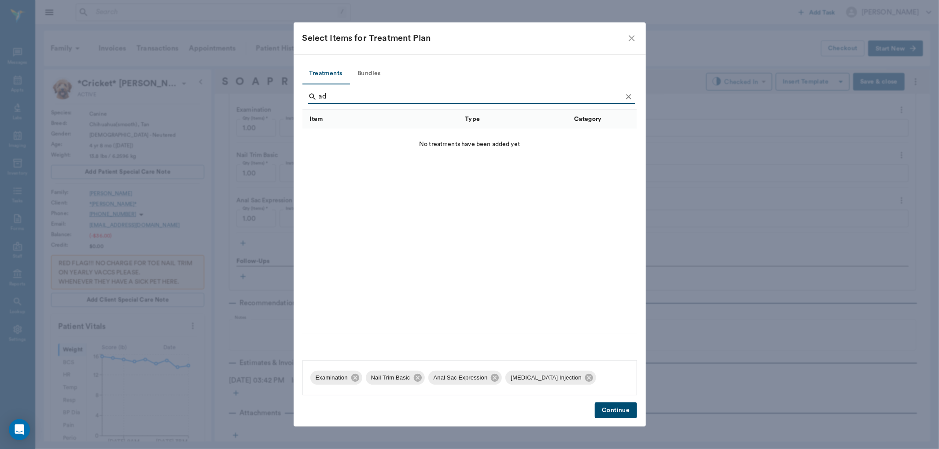
type input "a"
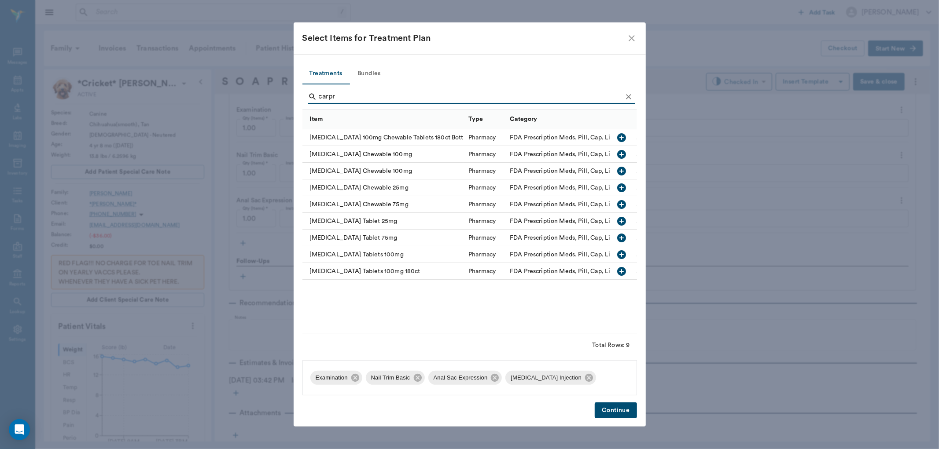
type input "carpr"
click at [622, 187] on icon "button" at bounding box center [622, 188] width 11 height 11
click at [614, 404] on button "Continue" at bounding box center [616, 411] width 42 height 16
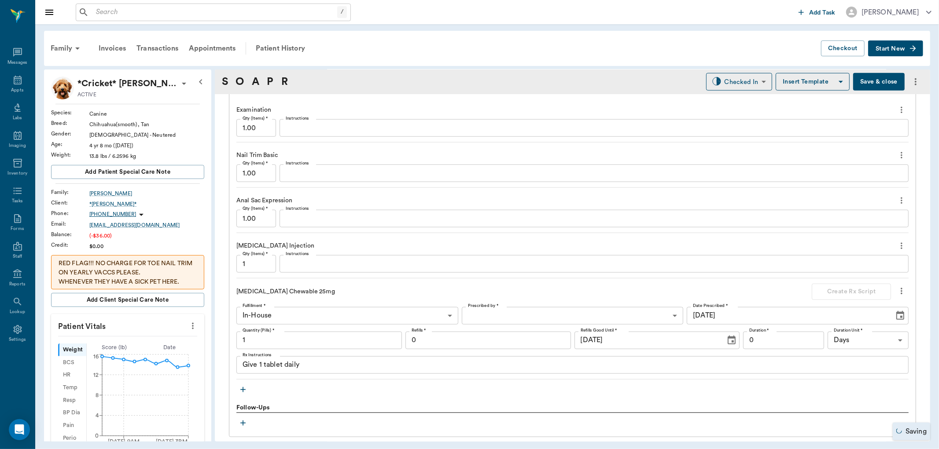
scroll to position [674, 0]
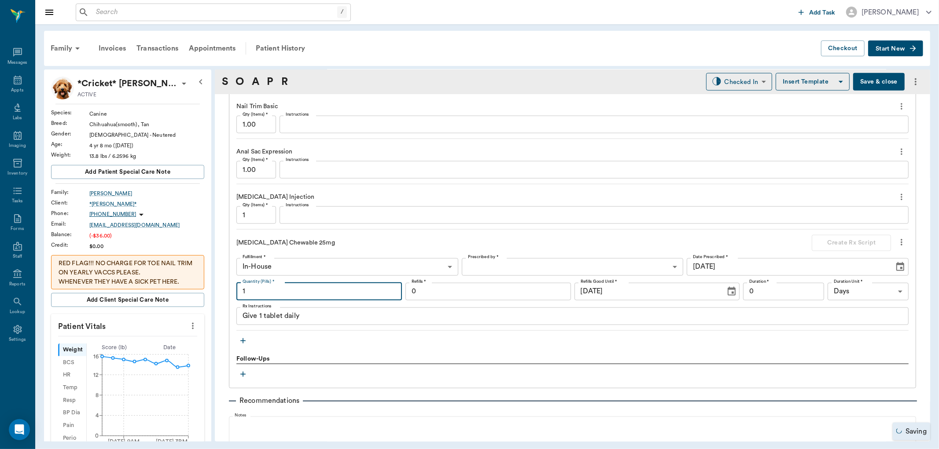
click at [320, 292] on input "1" at bounding box center [319, 292] width 166 height 18
type input "21"
click at [525, 269] on body "/ ​ Add Task Dr. Bert Ellsworth Nectar Messages Appts Labs Imaging Inventory Ta…" at bounding box center [469, 224] width 939 height 449
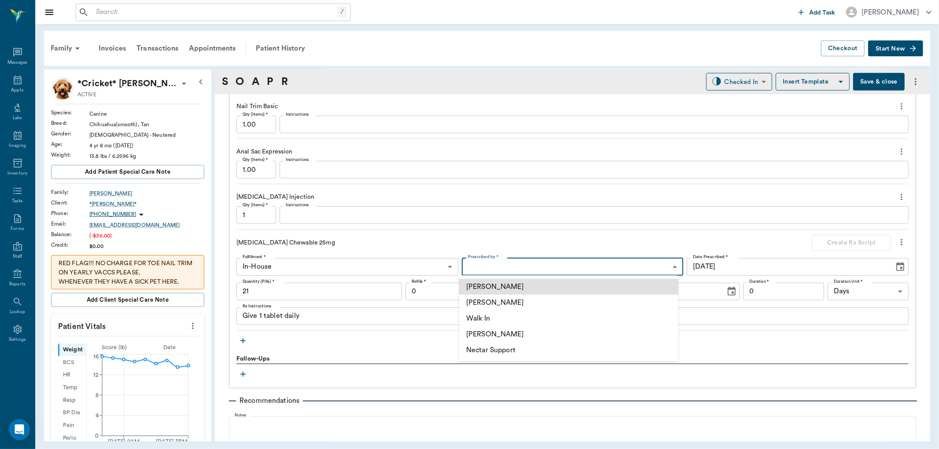
click at [504, 302] on li "[PERSON_NAME]" at bounding box center [568, 303] width 219 height 16
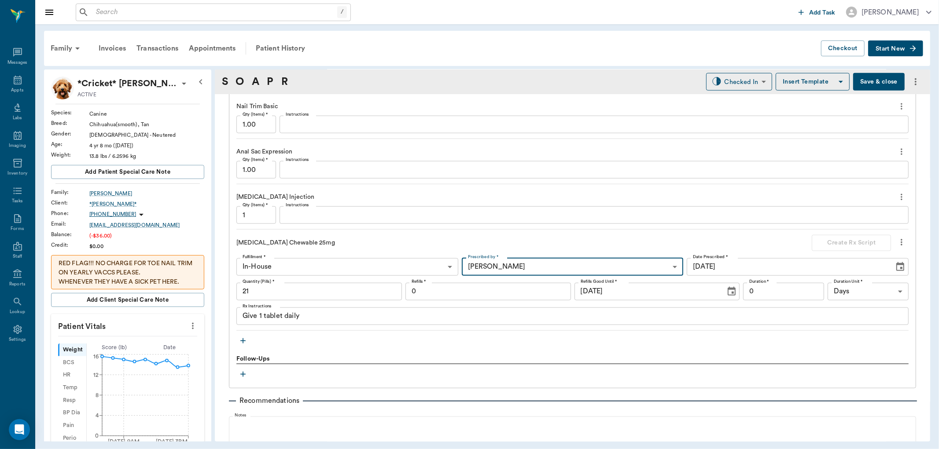
type input "63ec2f075fda476ae8351a4d"
type input "1"
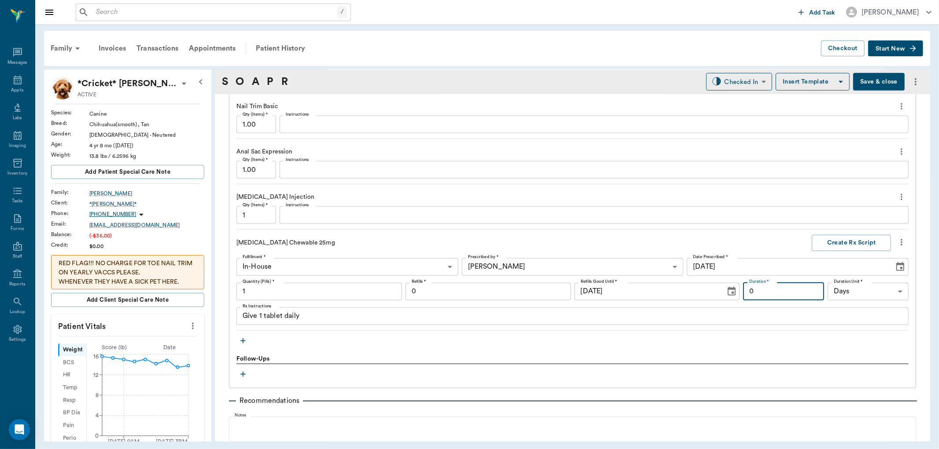
click at [800, 287] on input "0" at bounding box center [783, 292] width 81 height 18
type input "21"
click at [526, 292] on input "0" at bounding box center [488, 292] width 166 height 18
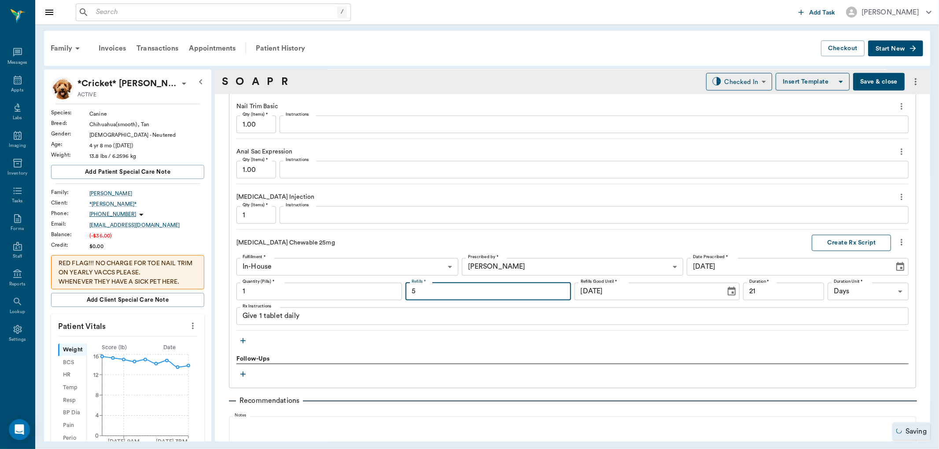
type input "5"
click at [850, 238] on button "Create Rx Script" at bounding box center [851, 243] width 79 height 16
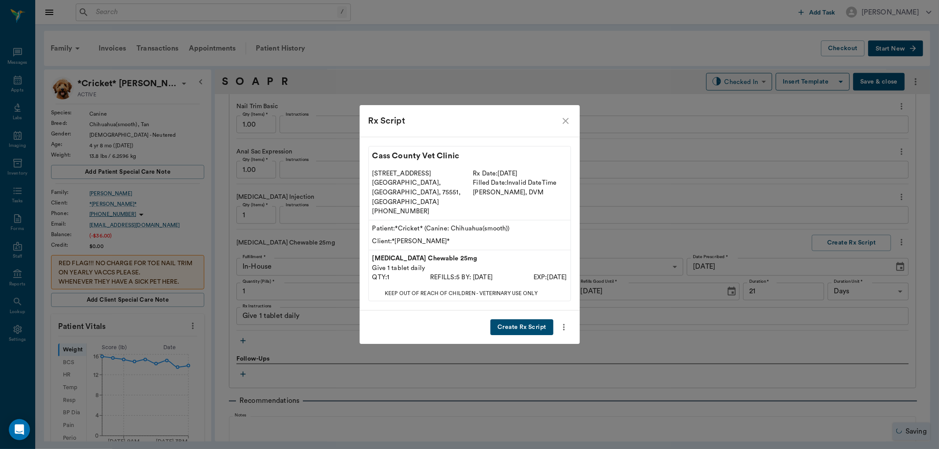
click at [525, 320] on button "Create Rx Script" at bounding box center [521, 328] width 63 height 16
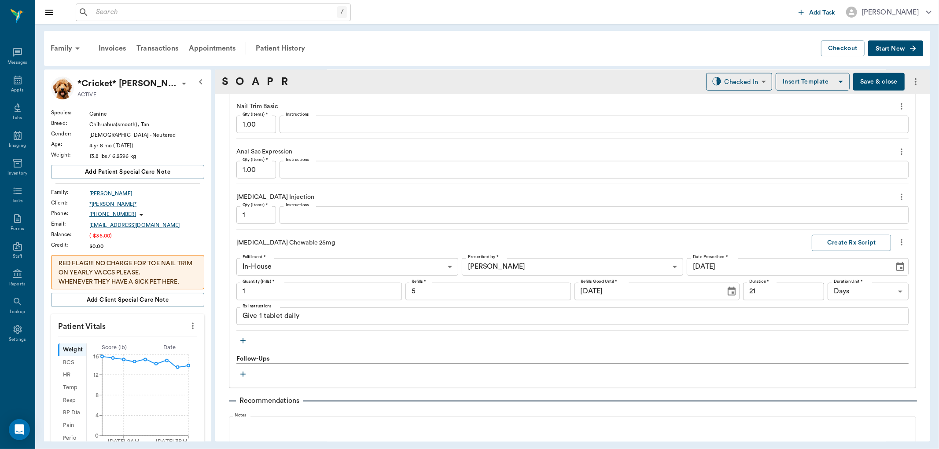
click at [328, 209] on div "x Instructions" at bounding box center [594, 215] width 629 height 18
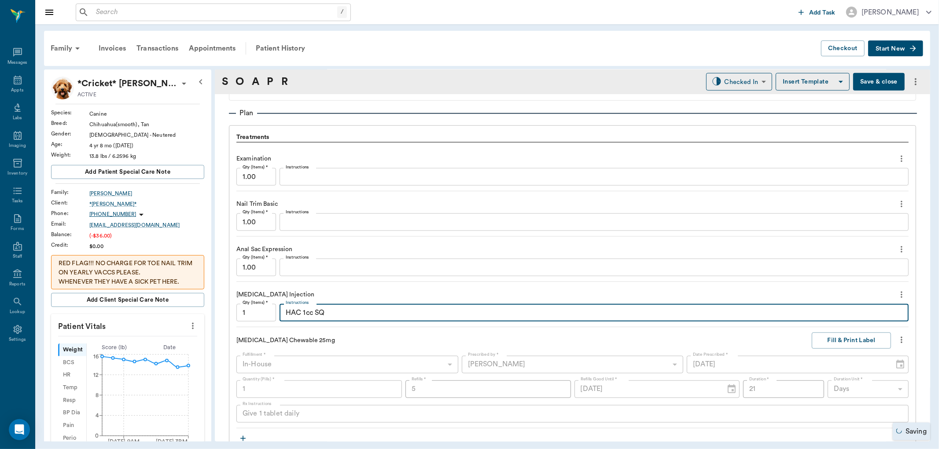
scroll to position [772, 0]
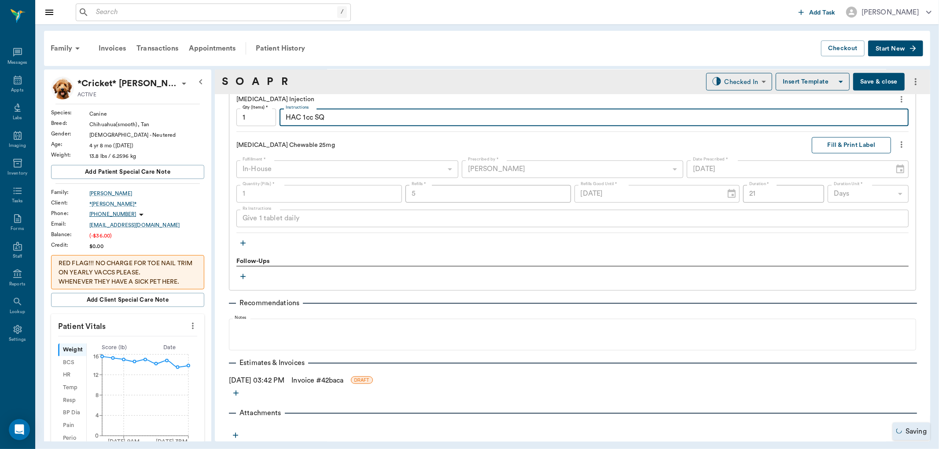
type textarea "HAC 1cc SQ"
click at [841, 144] on button "Fill & Print Label" at bounding box center [851, 145] width 79 height 16
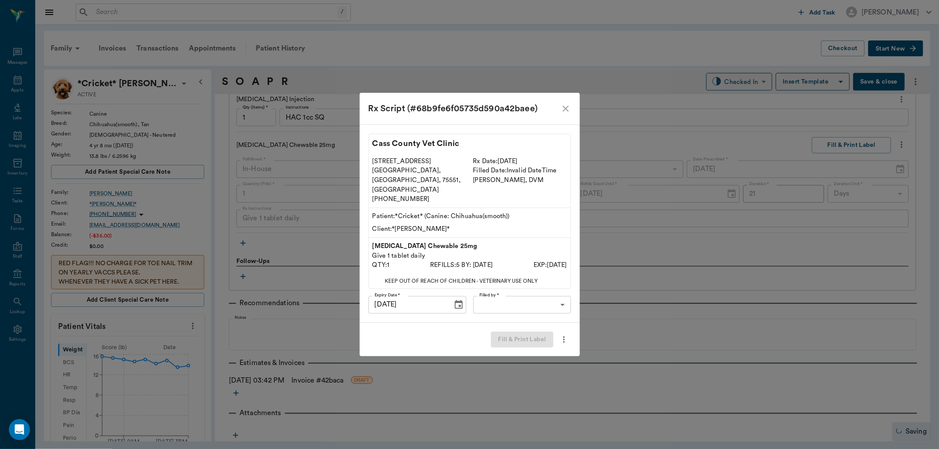
click at [559, 296] on body "/ ​ Add Task Dr. Bert Ellsworth Nectar Messages Appts Labs Imaging Inventory Ta…" at bounding box center [469, 224] width 939 height 449
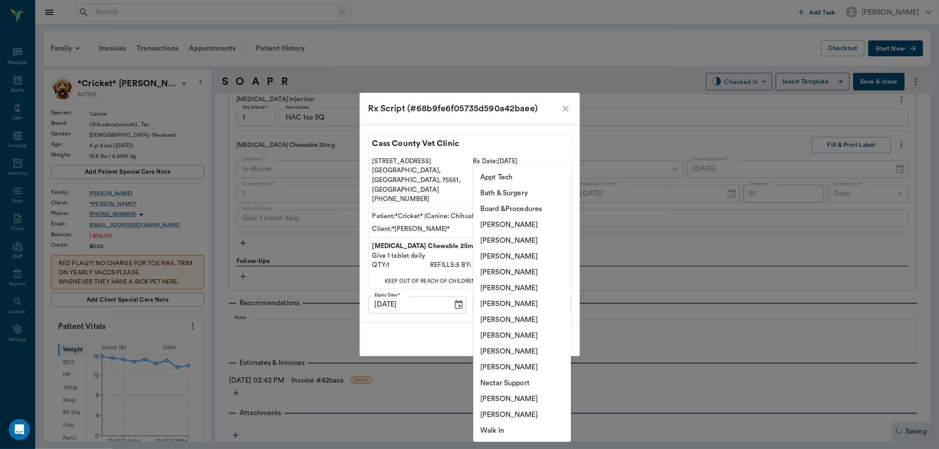
click at [521, 269] on li "[PERSON_NAME]" at bounding box center [522, 273] width 98 height 16
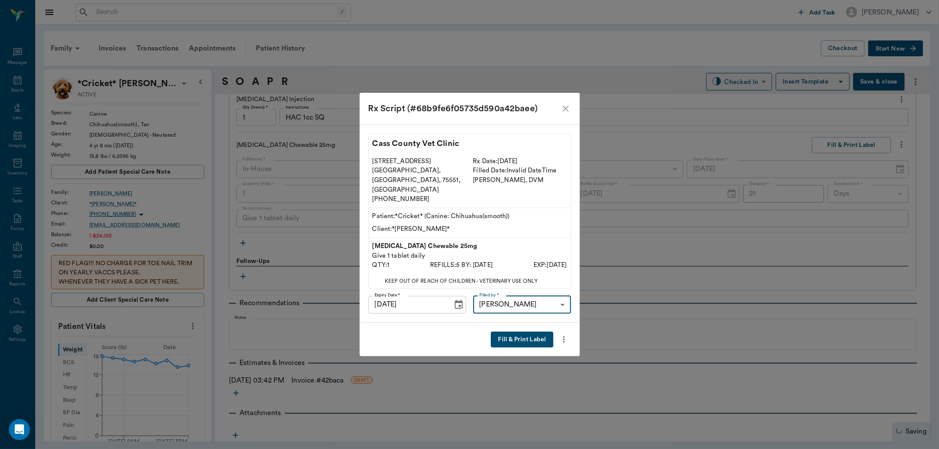
click at [521, 328] on li "[PERSON_NAME]" at bounding box center [523, 331] width 74 height 9
type input "63ec2ede52e12b0ba117d0d7"
click at [514, 332] on button "Fill & Print Label" at bounding box center [522, 340] width 62 height 16
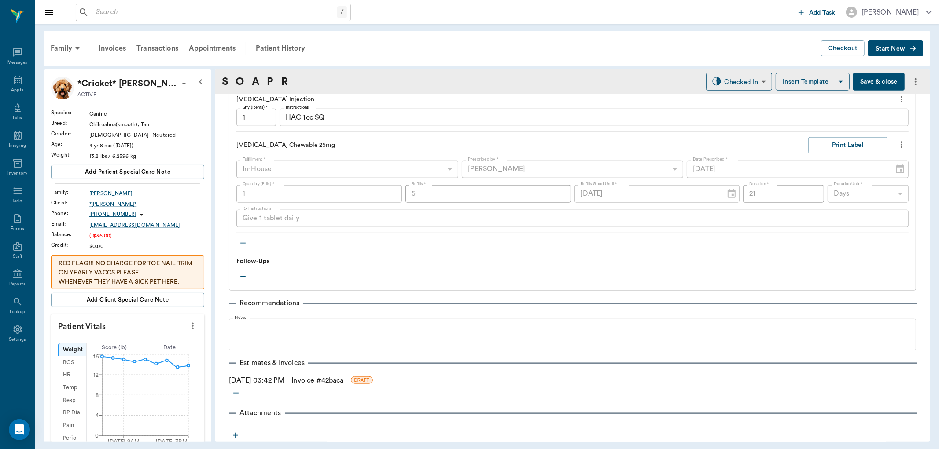
drag, startPoint x: 269, startPoint y: 192, endPoint x: 476, endPoint y: 238, distance: 212.3
click at [476, 238] on div "Treatments Examination Qty (Items) * 1.00 Qty (Items) * Instructions x Instruct…" at bounding box center [572, 93] width 672 height 313
click at [897, 144] on icon "more" at bounding box center [902, 145] width 10 height 11
click at [845, 194] on span "Delete" at bounding box center [858, 192] width 74 height 9
click at [244, 243] on div at bounding box center [469, 224] width 939 height 449
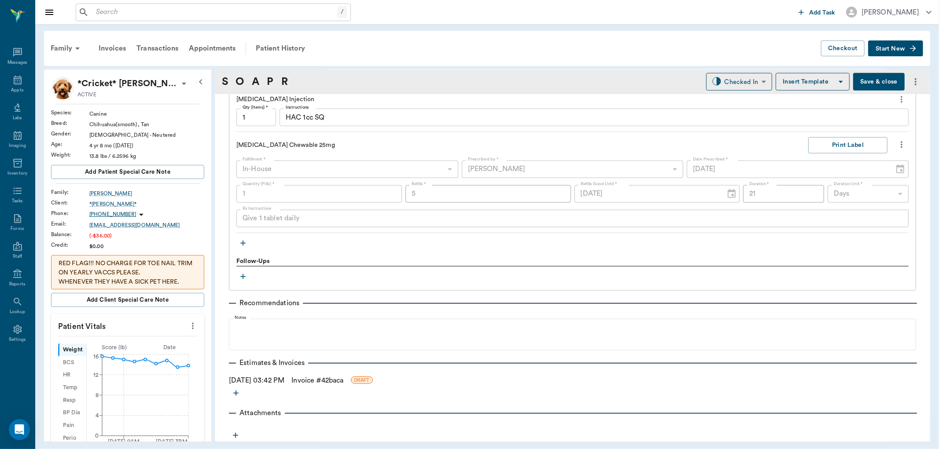
click at [241, 244] on icon "button" at bounding box center [243, 243] width 9 height 9
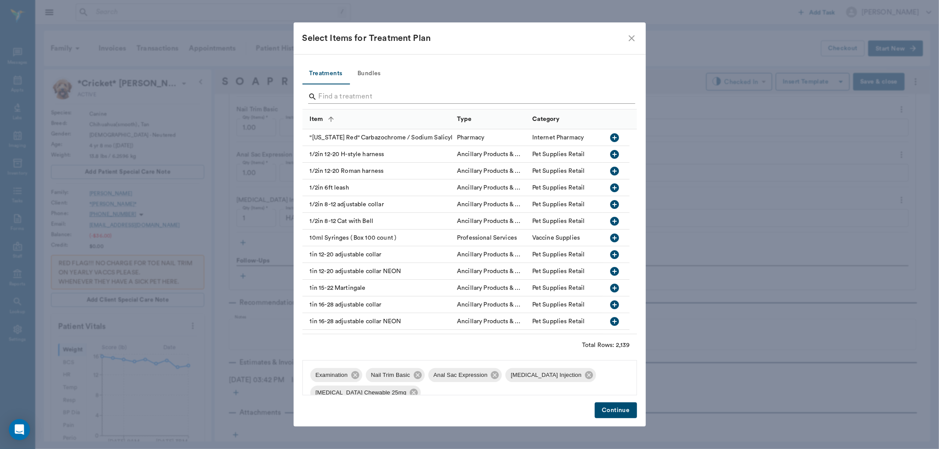
click at [351, 99] on input "Search" at bounding box center [470, 97] width 303 height 14
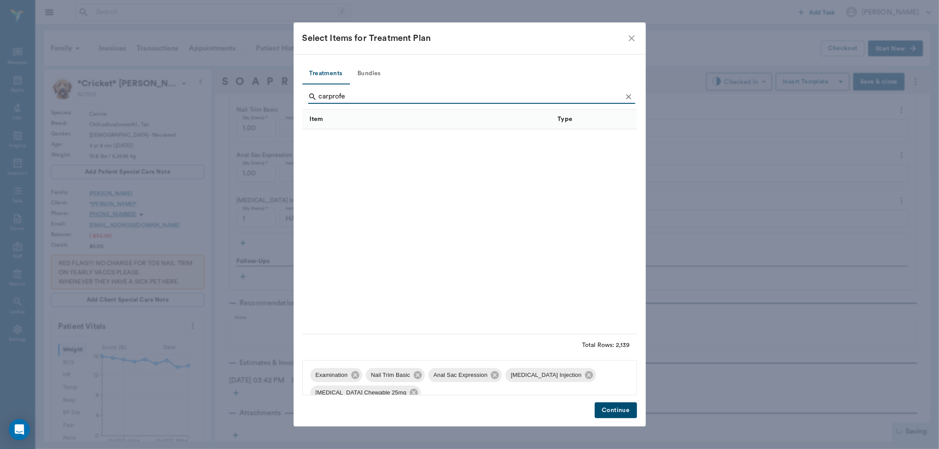
scroll to position [293, 0]
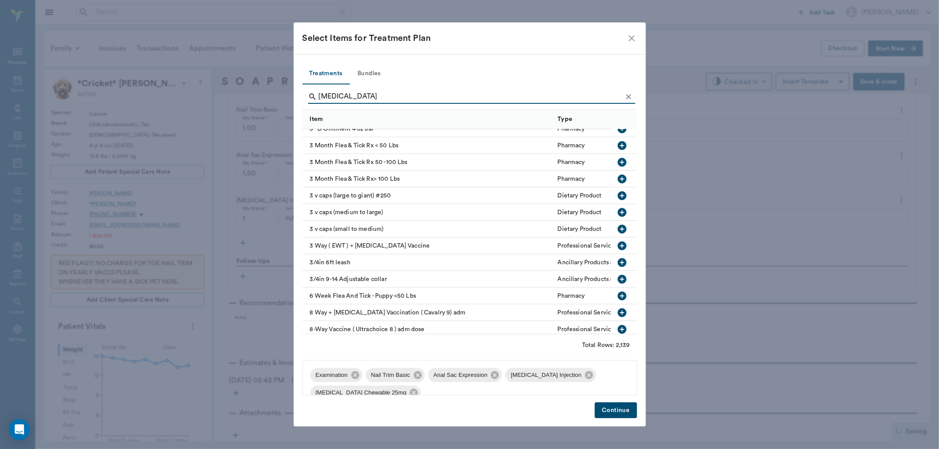
type input "carprofen"
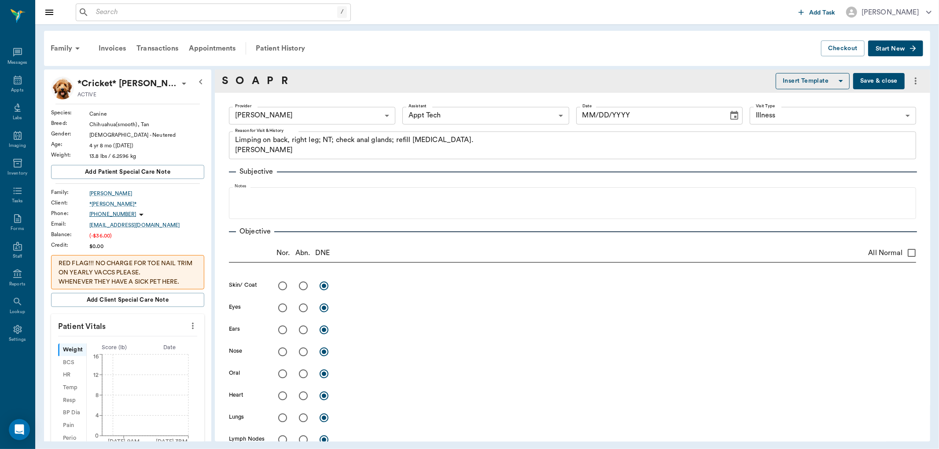
type input "63ec2f075fda476ae8351a4d"
type input "63ec2f075fda476ae8351a4c"
type input "65d2be4f46e3a538d89b8c15"
type input "[DATE]"
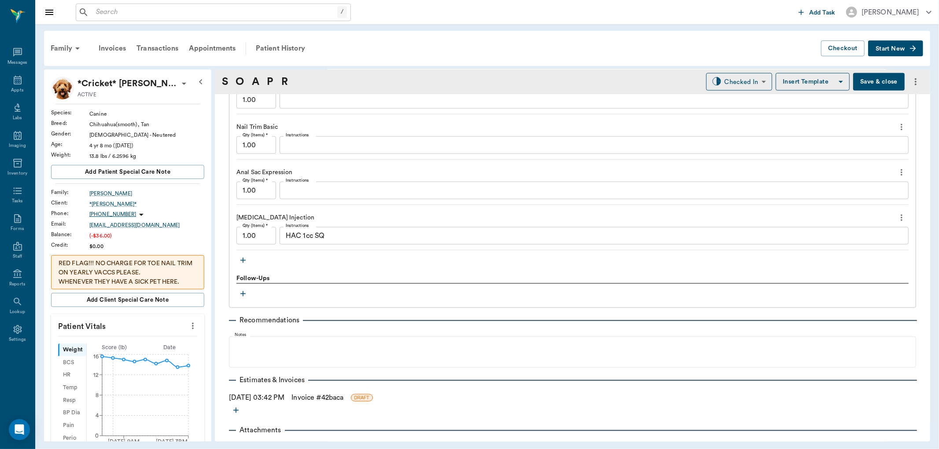
scroll to position [671, 0]
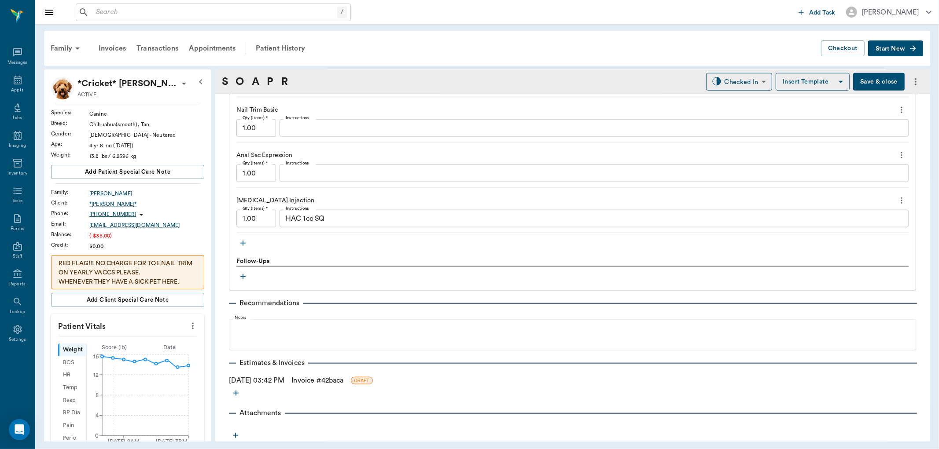
click at [243, 242] on icon "button" at bounding box center [243, 243] width 9 height 9
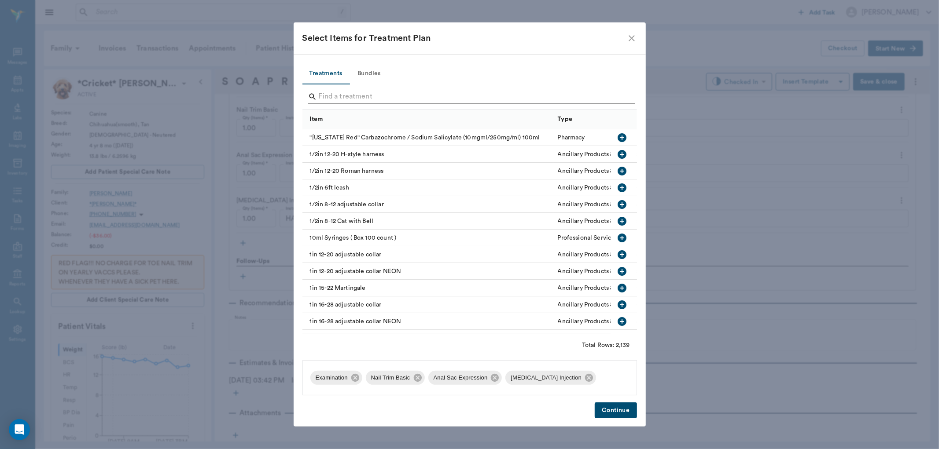
click at [386, 97] on input "Search" at bounding box center [470, 97] width 303 height 14
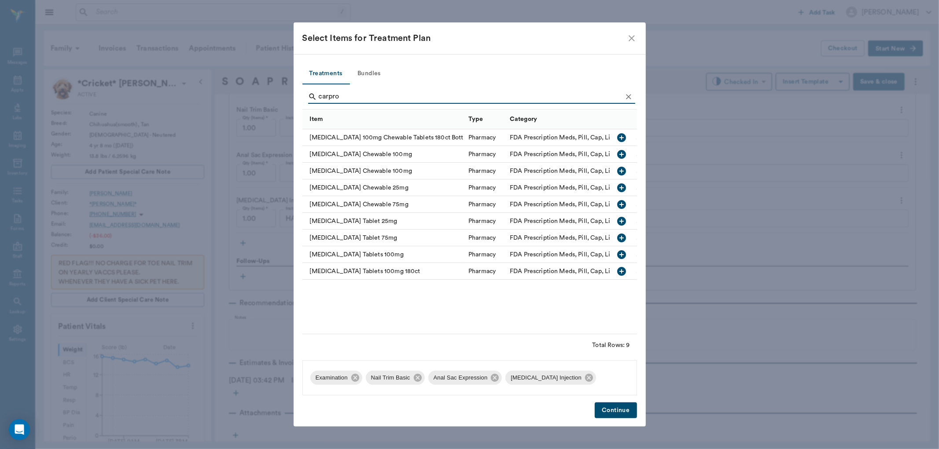
type input "carpro"
click at [621, 220] on icon "button" at bounding box center [622, 221] width 9 height 9
click at [615, 409] on button "Continue" at bounding box center [616, 411] width 42 height 16
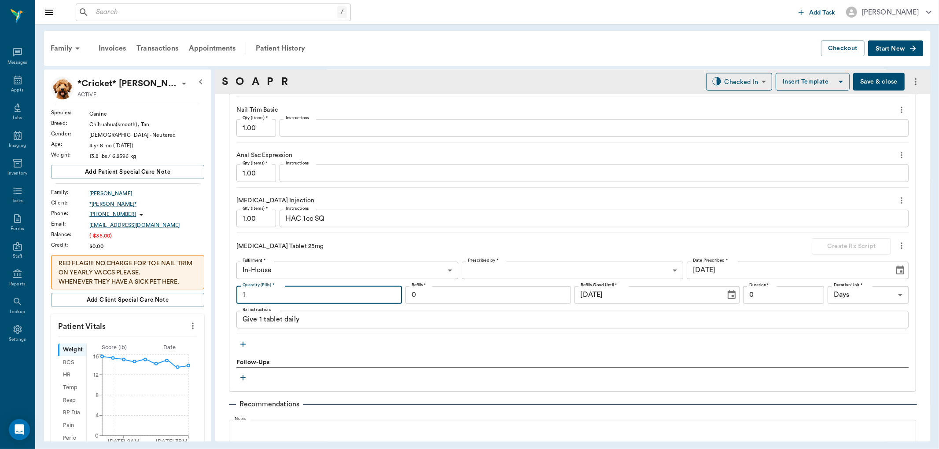
click at [284, 292] on input "1" at bounding box center [319, 296] width 166 height 18
type input "21"
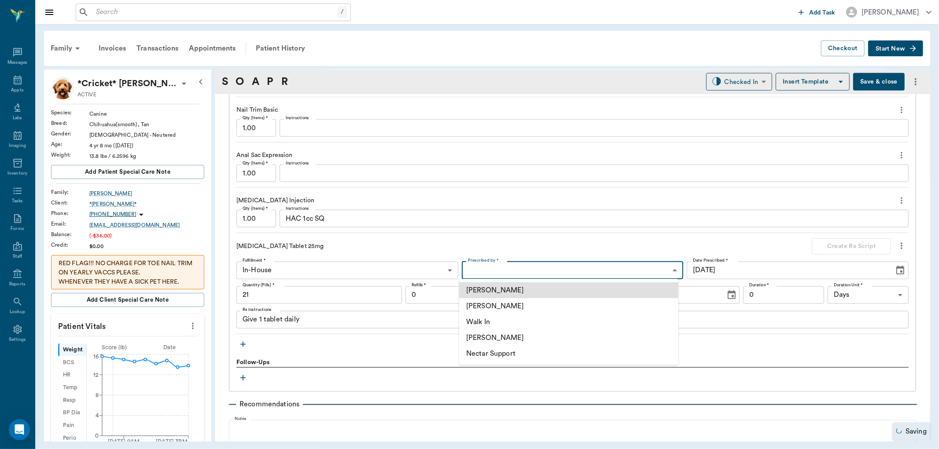
click at [495, 270] on body "/ ​ Add Task Dr. Bert Ellsworth Nectar Messages Appts Labs Imaging Inventory Ta…" at bounding box center [469, 224] width 939 height 449
click at [502, 305] on li "[PERSON_NAME]" at bounding box center [568, 306] width 219 height 16
type input "63ec2f075fda476ae8351a4d"
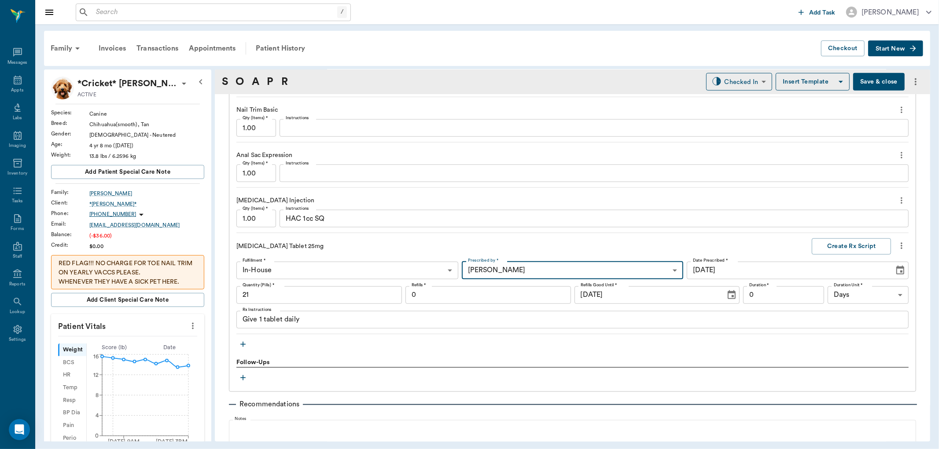
click at [446, 297] on input "0" at bounding box center [488, 296] width 166 height 18
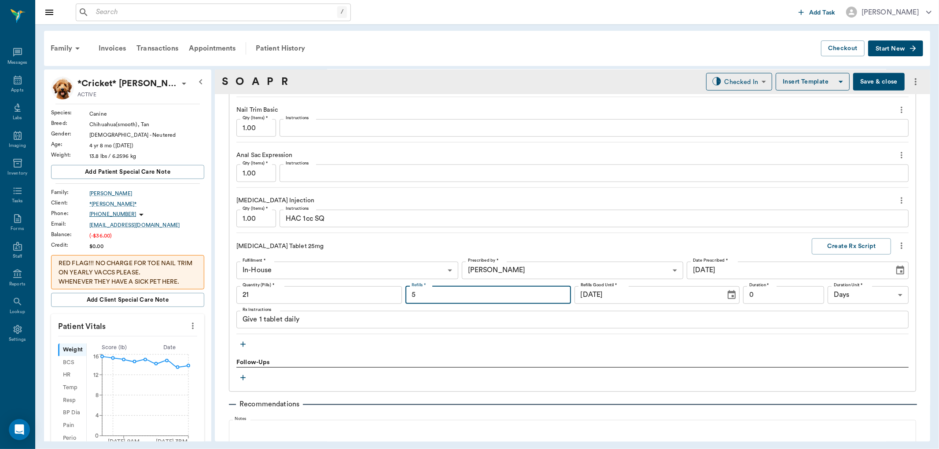
type input "5"
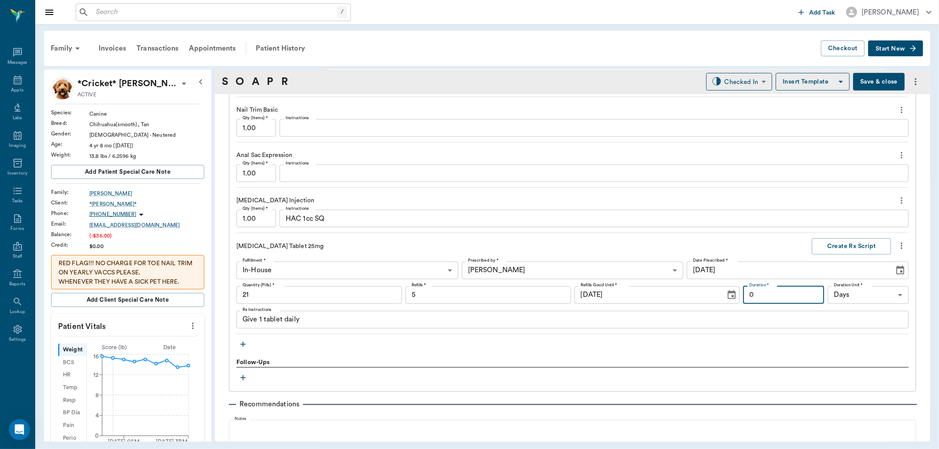
click at [755, 295] on input "0" at bounding box center [783, 296] width 81 height 18
click at [754, 295] on input "0" at bounding box center [783, 296] width 81 height 18
type input "21"
click at [849, 247] on button "Create Rx Script" at bounding box center [851, 247] width 79 height 16
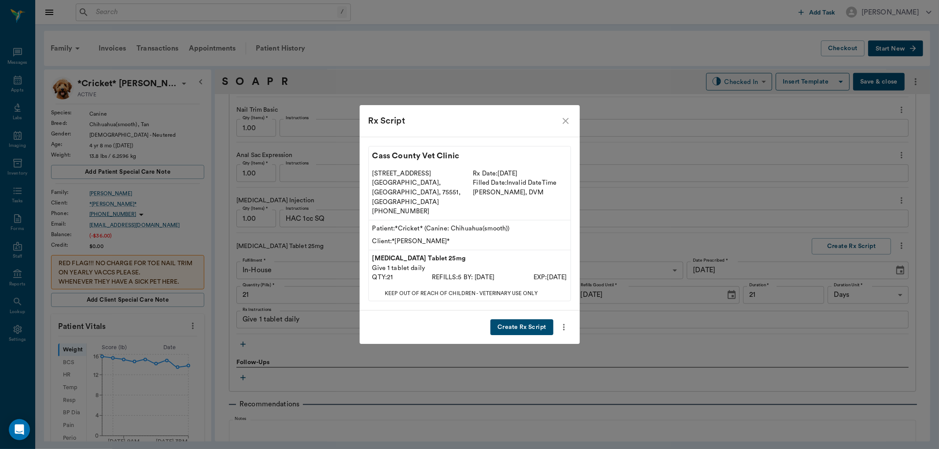
click at [513, 320] on button "Create Rx Script" at bounding box center [521, 328] width 63 height 16
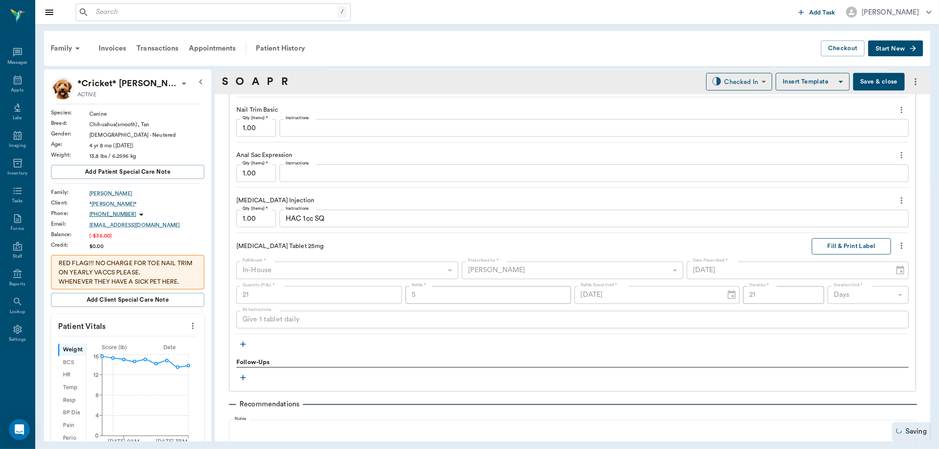
click at [842, 249] on button "Fill & Print Label" at bounding box center [851, 247] width 79 height 16
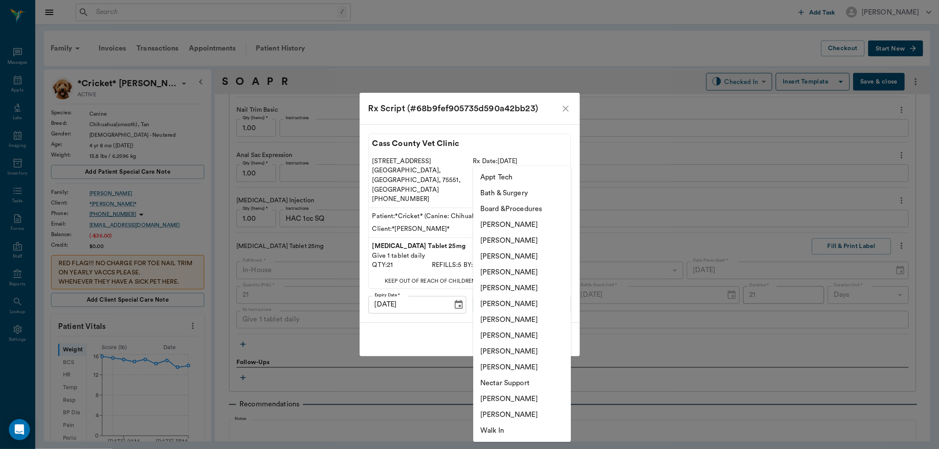
click at [541, 297] on body "/ ​ Add Task Dr. Bert Ellsworth Nectar Messages Appts Labs Imaging Inventory Ta…" at bounding box center [469, 224] width 939 height 449
click at [529, 271] on li "[PERSON_NAME]" at bounding box center [522, 273] width 98 height 16
type input "63ec2f075fda476ae8351a4d"
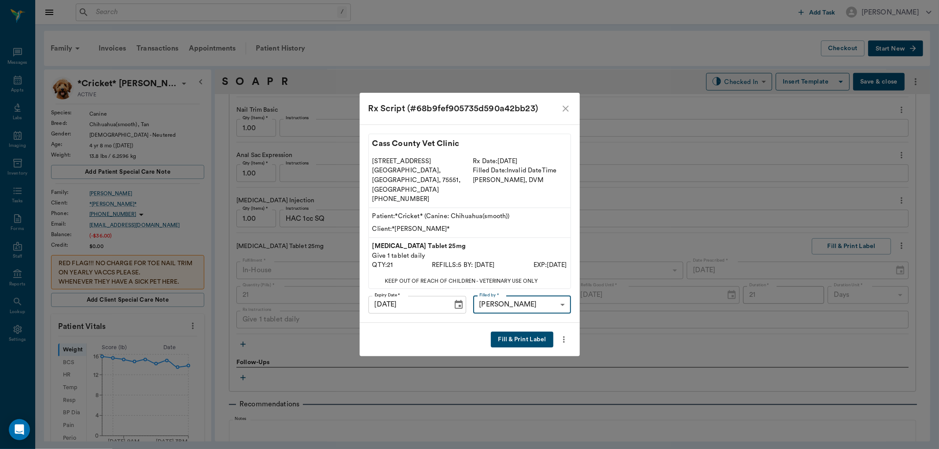
click at [525, 332] on button "Fill & Print Label" at bounding box center [522, 340] width 62 height 16
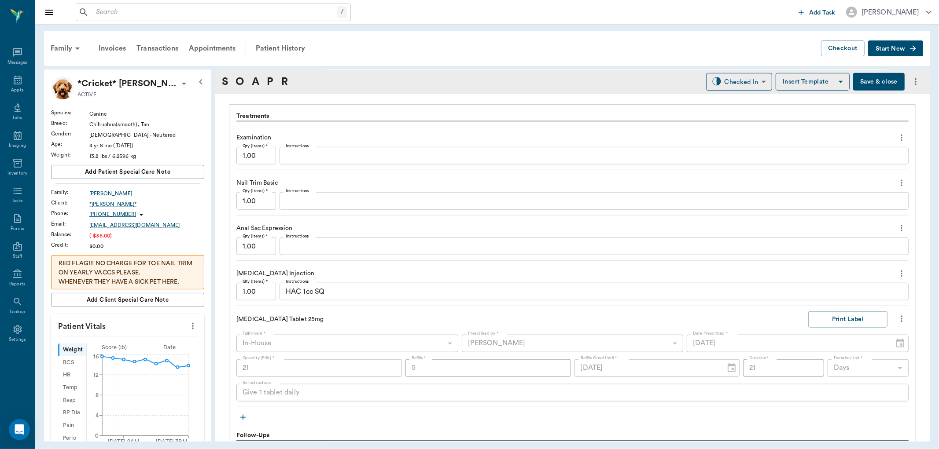
scroll to position [772, 0]
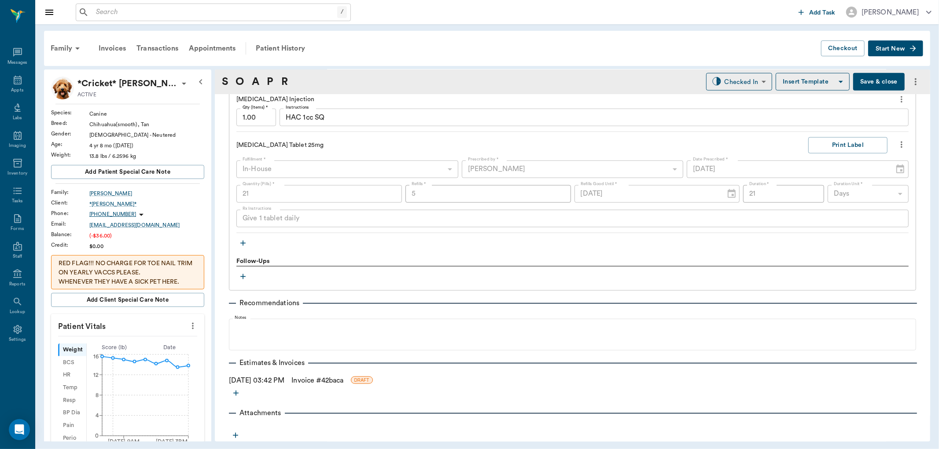
click at [315, 383] on link "Invoice # 42baca" at bounding box center [317, 381] width 52 height 11
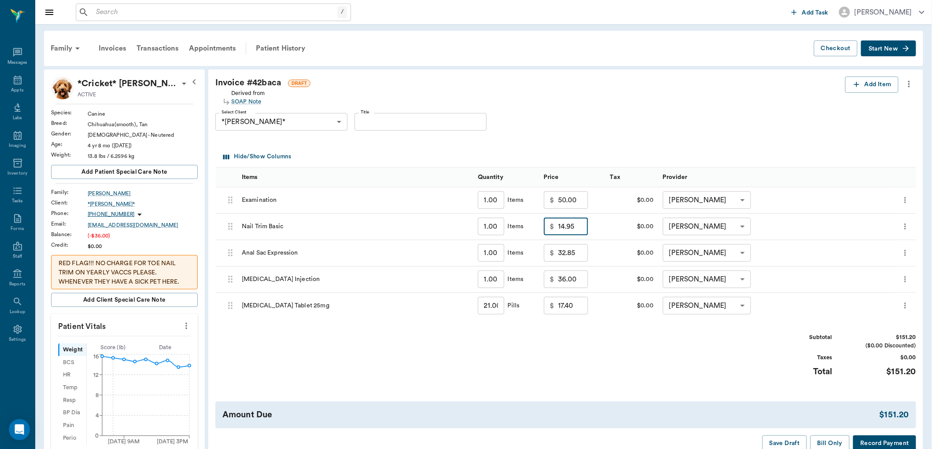
click at [577, 227] on input "14.95" at bounding box center [573, 227] width 30 height 18
type input "0.00"
click at [579, 254] on input "32.85" at bounding box center [573, 253] width 30 height 18
type input "0.00"
click at [829, 443] on button "Bill Only" at bounding box center [830, 444] width 40 height 16
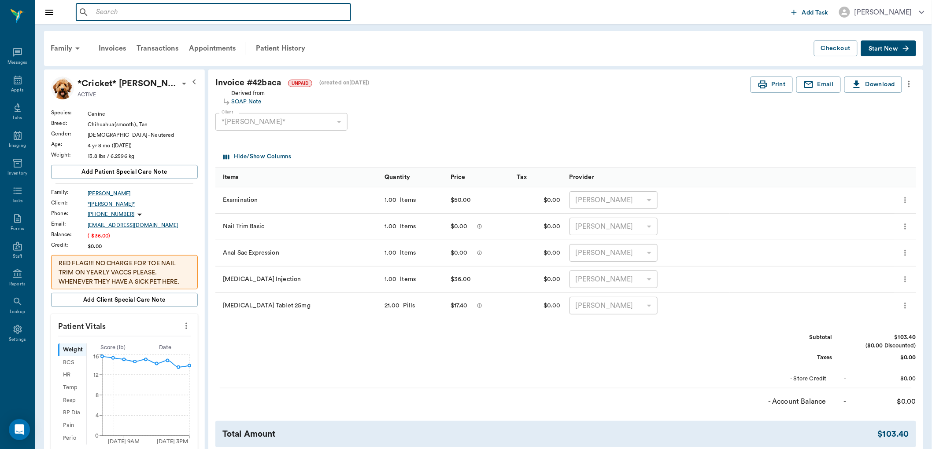
click at [126, 16] on input "text" at bounding box center [219, 12] width 254 height 12
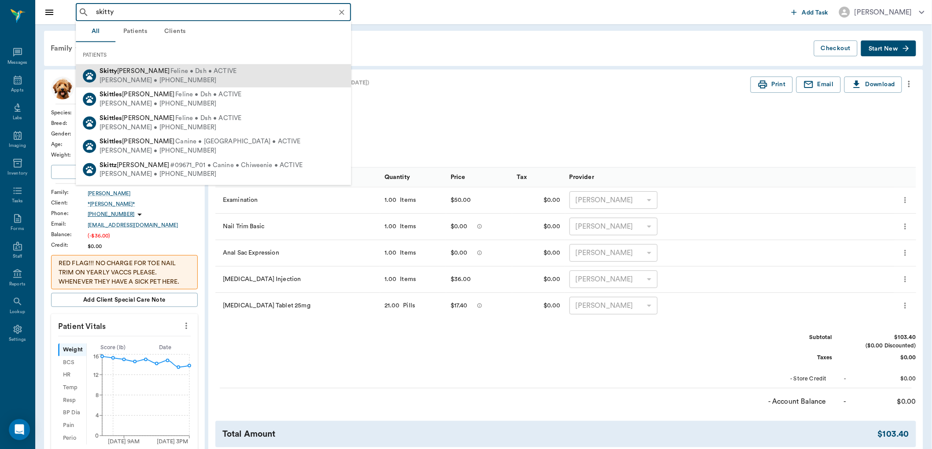
click at [176, 75] on span "Feline • Dsh • ACTIVE" at bounding box center [203, 71] width 66 height 9
type input "skitty"
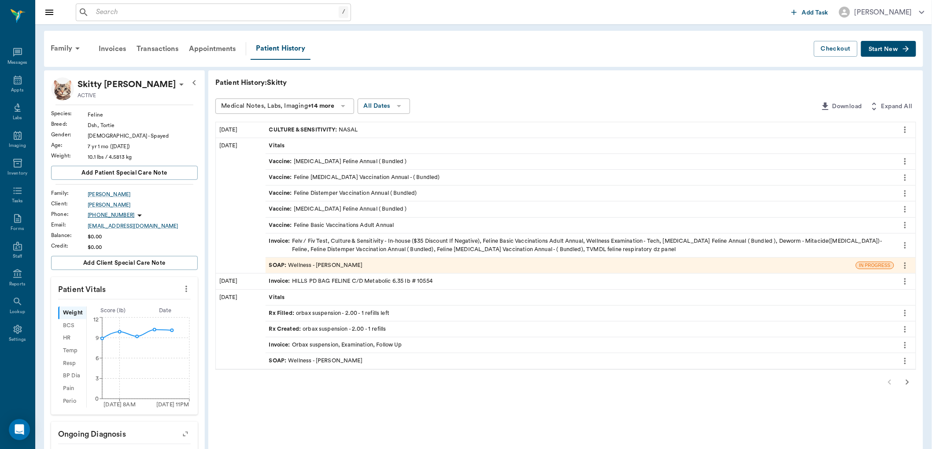
click at [888, 49] on span "Start New" at bounding box center [882, 49] width 29 height 0
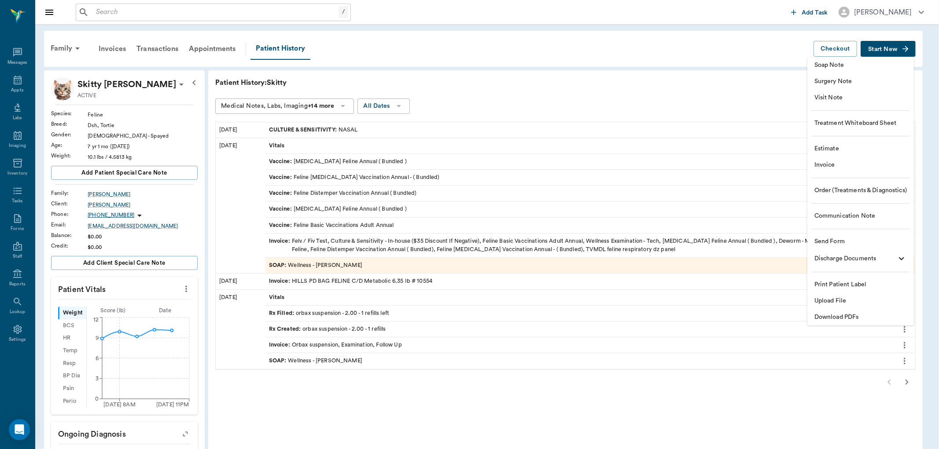
click at [829, 191] on span "Order (Treatments & Diagnostics)" at bounding box center [860, 190] width 92 height 9
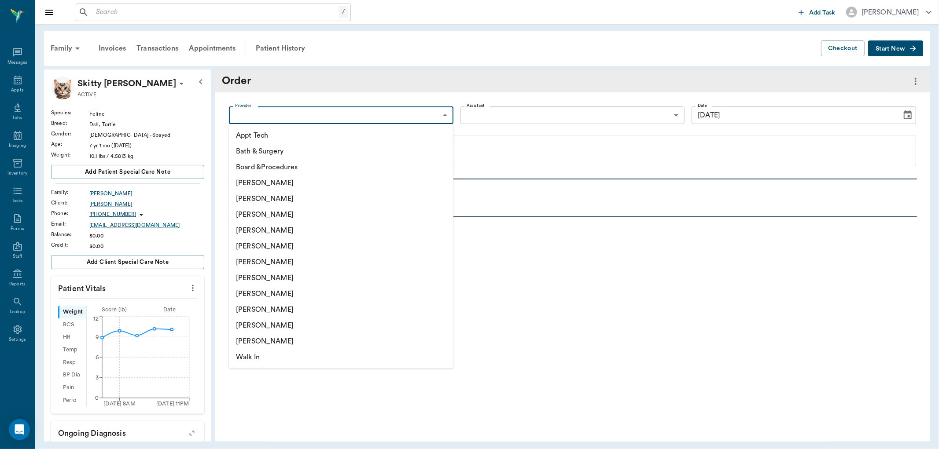
click at [434, 116] on body "/ ​ Add Task Dr. Bert Ellsworth Nectar Messages Appts Labs Imaging Inventory Ta…" at bounding box center [469, 224] width 939 height 449
click at [318, 231] on li "[PERSON_NAME]" at bounding box center [341, 231] width 225 height 16
type input "63ec2f075fda476ae8351a4d"
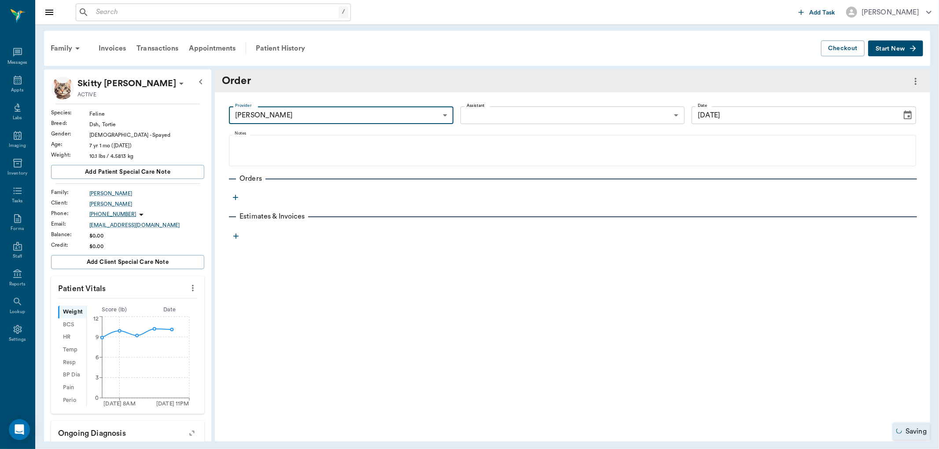
click at [235, 197] on icon "button" at bounding box center [235, 197] width 5 height 5
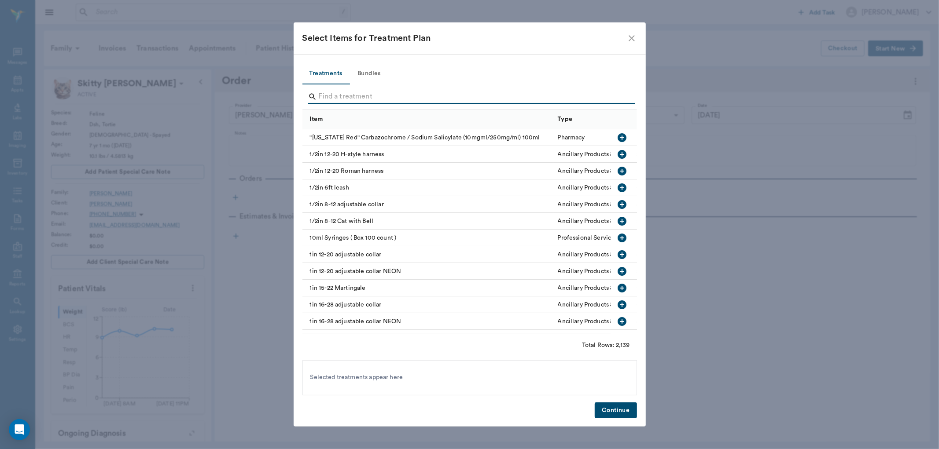
click at [341, 100] on input "Search" at bounding box center [470, 97] width 303 height 14
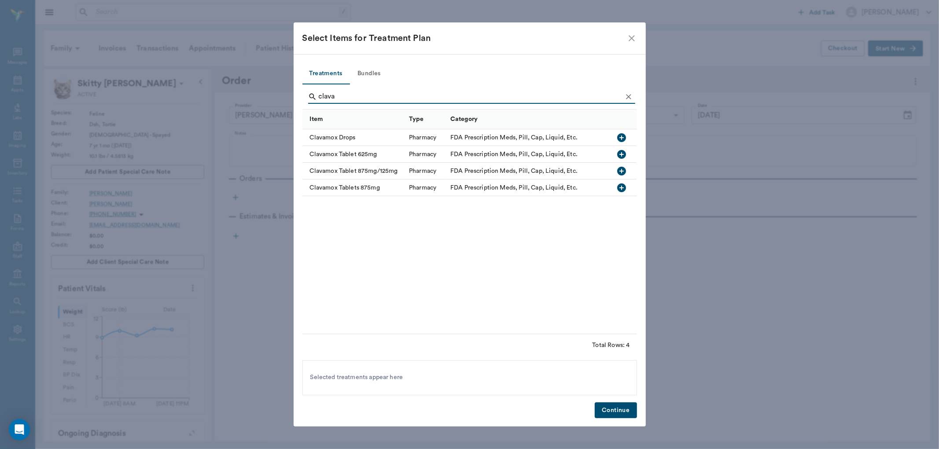
type input "clava"
click at [624, 136] on icon "button" at bounding box center [622, 137] width 9 height 9
click at [610, 409] on button "Continue" at bounding box center [616, 411] width 42 height 16
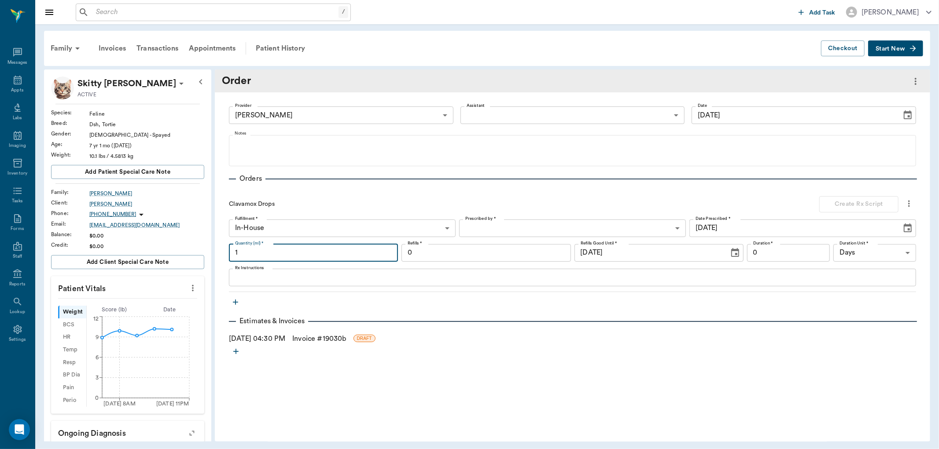
click at [272, 258] on input "1" at bounding box center [313, 253] width 169 height 18
type input "20"
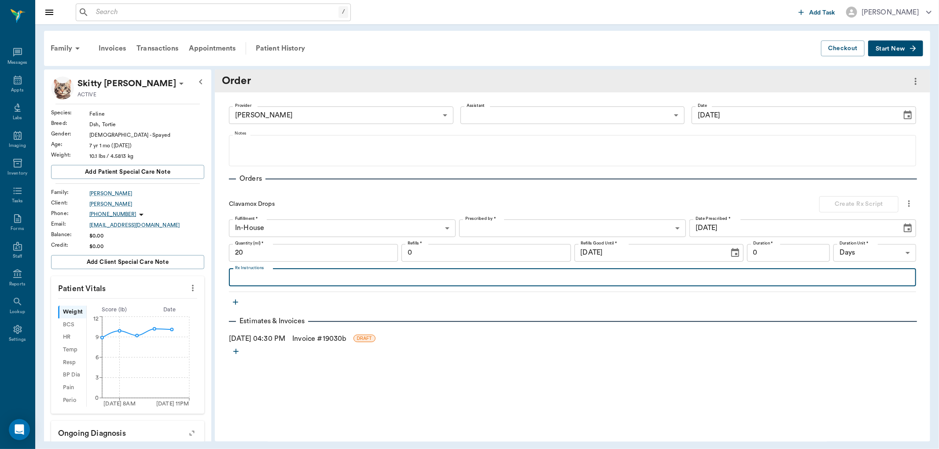
click at [238, 276] on textarea "Rx Instructions" at bounding box center [572, 278] width 675 height 10
type textarea "Give 1 cc by mouth twice daily"
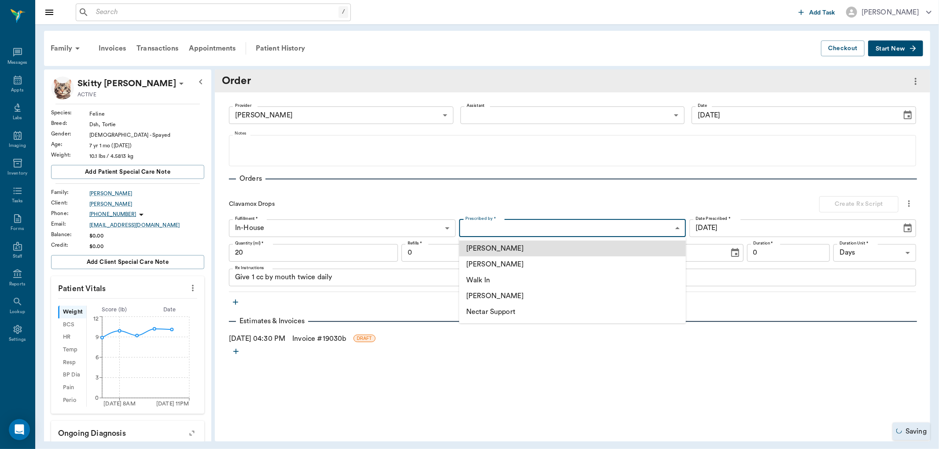
click at [603, 219] on body "/ ​ Add Task Dr. Bert Ellsworth Nectar Messages Appts Labs Imaging Inventory Ta…" at bounding box center [469, 224] width 939 height 449
click at [525, 268] on li "[PERSON_NAME]" at bounding box center [572, 265] width 227 height 16
type input "63ec2f075fda476ae8351a4d"
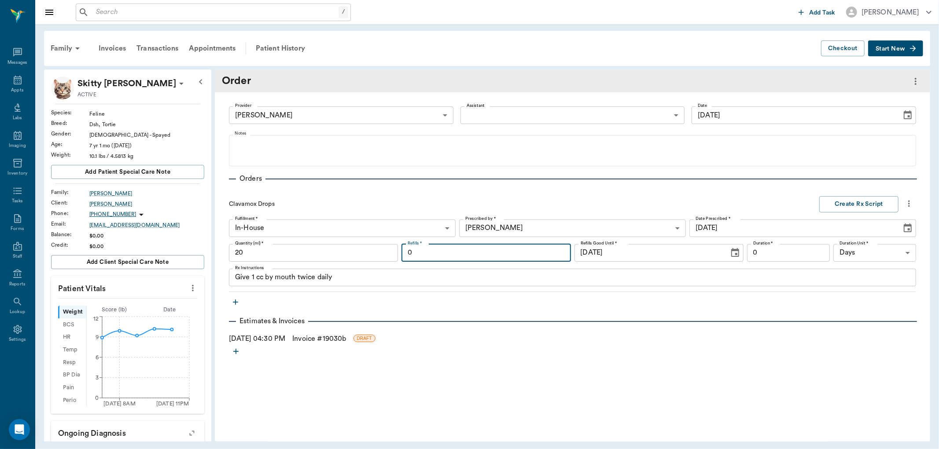
click at [517, 254] on input "0" at bounding box center [485, 253] width 169 height 18
type input "4"
click at [787, 252] on input "0" at bounding box center [788, 253] width 83 height 18
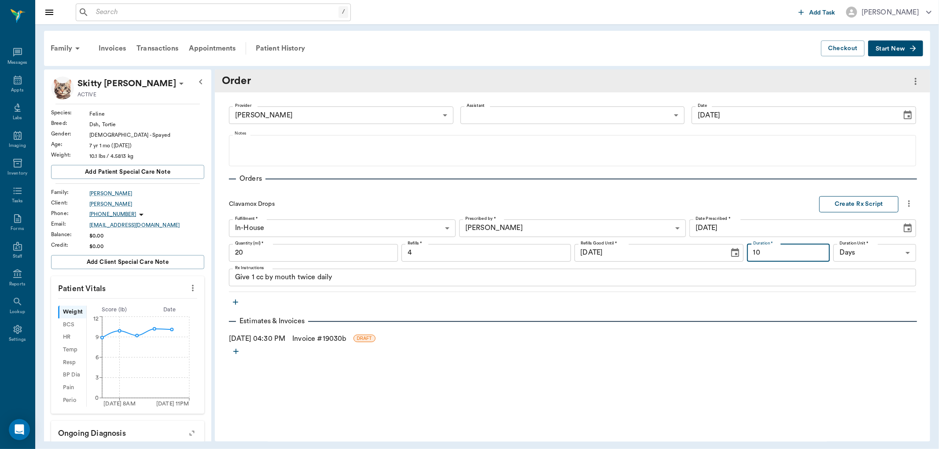
type input "10"
click at [850, 205] on button "Create Rx Script" at bounding box center [858, 204] width 79 height 16
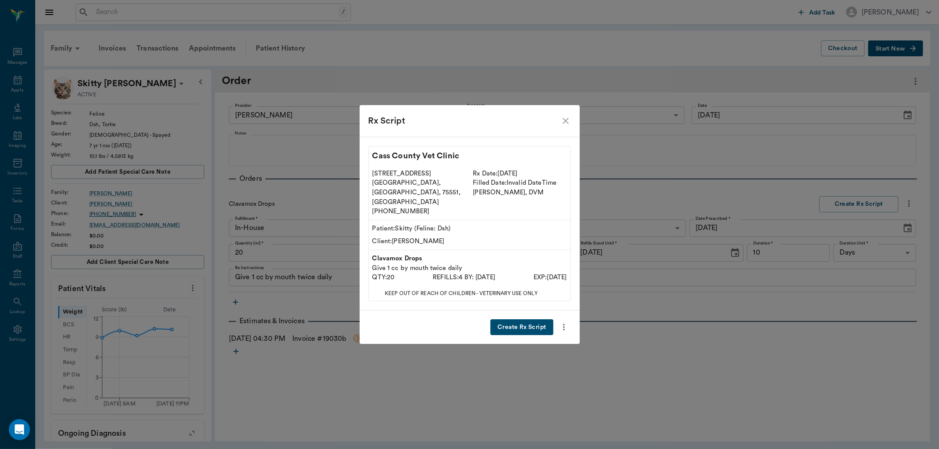
click at [527, 320] on button "Create Rx Script" at bounding box center [521, 328] width 63 height 16
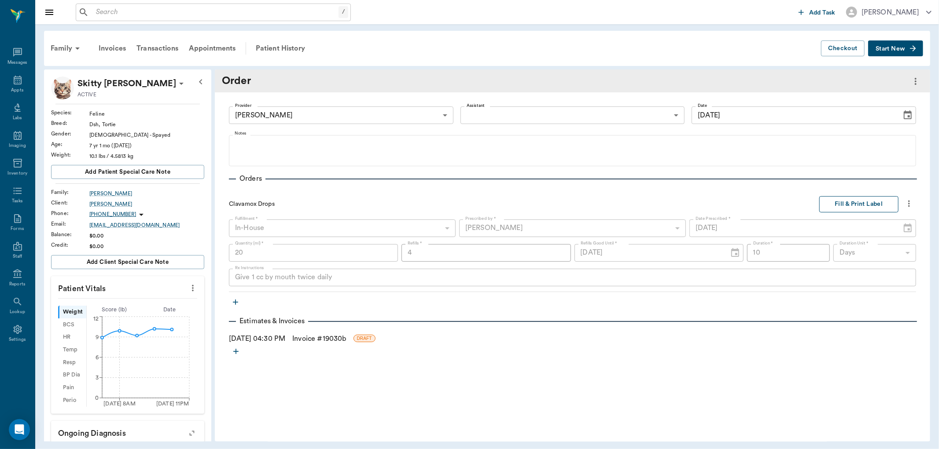
click at [863, 202] on button "Fill & Print Label" at bounding box center [858, 204] width 79 height 16
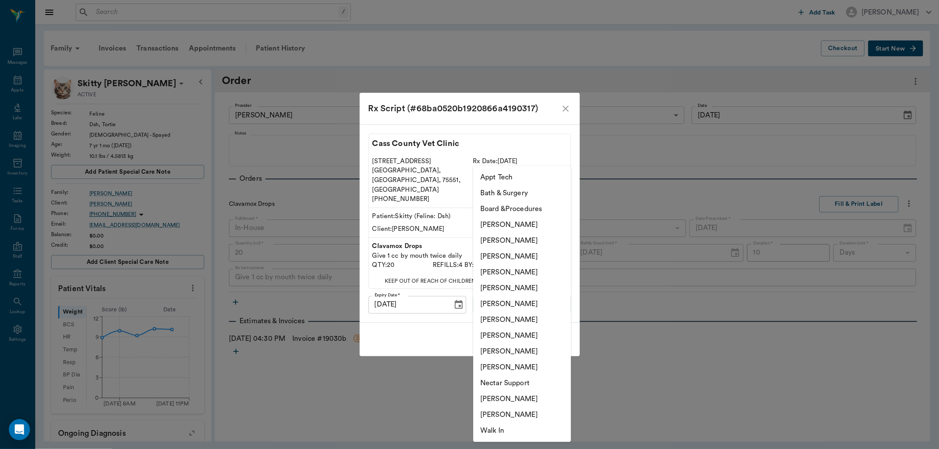
click at [546, 300] on body "/ ​ Add Task Dr. Bert Ellsworth Nectar Messages Appts Labs Imaging Inventory Ta…" at bounding box center [469, 224] width 939 height 449
click at [538, 272] on li "[PERSON_NAME]" at bounding box center [522, 273] width 98 height 16
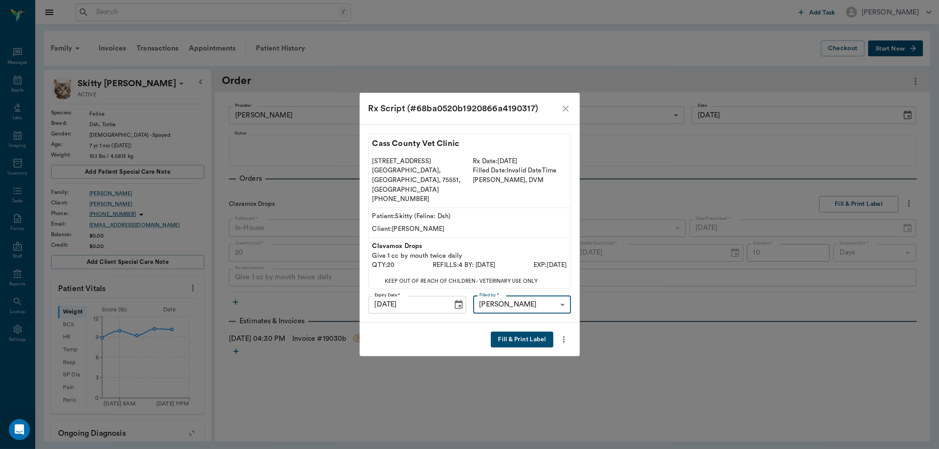
type input "63ec2f075fda476ae8351a4d"
click at [517, 332] on button "Fill & Print Label" at bounding box center [522, 340] width 62 height 16
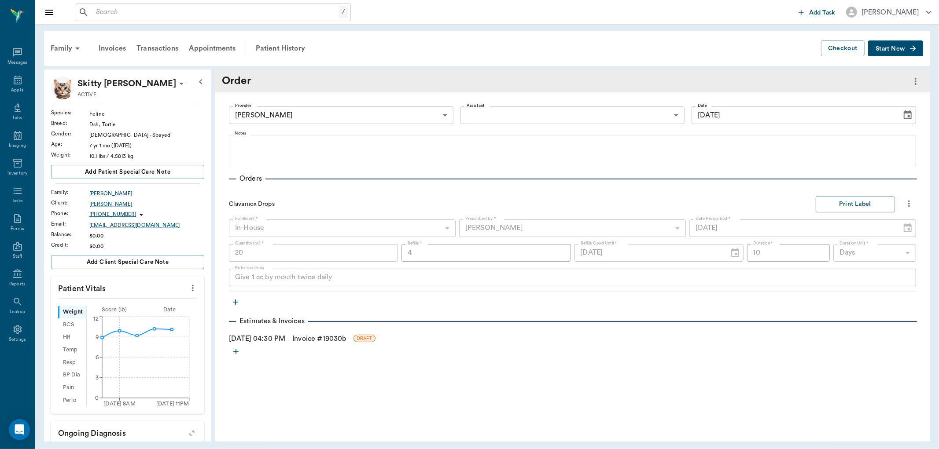
click at [324, 336] on link "Invoice # 19030b" at bounding box center [319, 339] width 54 height 11
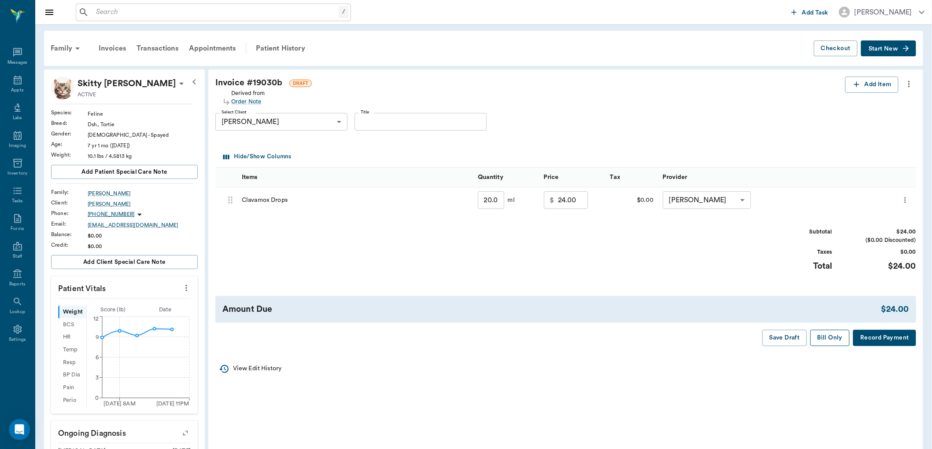
click at [826, 338] on button "Bill Only" at bounding box center [830, 338] width 40 height 16
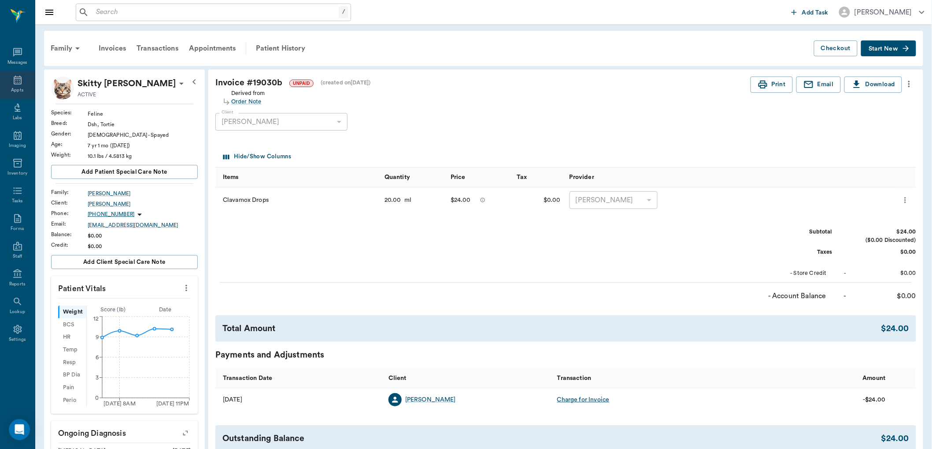
click at [18, 76] on icon at bounding box center [17, 80] width 11 height 11
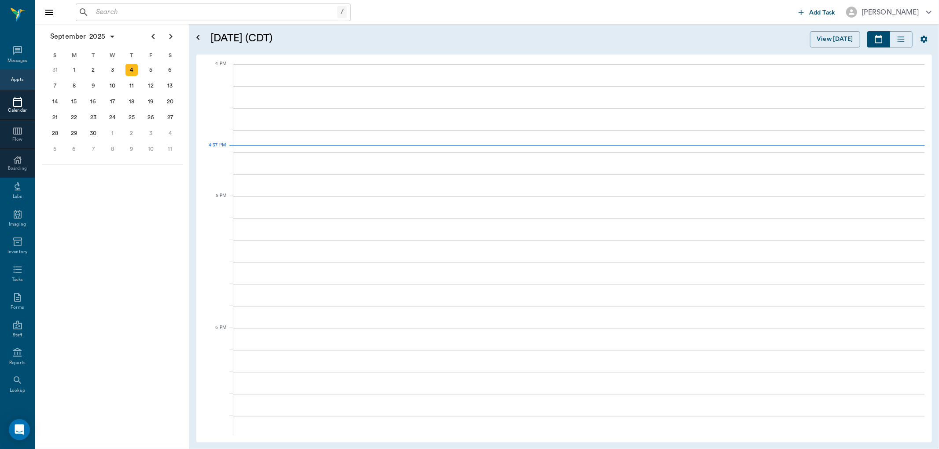
scroll to position [1057, 0]
